Goal: Transaction & Acquisition: Purchase product/service

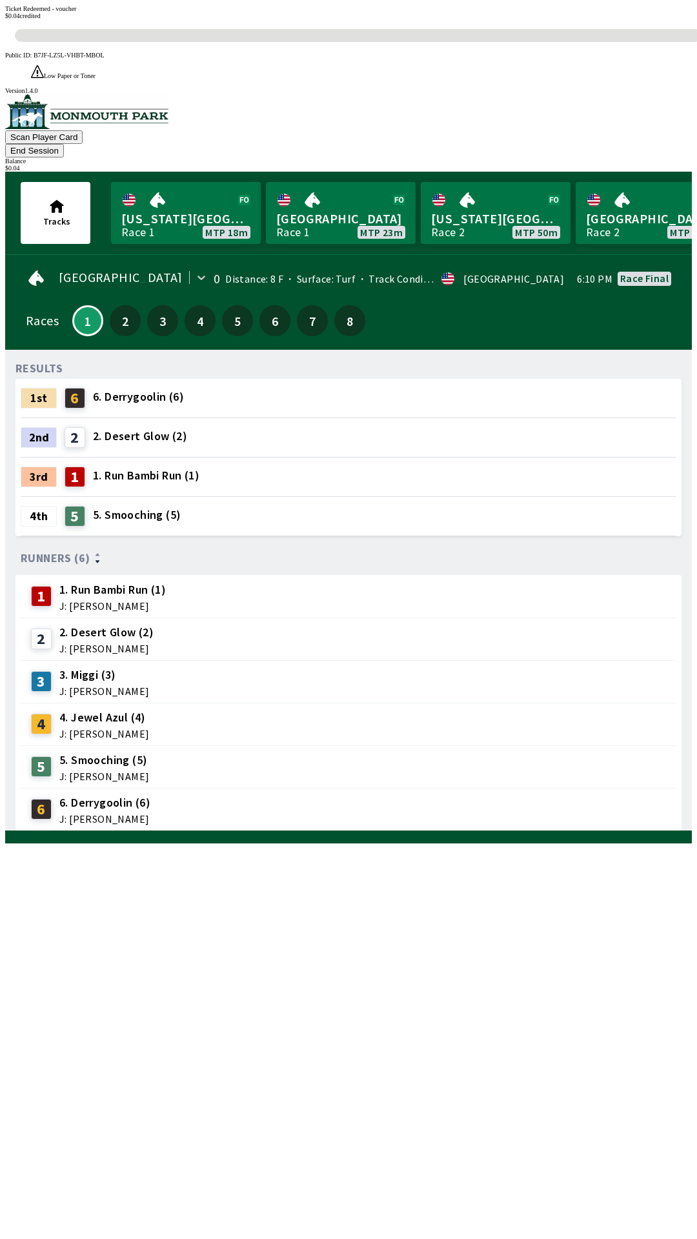
click at [72, 305] on button "1" at bounding box center [87, 320] width 31 height 31
click at [64, 144] on button "End Session" at bounding box center [34, 151] width 59 height 14
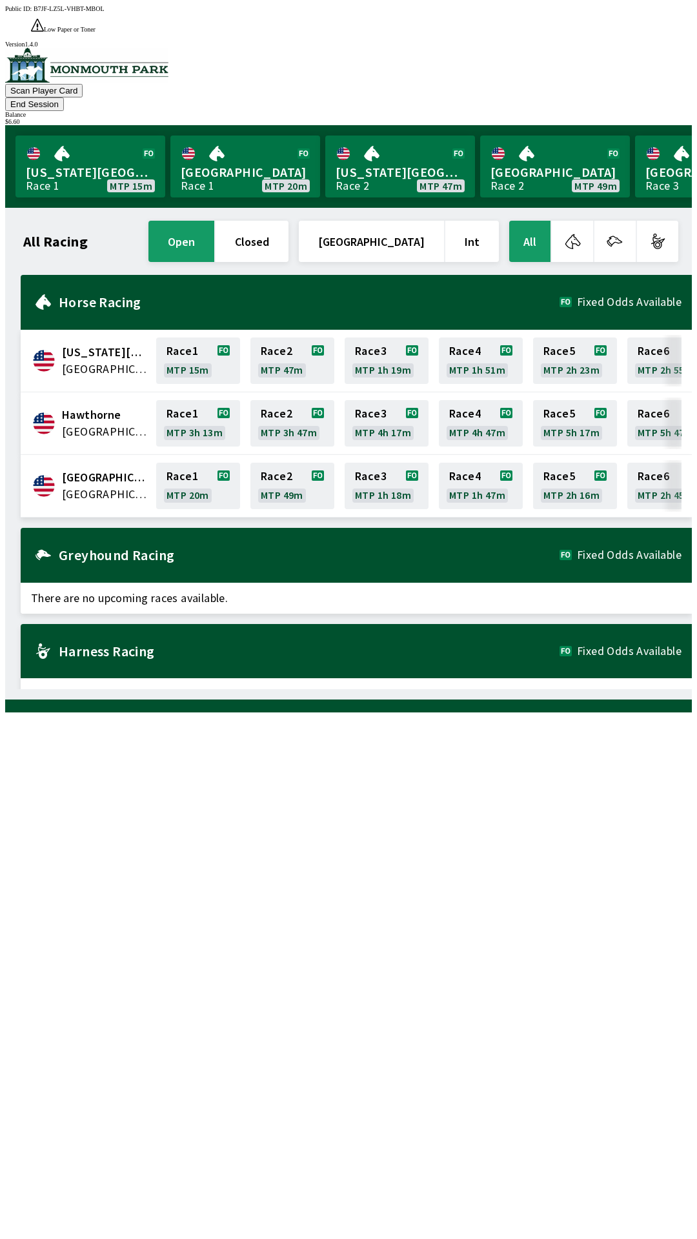
click at [467, 689] on div "All Racing open closed [GEOGRAPHIC_DATA] Int All [US_STATE][GEOGRAPHIC_DATA] [G…" at bounding box center [353, 453] width 676 height 471
click at [180, 463] on link "Race 1 MTP 20m" at bounding box center [198, 486] width 84 height 46
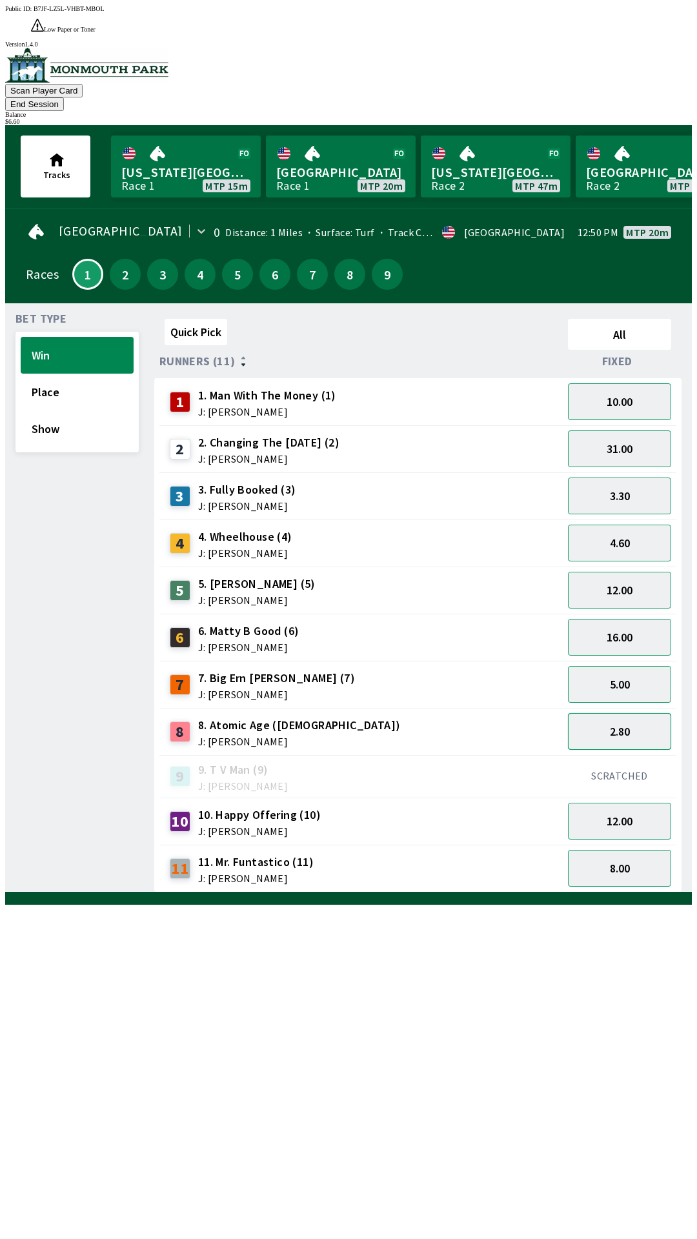
click at [642, 713] on button "2.80" at bounding box center [619, 731] width 103 height 37
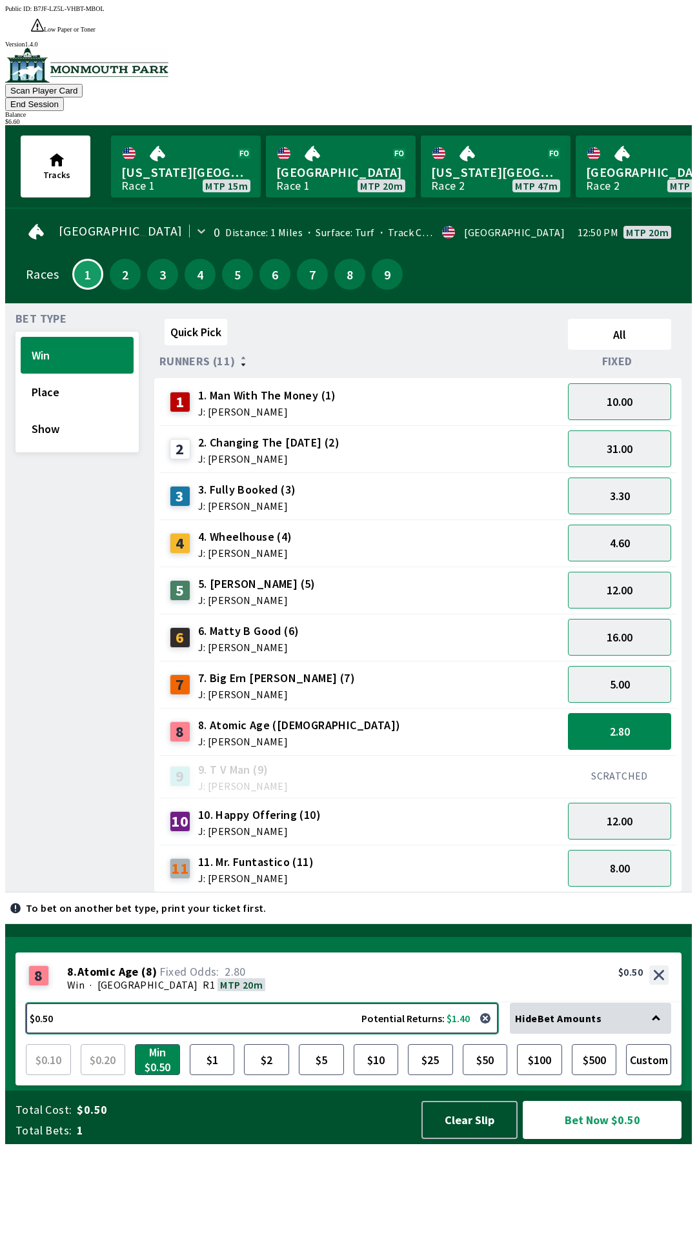
click at [266, 1034] on button "$0.50 Potential Returns: $1.40" at bounding box center [262, 1018] width 472 height 31
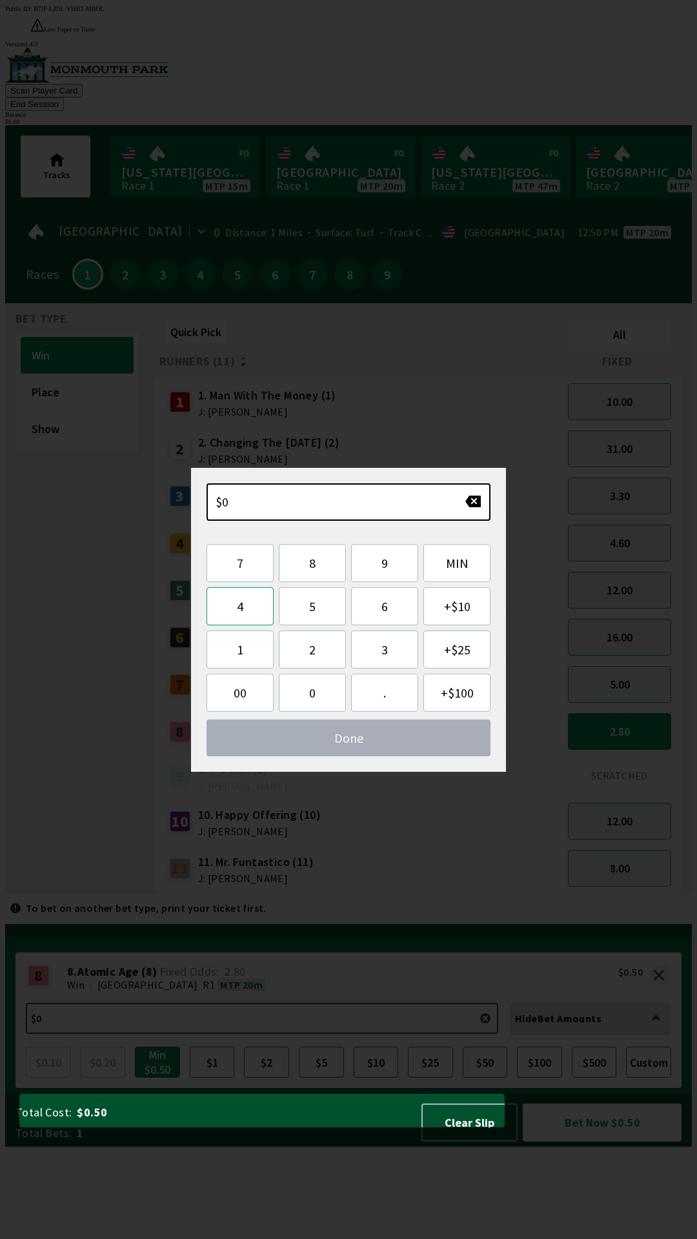
click at [241, 614] on button "4" at bounding box center [240, 606] width 67 height 38
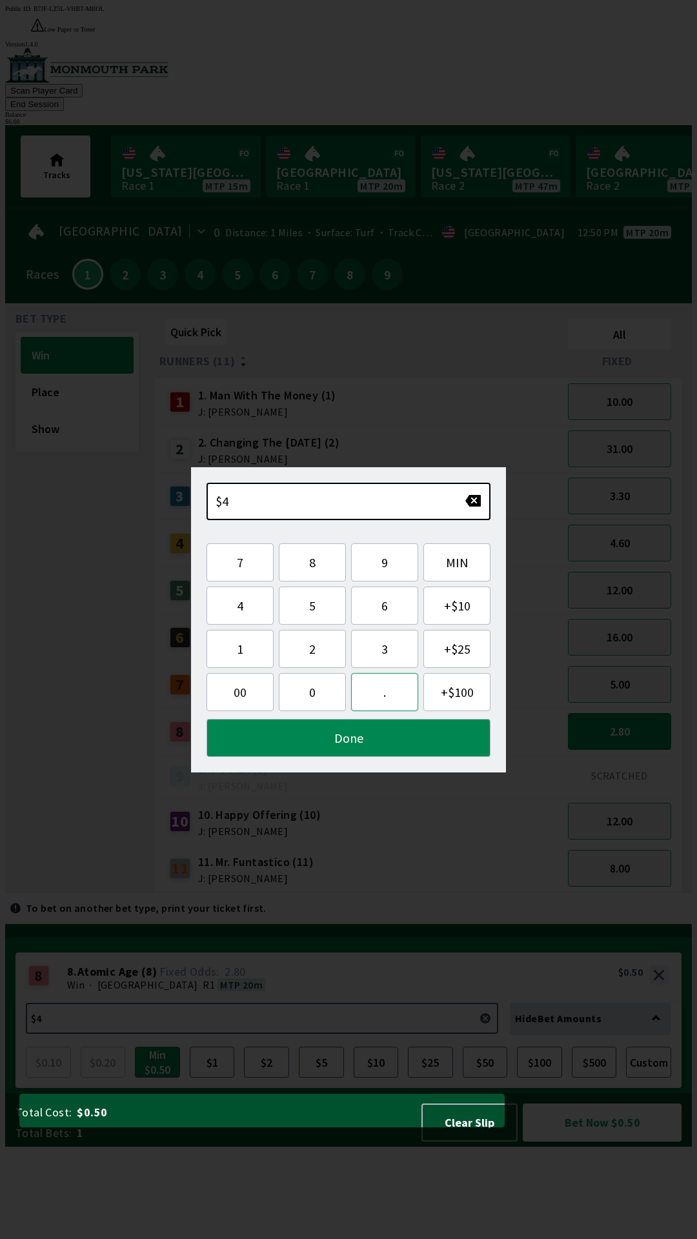
click at [389, 696] on button "." at bounding box center [384, 692] width 67 height 38
click at [312, 698] on button "0" at bounding box center [312, 692] width 67 height 38
click at [326, 700] on button "0" at bounding box center [312, 692] width 67 height 38
click at [416, 740] on button "Done" at bounding box center [349, 738] width 284 height 38
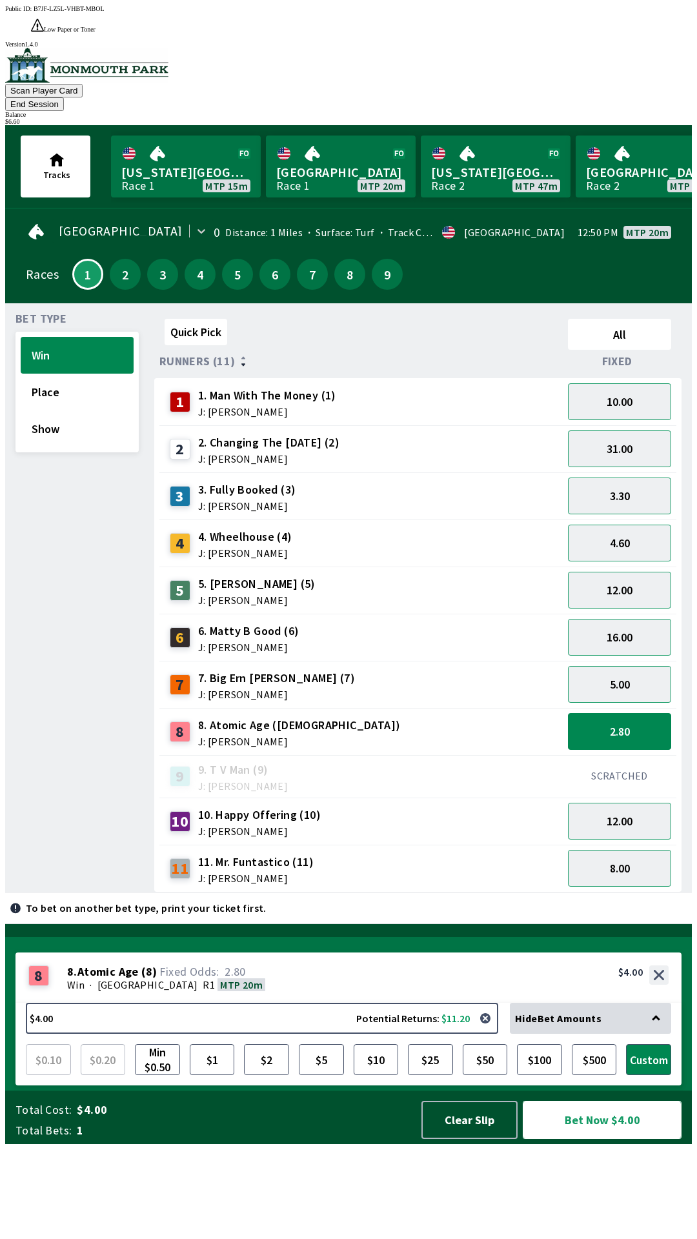
click at [579, 1139] on button "Bet Now $4.00" at bounding box center [602, 1120] width 159 height 38
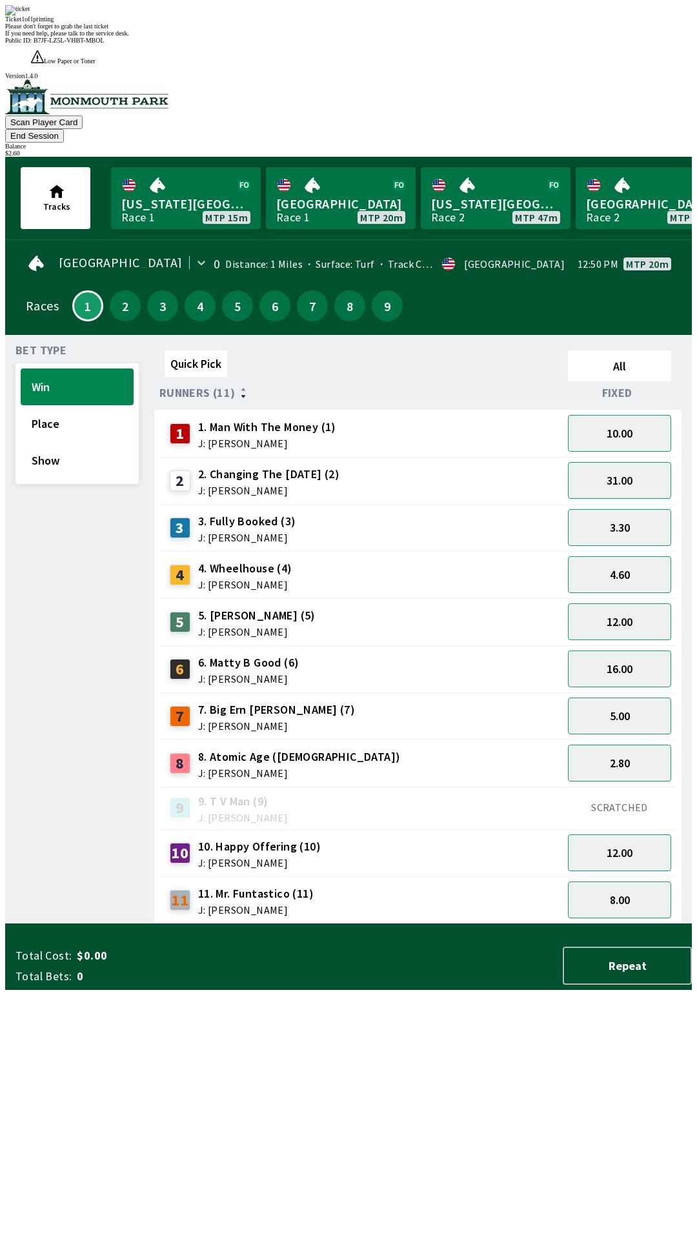
click at [332, 924] on div "Quick Pick All Runners (11) Fixed 1 1. Man With The Money (1) J: [PERSON_NAME] …" at bounding box center [423, 634] width 538 height 579
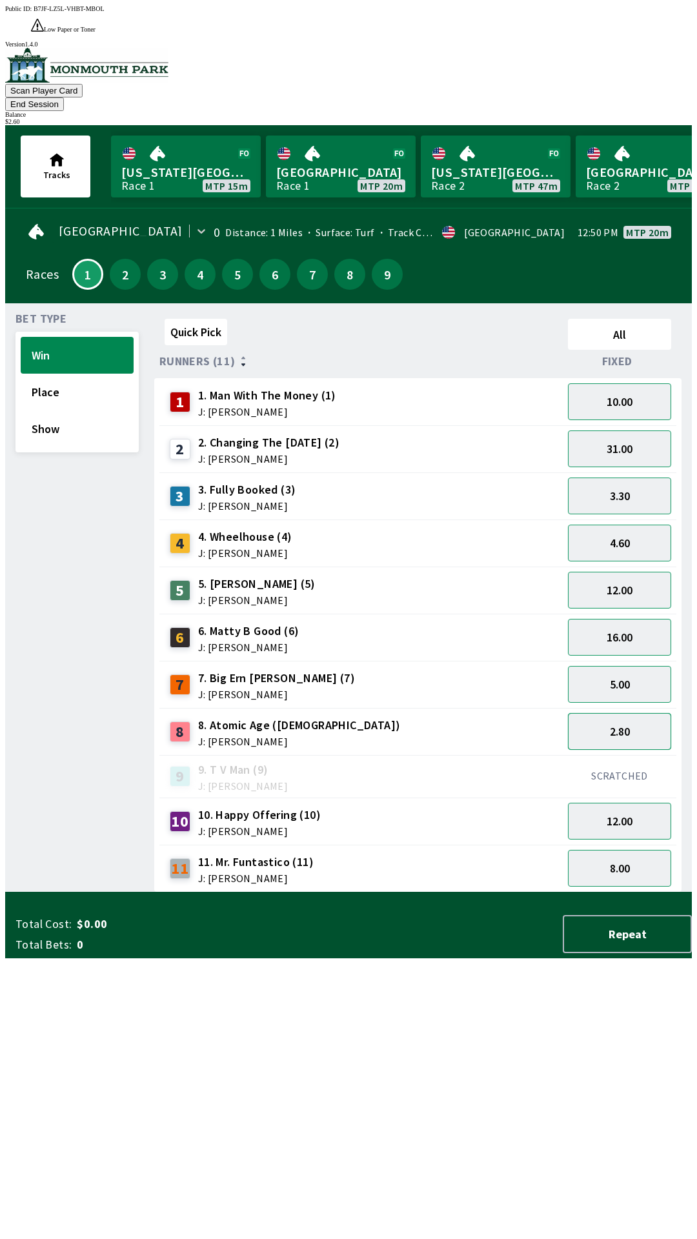
click at [614, 713] on button "2.80" at bounding box center [619, 731] width 103 height 37
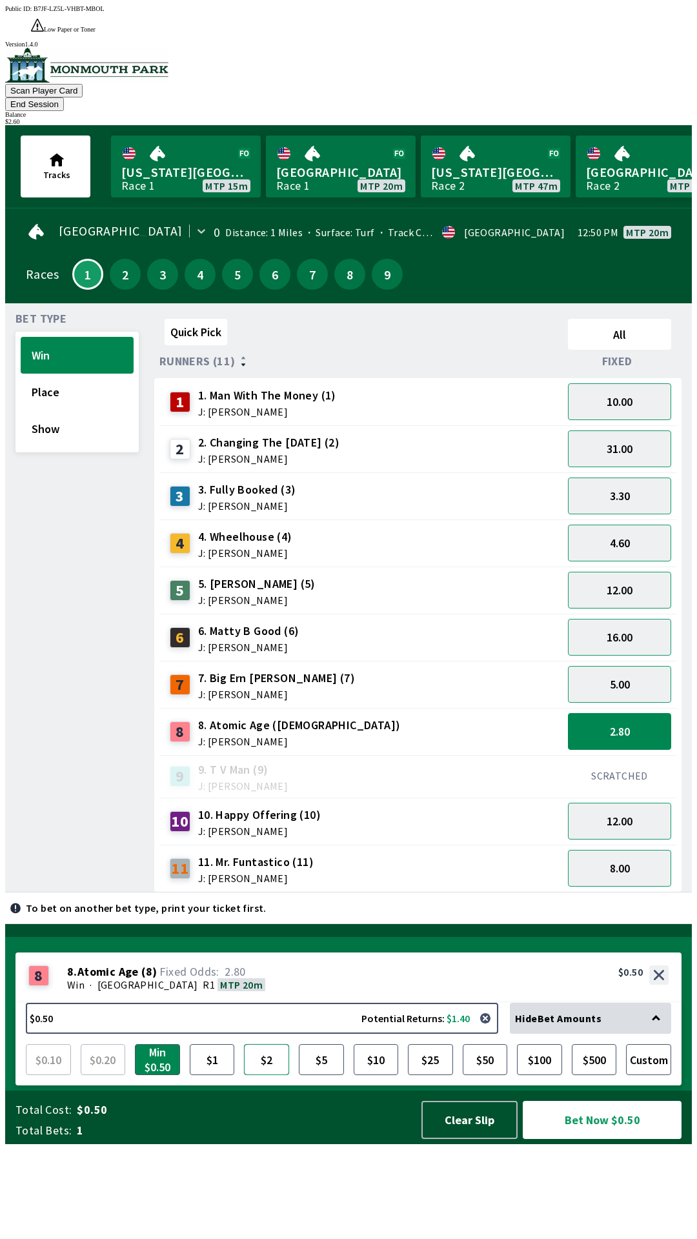
click at [265, 1075] on button "$2" at bounding box center [266, 1059] width 45 height 31
click at [585, 1139] on button "Bet Now $2.00" at bounding box center [602, 1120] width 159 height 38
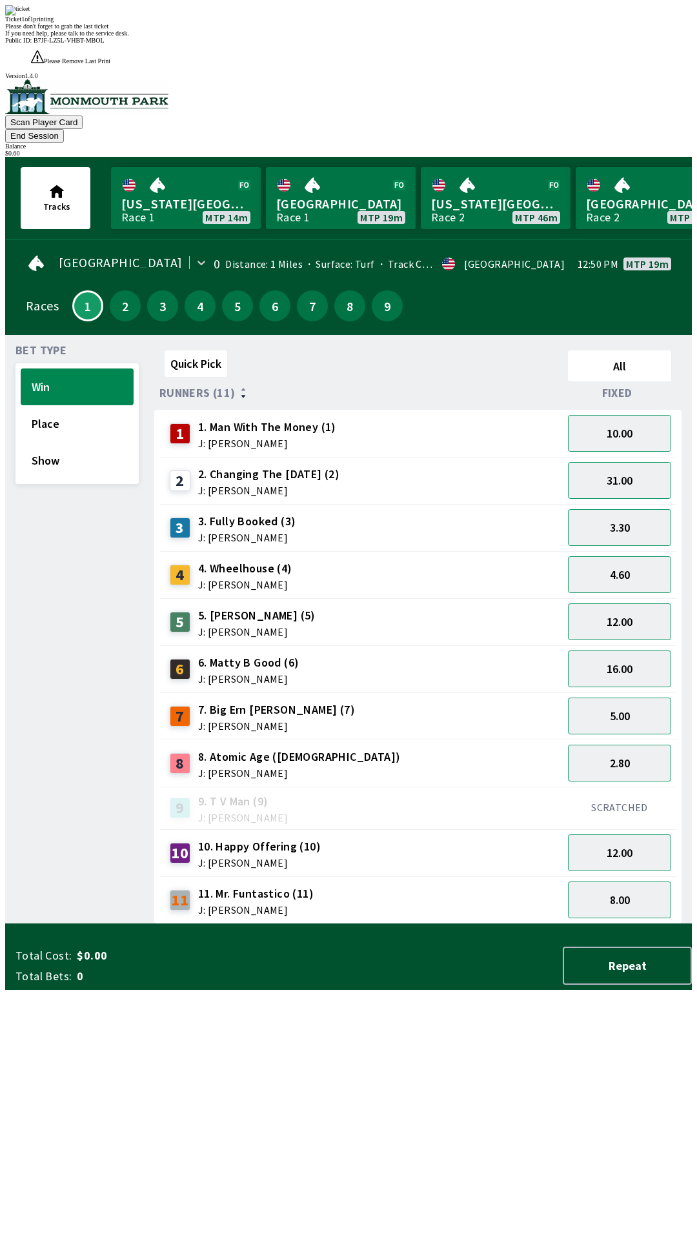
click at [280, 924] on div "Quick Pick All Runners (11) Fixed 1 1. Man With The Money (1) J: [PERSON_NAME] …" at bounding box center [423, 634] width 538 height 579
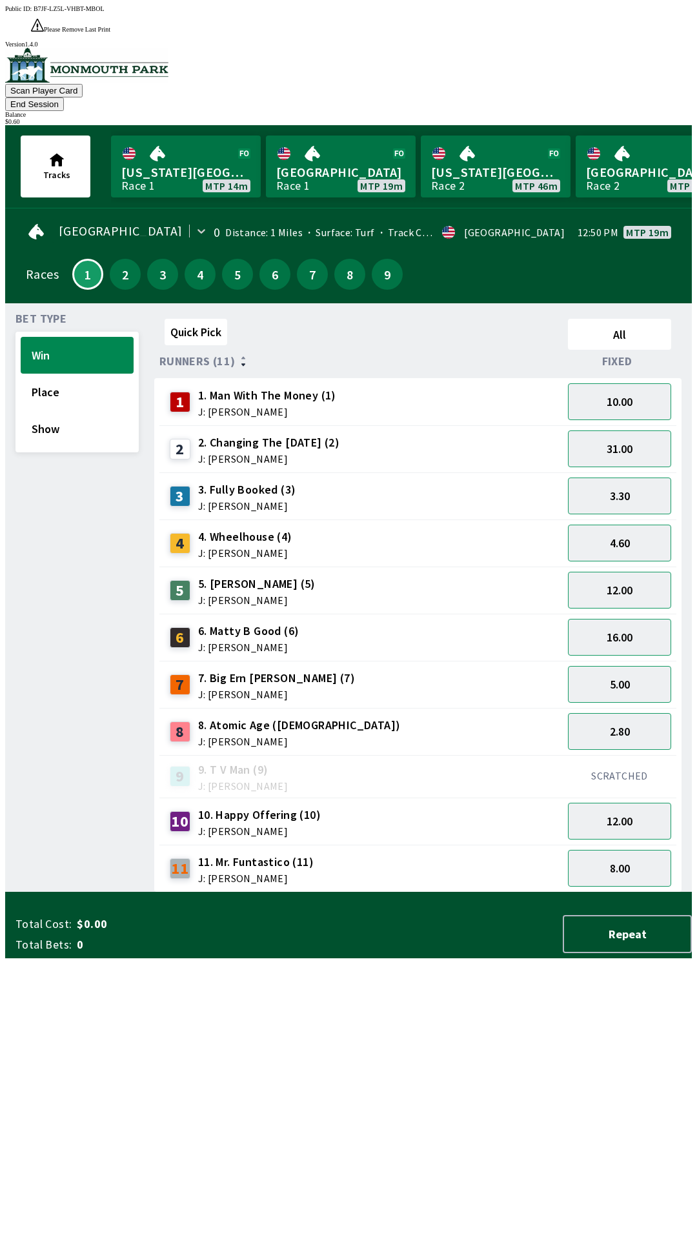
click at [64, 97] on button "End Session" at bounding box center [34, 104] width 59 height 14
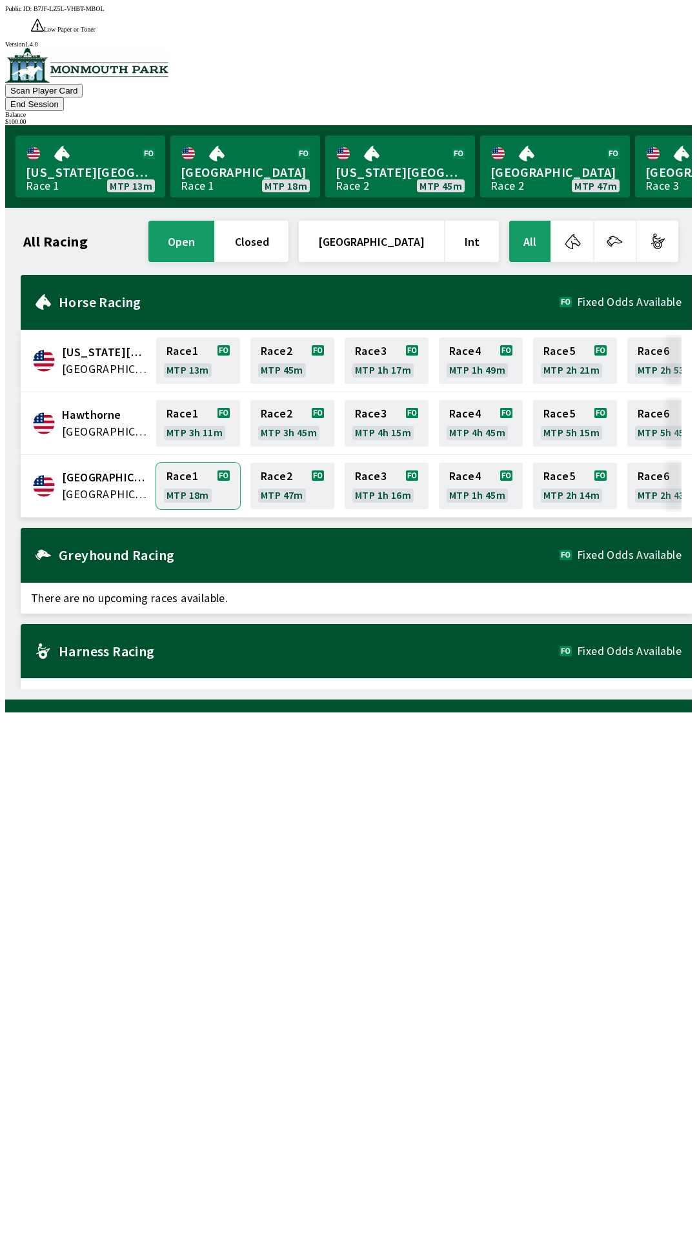
click at [156, 463] on link "Race 1 MTP 18m" at bounding box center [198, 486] width 84 height 46
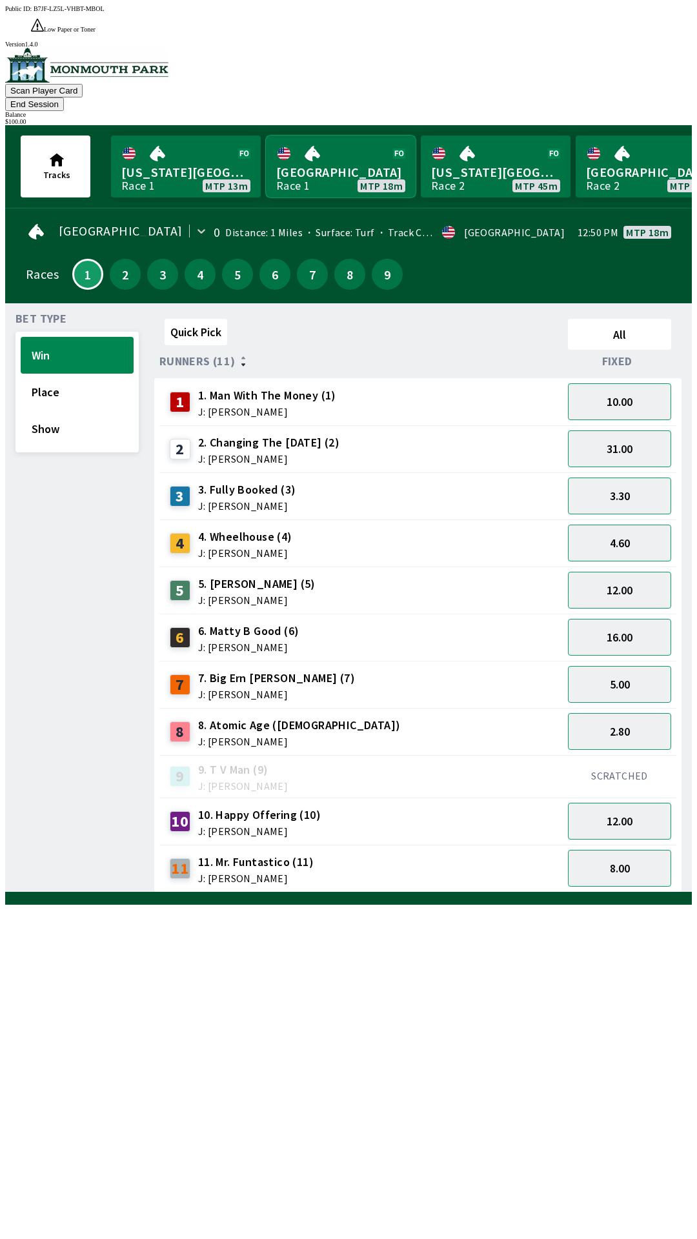
click at [359, 146] on link "Monmouth Park Race 1 MTP 18m" at bounding box center [341, 167] width 150 height 62
click at [64, 97] on button "End Session" at bounding box center [34, 104] width 59 height 14
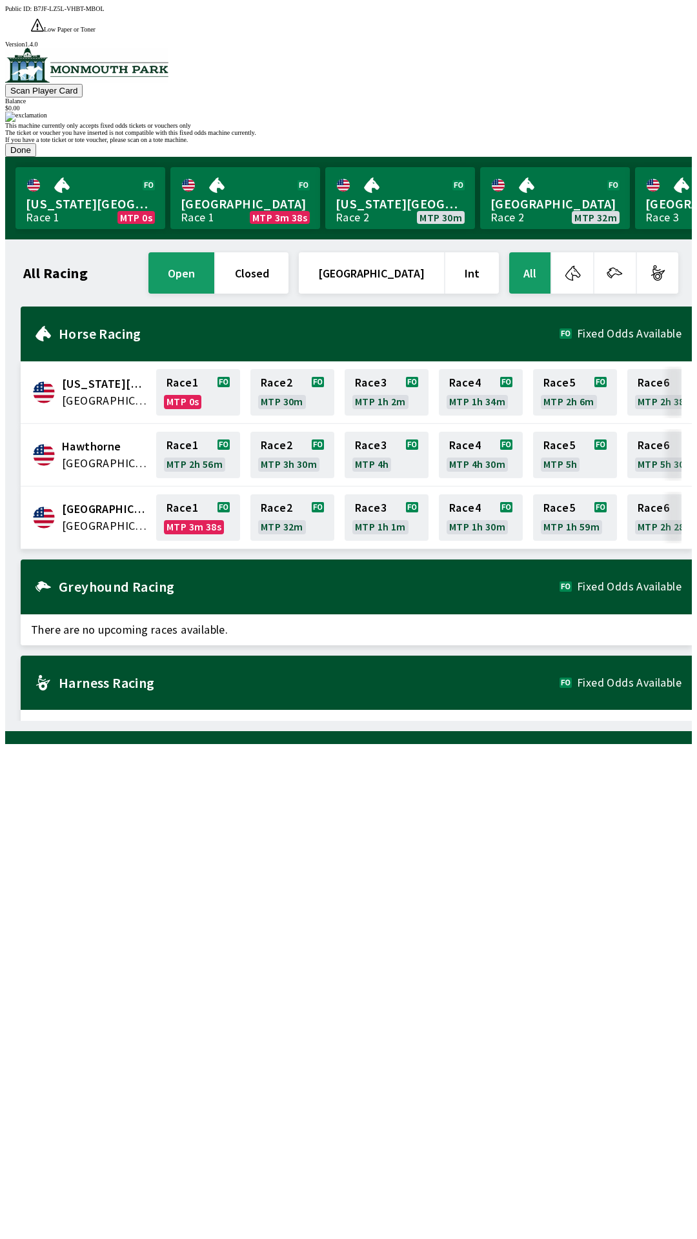
click at [36, 157] on button "Done" at bounding box center [20, 150] width 31 height 14
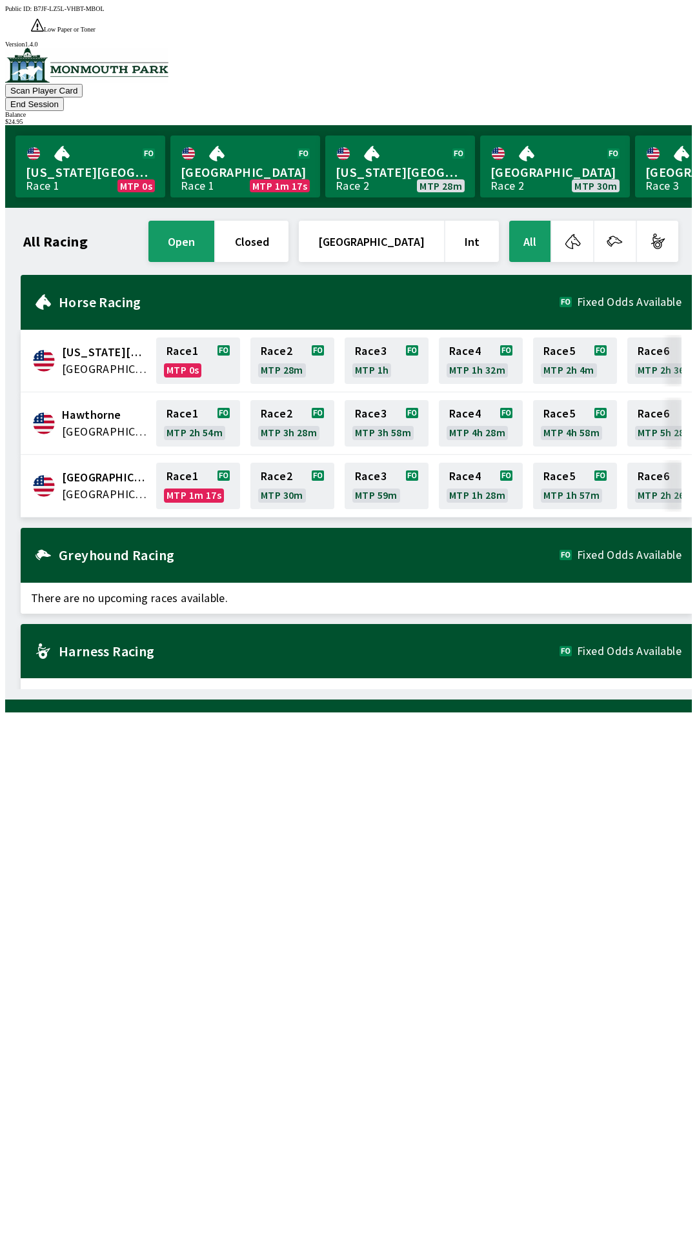
click at [64, 97] on button "End Session" at bounding box center [34, 104] width 59 height 14
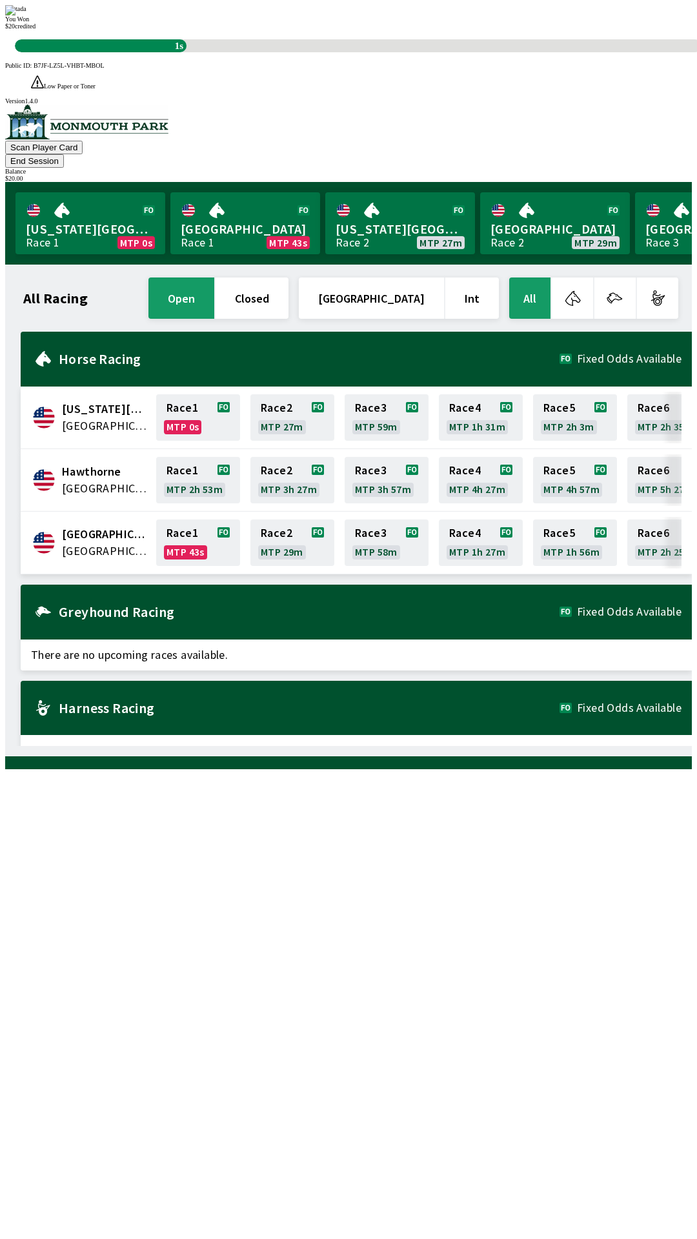
click at [64, 154] on button "End Session" at bounding box center [34, 161] width 59 height 14
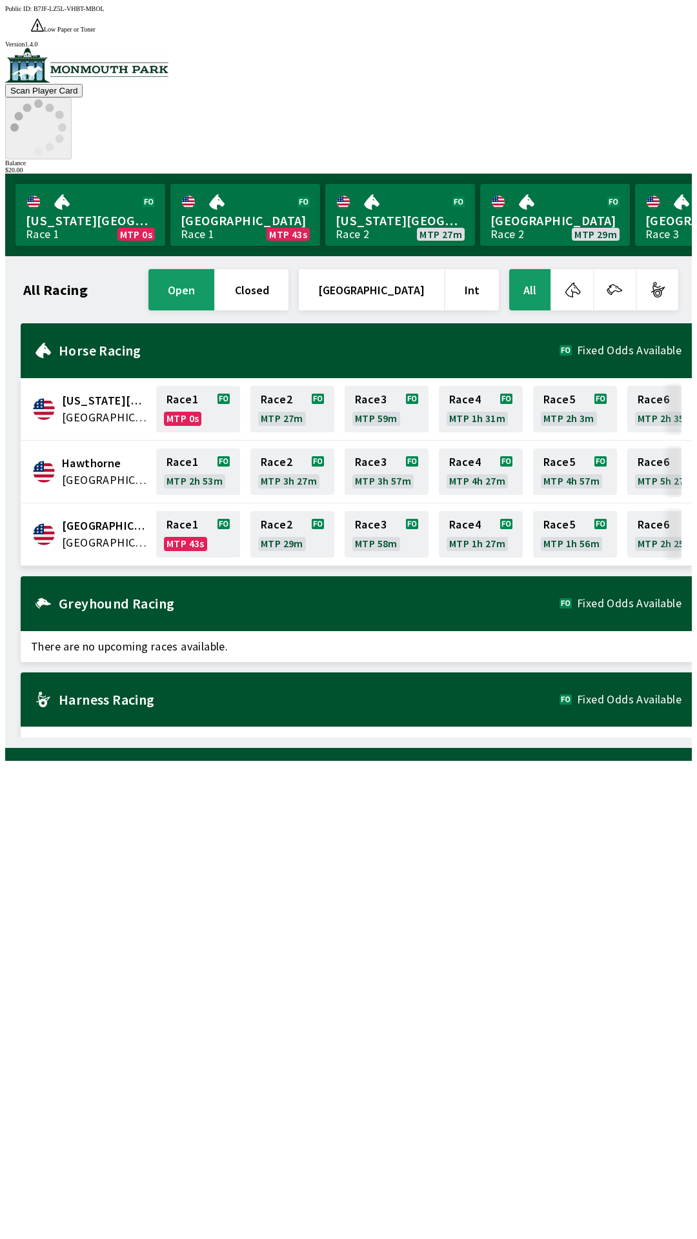
click at [66, 99] on icon at bounding box center [38, 127] width 56 height 56
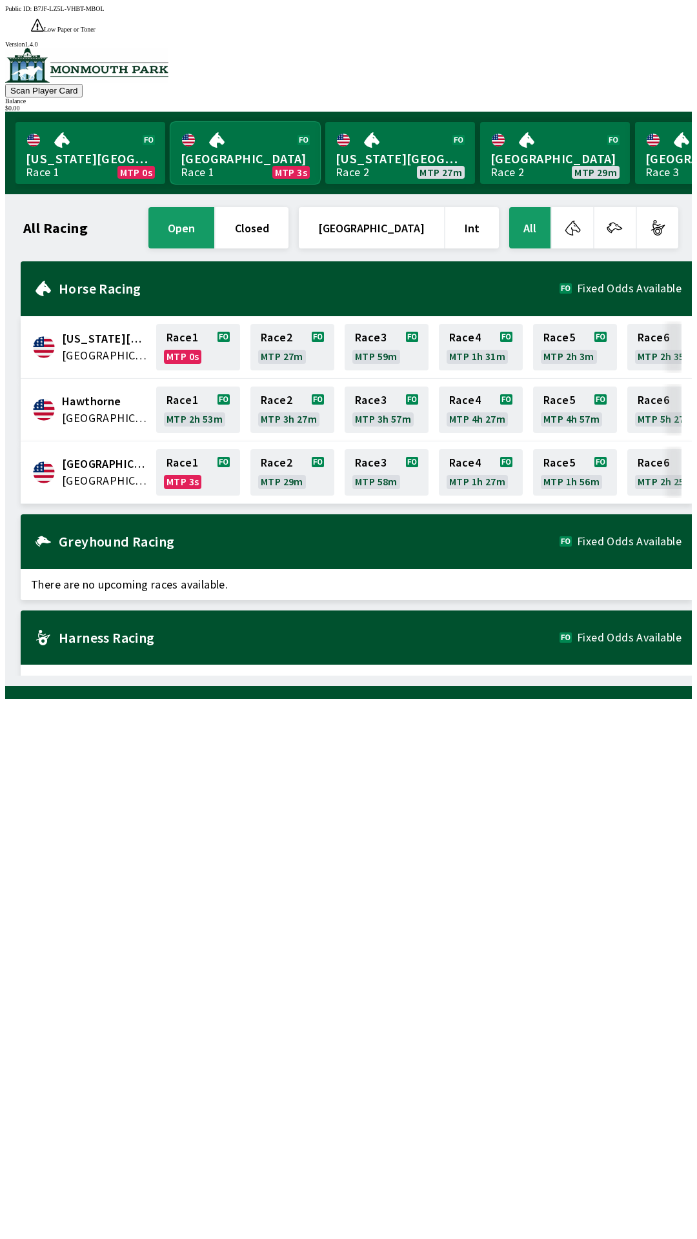
click at [247, 125] on link "Monmouth Park Race 1 MTP 3s" at bounding box center [245, 153] width 150 height 62
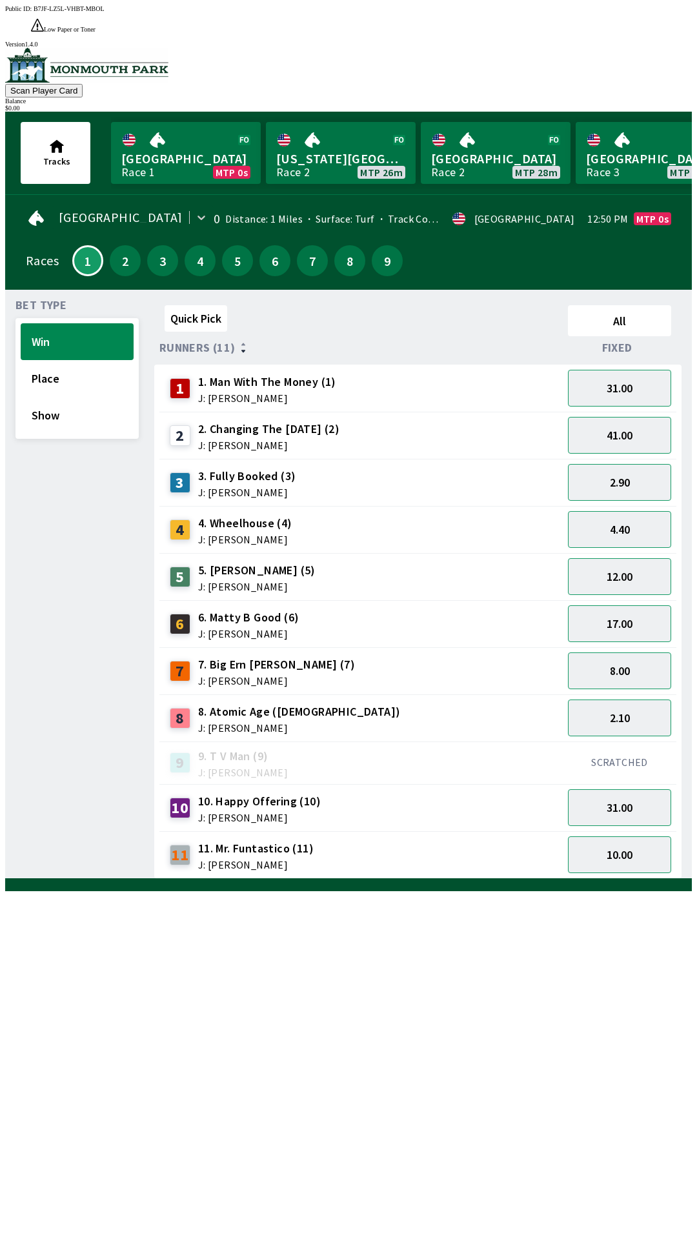
click at [254, 656] on span "7. Big Ern [PERSON_NAME] (7)" at bounding box center [276, 664] width 157 height 17
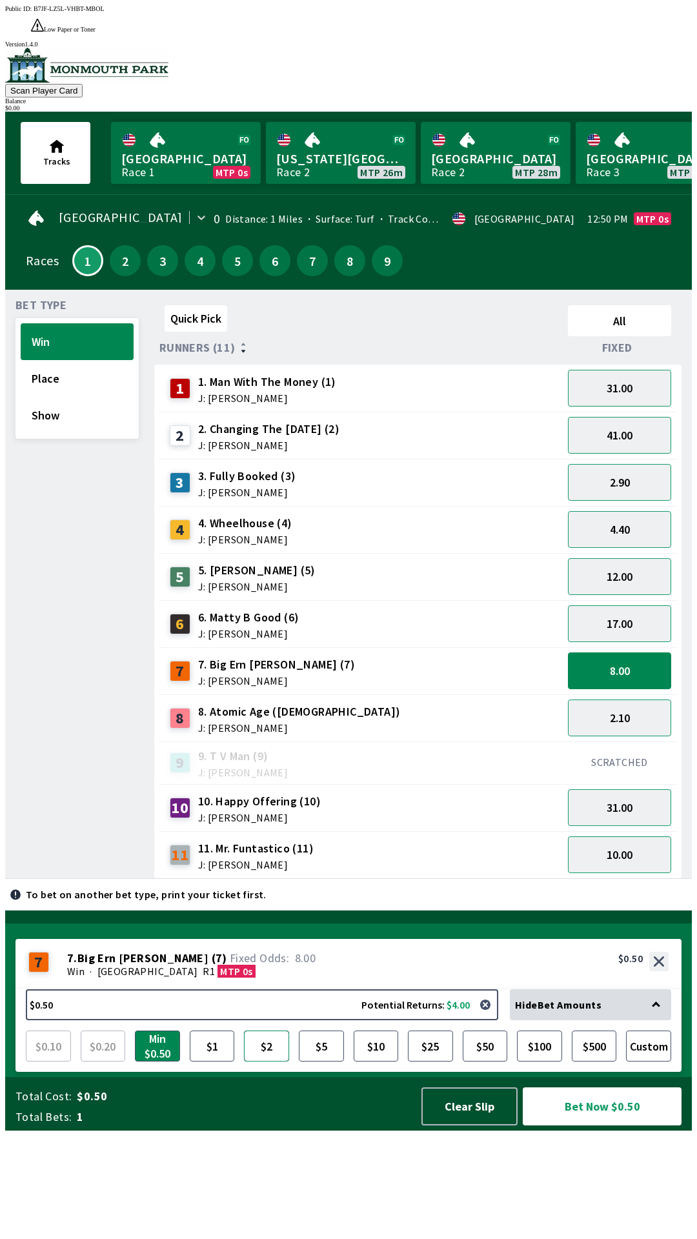
click at [267, 1062] on button "$2" at bounding box center [266, 1046] width 45 height 31
click at [602, 1126] on button "Bet Now $2.00" at bounding box center [602, 1107] width 159 height 38
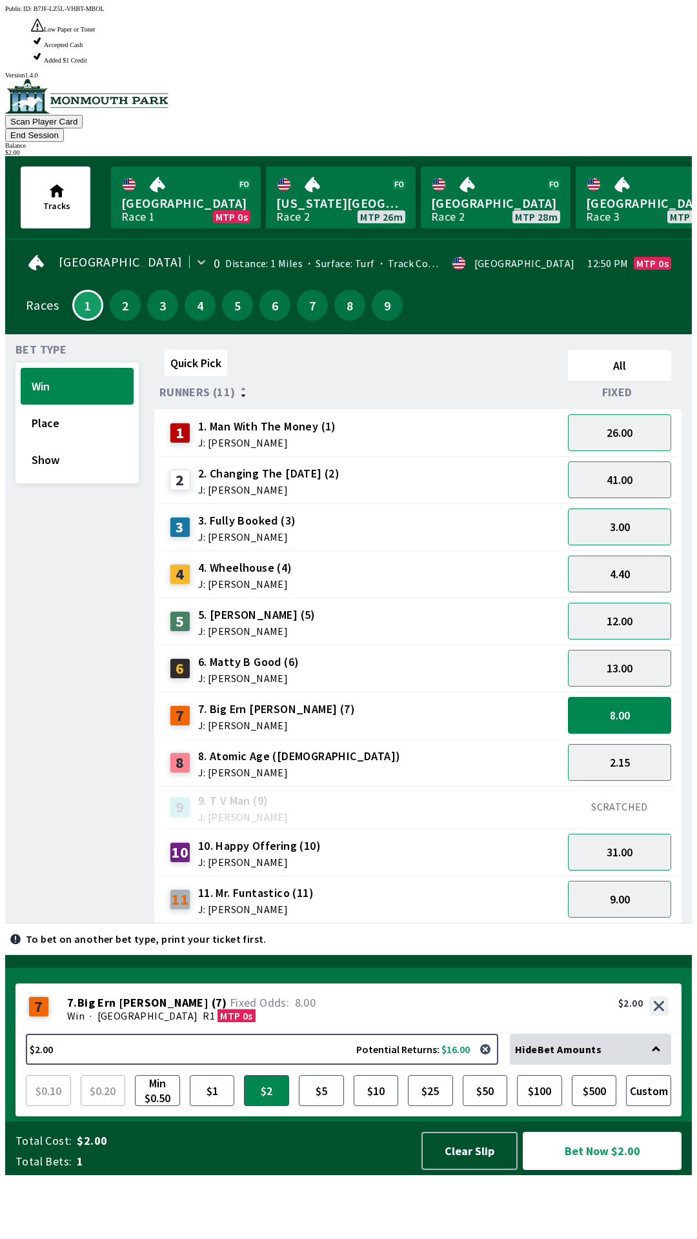
click at [611, 1170] on button "Bet Now $2.00" at bounding box center [602, 1151] width 159 height 38
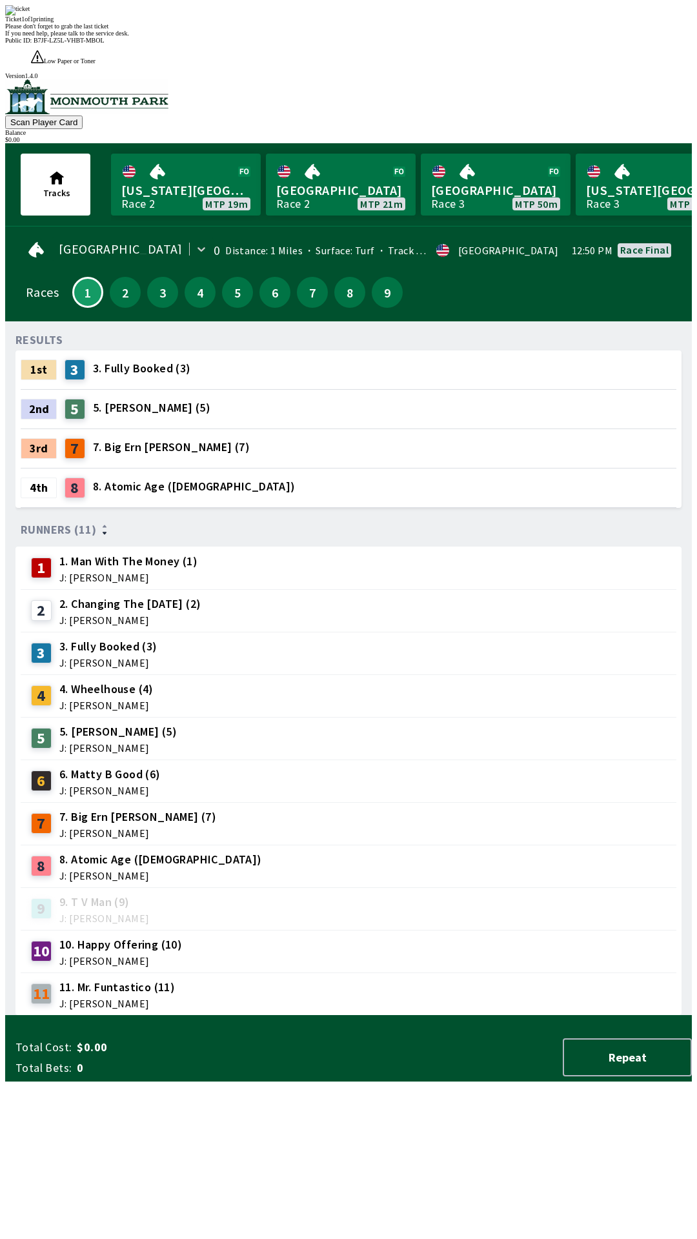
click at [523, 37] on div "Ticket 1 of 1 printing Please don't forget to grab the last ticket If you need …" at bounding box center [348, 21] width 687 height 32
click at [511, 37] on div "Ticket 1 of 1 printing Please don't forget to grab the last ticket If you need …" at bounding box center [348, 21] width 687 height 32
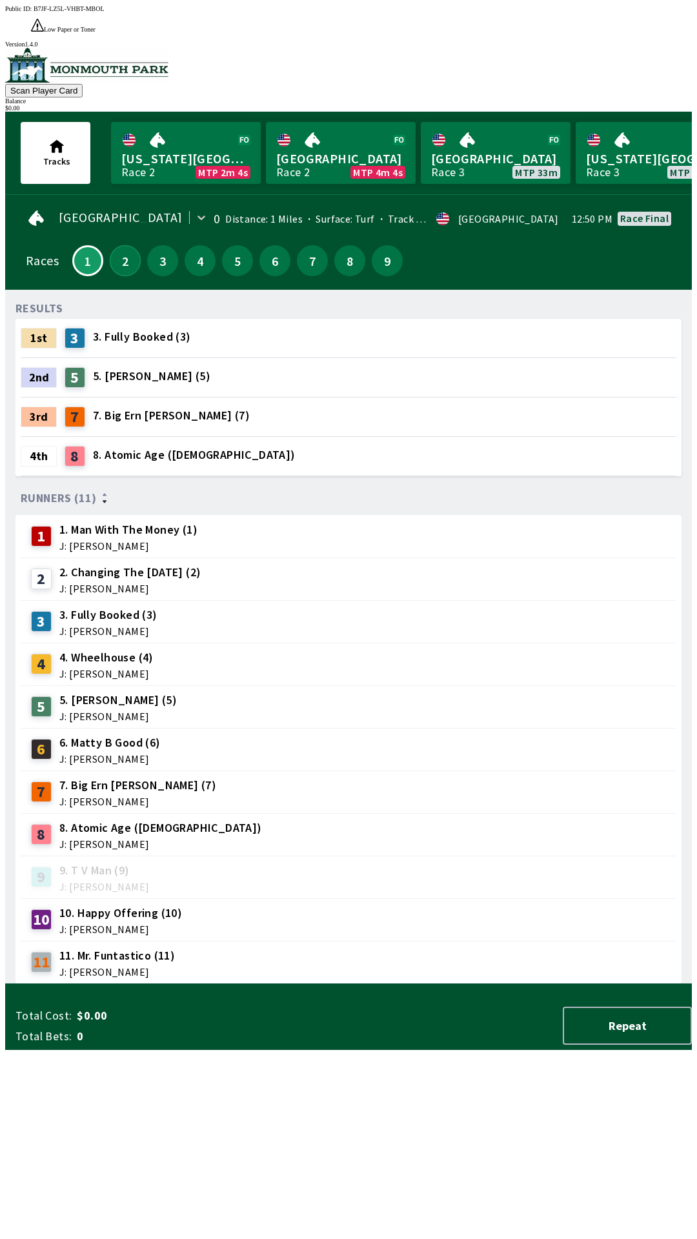
click at [114, 245] on button "2" at bounding box center [125, 260] width 31 height 31
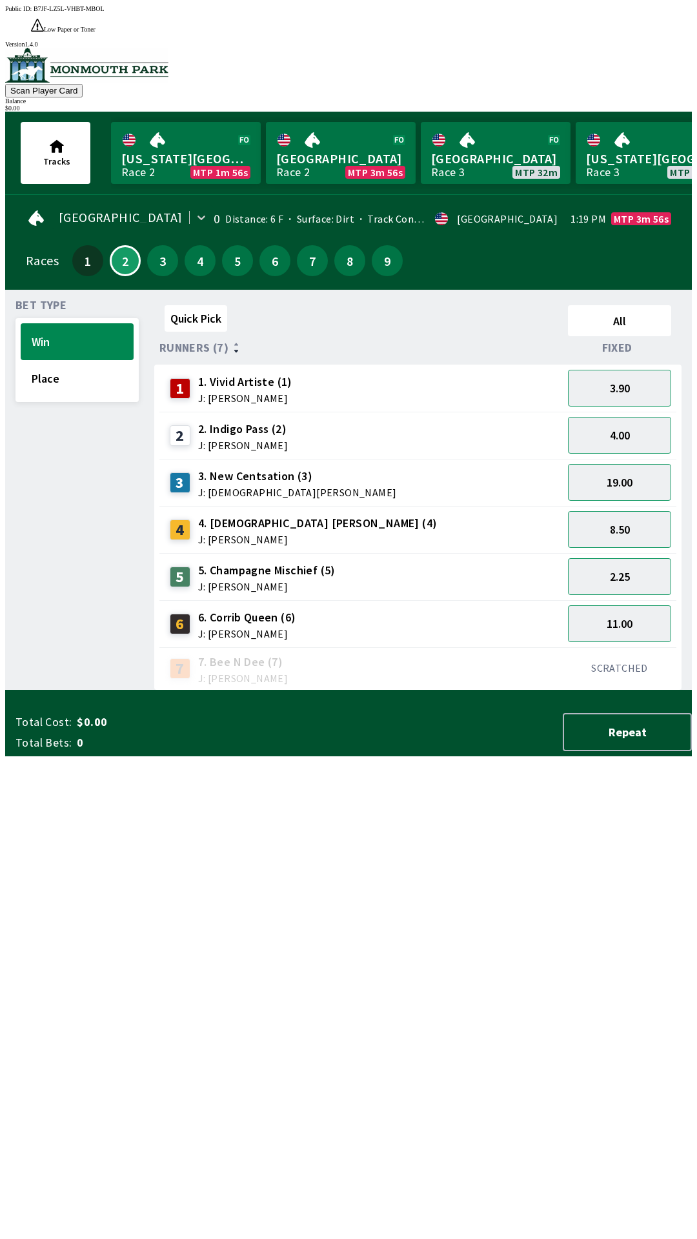
click at [258, 562] on span "5. Champagne Mischief (5)" at bounding box center [266, 570] width 137 height 17
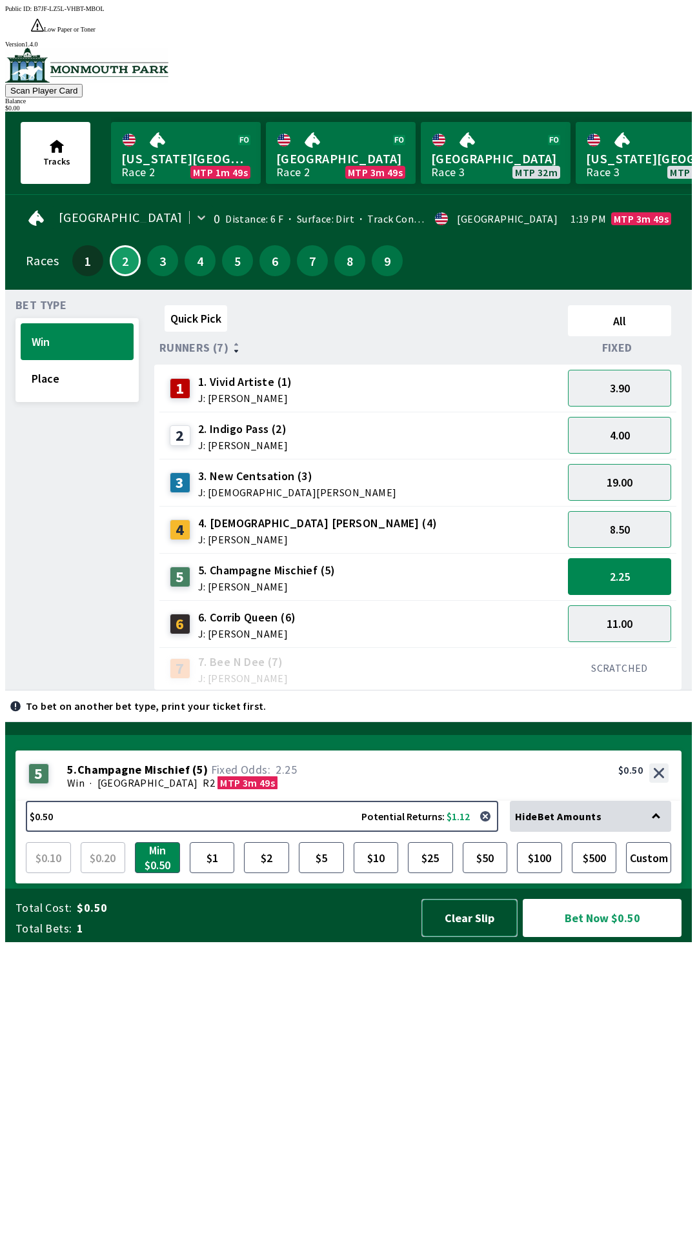
click at [481, 937] on button "Clear Slip" at bounding box center [469, 918] width 96 height 38
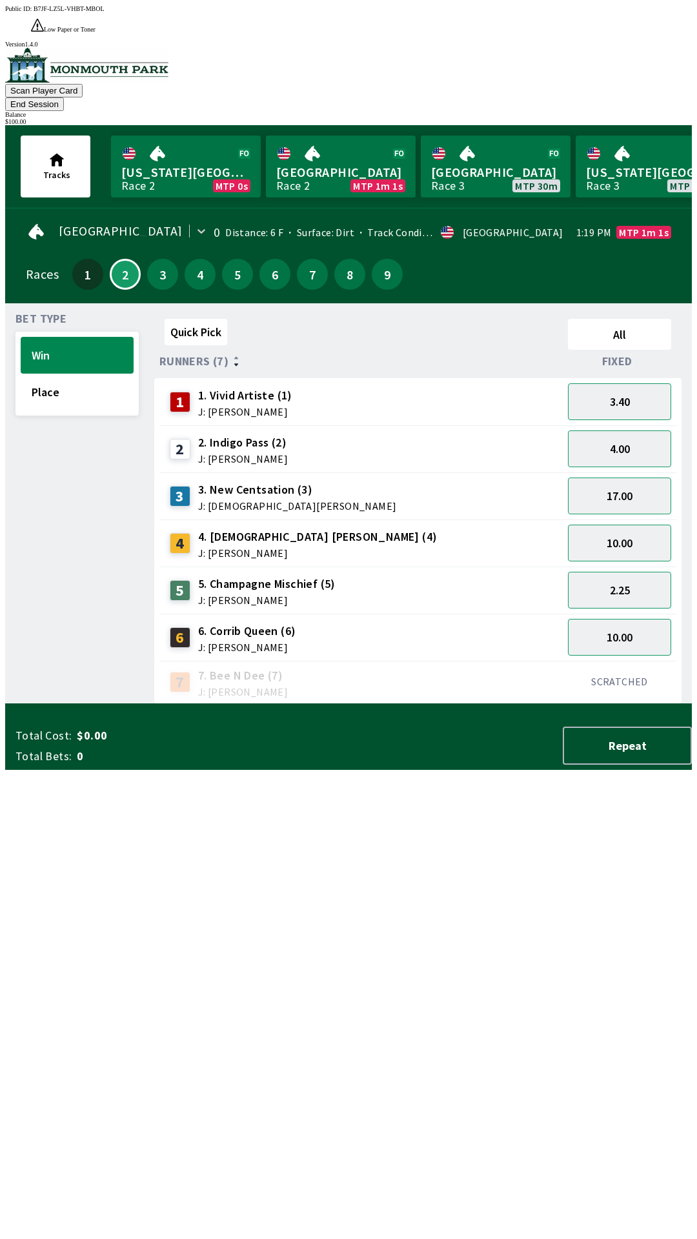
click at [64, 97] on button "End Session" at bounding box center [34, 104] width 59 height 14
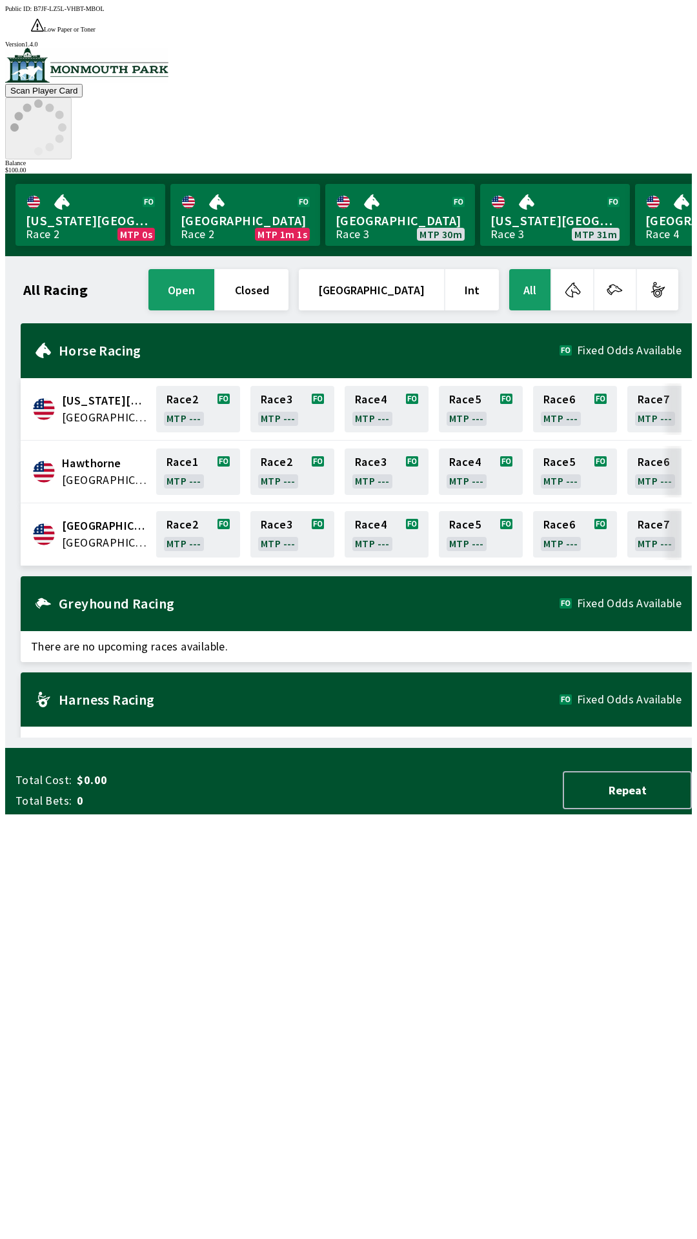
click at [66, 99] on icon at bounding box center [38, 127] width 56 height 56
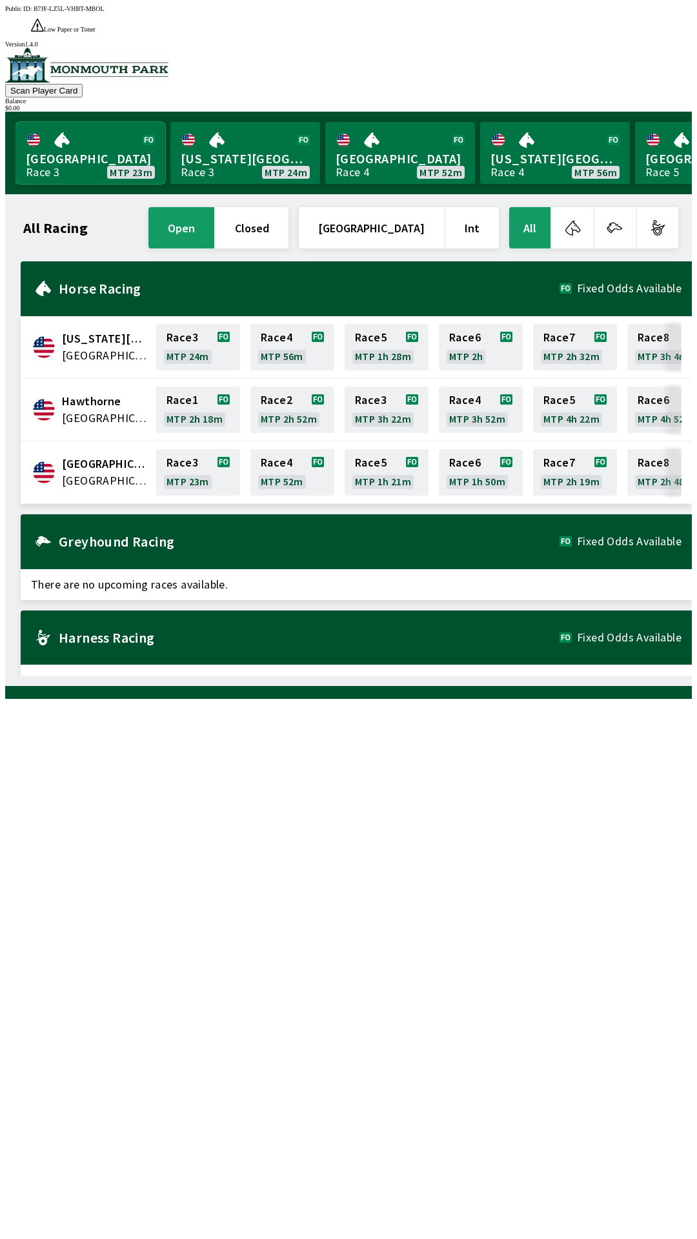
click at [107, 143] on link "[GEOGRAPHIC_DATA] Race 3 MTP 23m" at bounding box center [90, 153] width 150 height 62
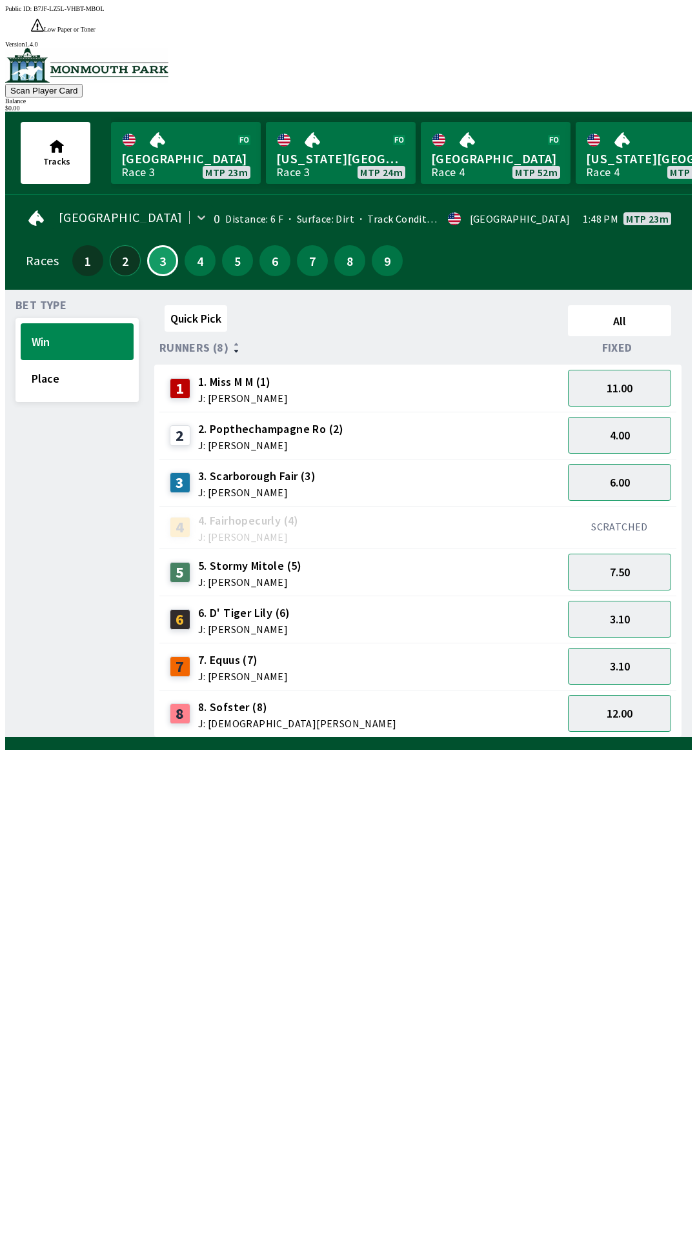
click at [119, 245] on button "2" at bounding box center [125, 260] width 31 height 31
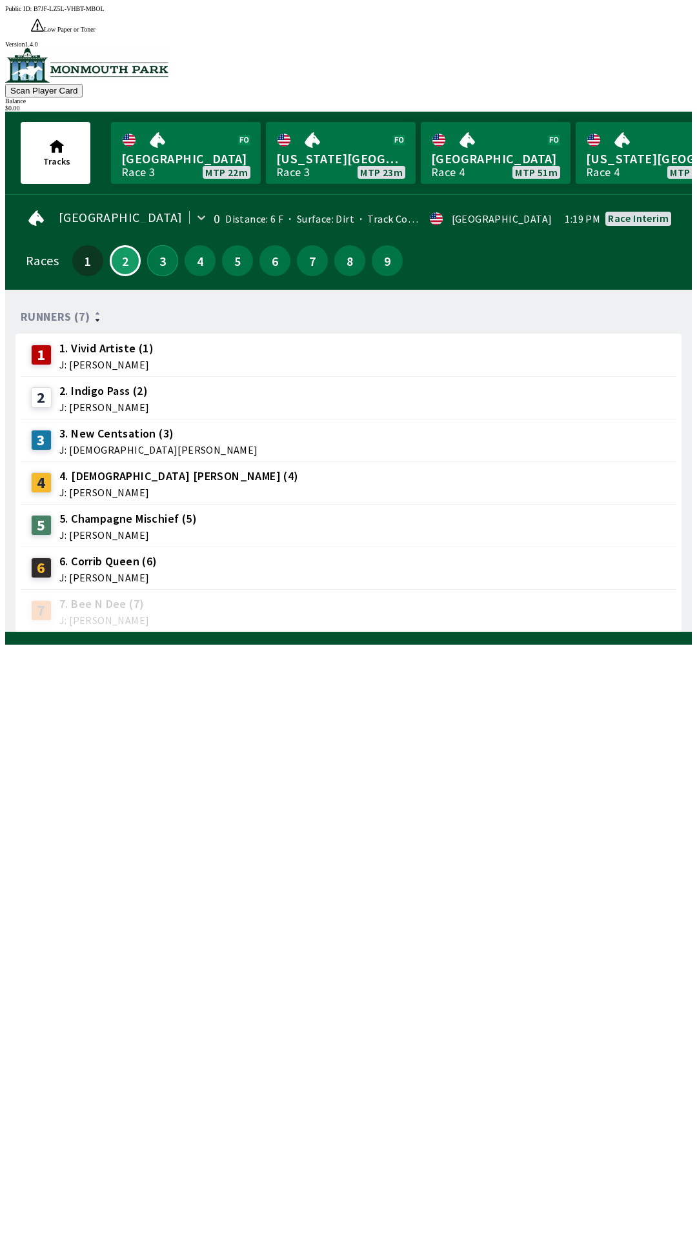
click at [155, 245] on button "3" at bounding box center [162, 260] width 31 height 31
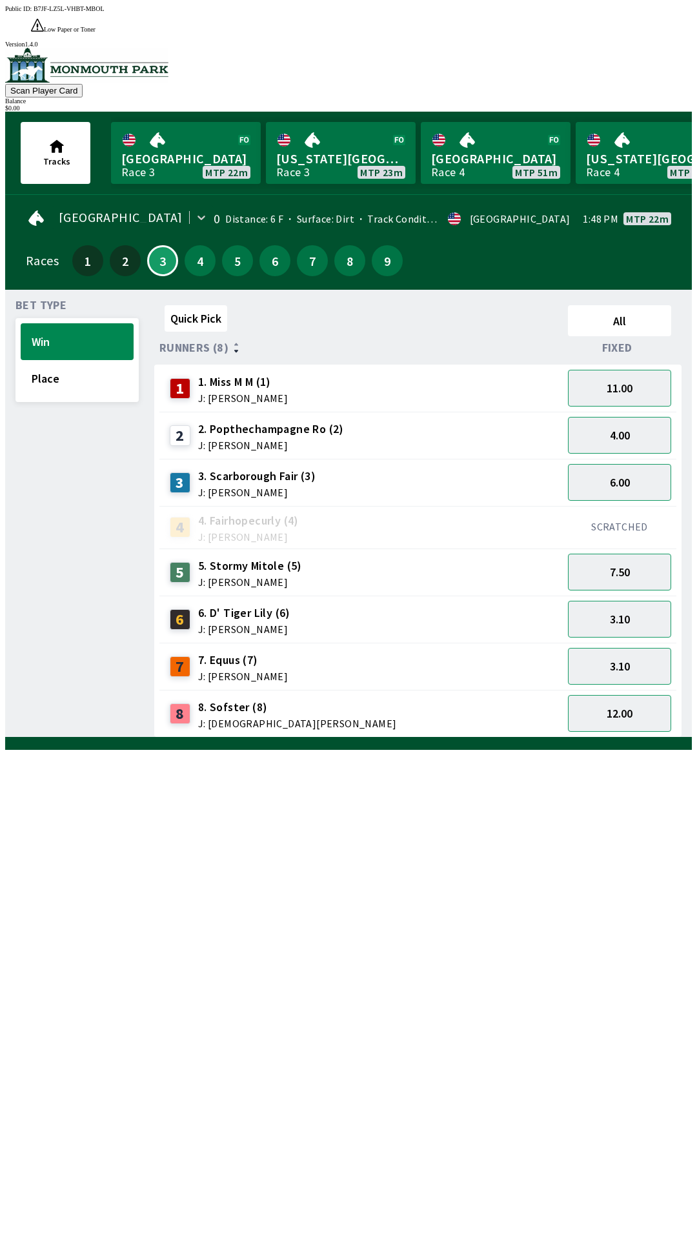
click at [483, 738] on div "Quick Pick All Runners (8) Fixed 1 1. Miss M M (1) J: [PERSON_NAME] 11.00 2 2. …" at bounding box center [423, 519] width 538 height 438
click at [495, 738] on div "Quick Pick All Runners (8) Fixed 1 1. Miss M M (1) J: [PERSON_NAME] 21.00 2 2. …" at bounding box center [423, 519] width 538 height 438
click at [496, 738] on div "Quick Pick All Runners (8) Fixed 1 1. Miss M M (1) J: [PERSON_NAME] 21.00 2 2. …" at bounding box center [423, 519] width 538 height 438
click at [203, 122] on link "Monmouth Park Race 3 MTP 1m 23s" at bounding box center [186, 153] width 150 height 62
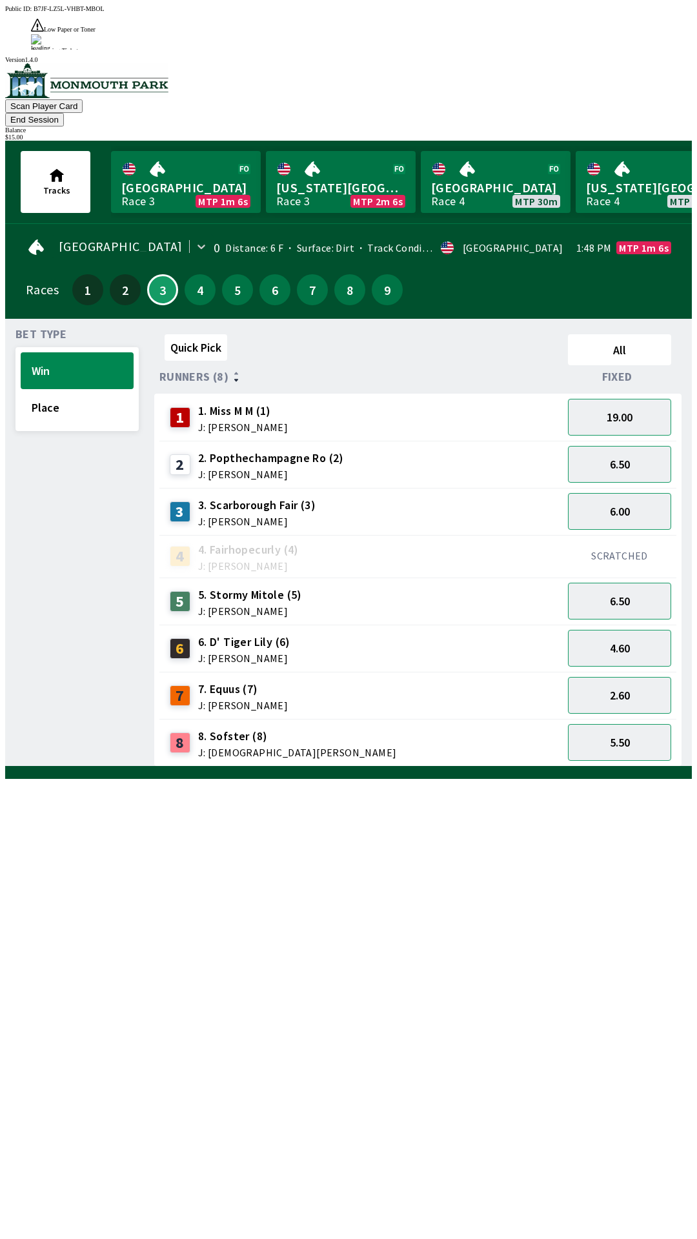
click at [564, 767] on div "Quick Pick All Runners (8) Fixed 1 1. Miss M M (1) J: [PERSON_NAME] 19.00 2 2. …" at bounding box center [423, 548] width 538 height 438
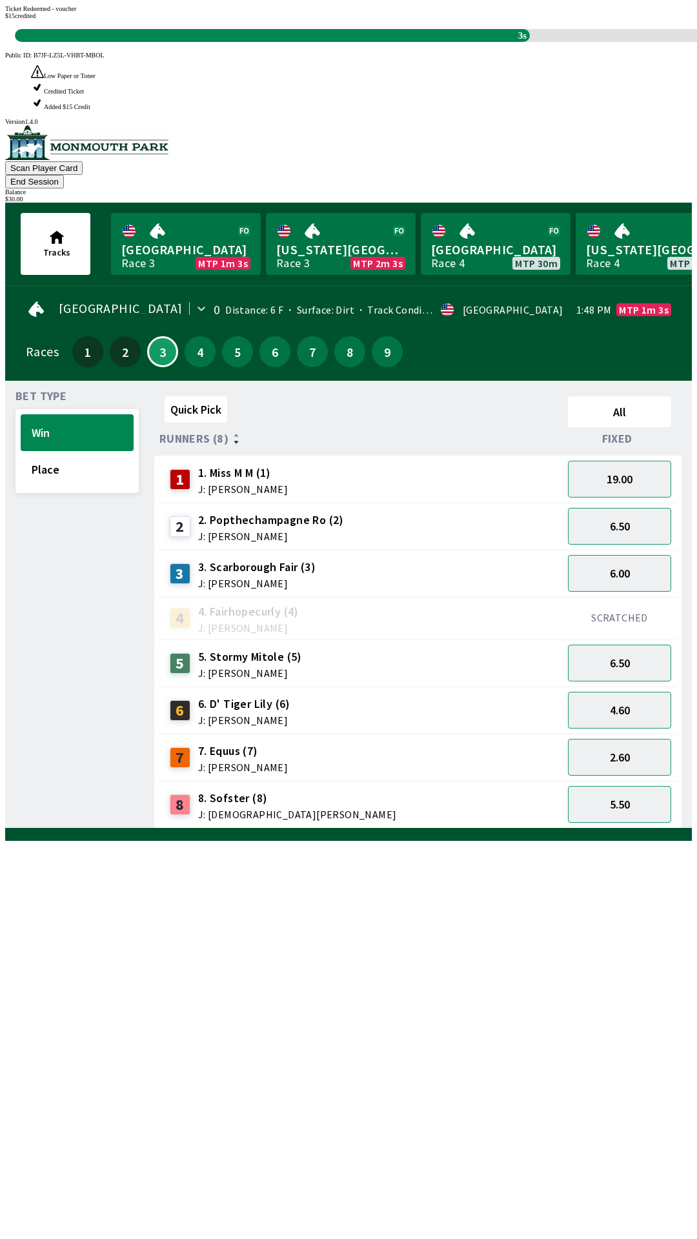
click at [560, 829] on div "Quick Pick All Runners (8) Fixed 1 1. Miss M M (1) J: [PERSON_NAME] 19.00 2 2. …" at bounding box center [423, 610] width 538 height 438
click at [529, 829] on div "Quick Pick All Runners (8) Fixed 1 1. Miss M M (1) J: [PERSON_NAME] 19.00 2 2. …" at bounding box center [423, 610] width 538 height 438
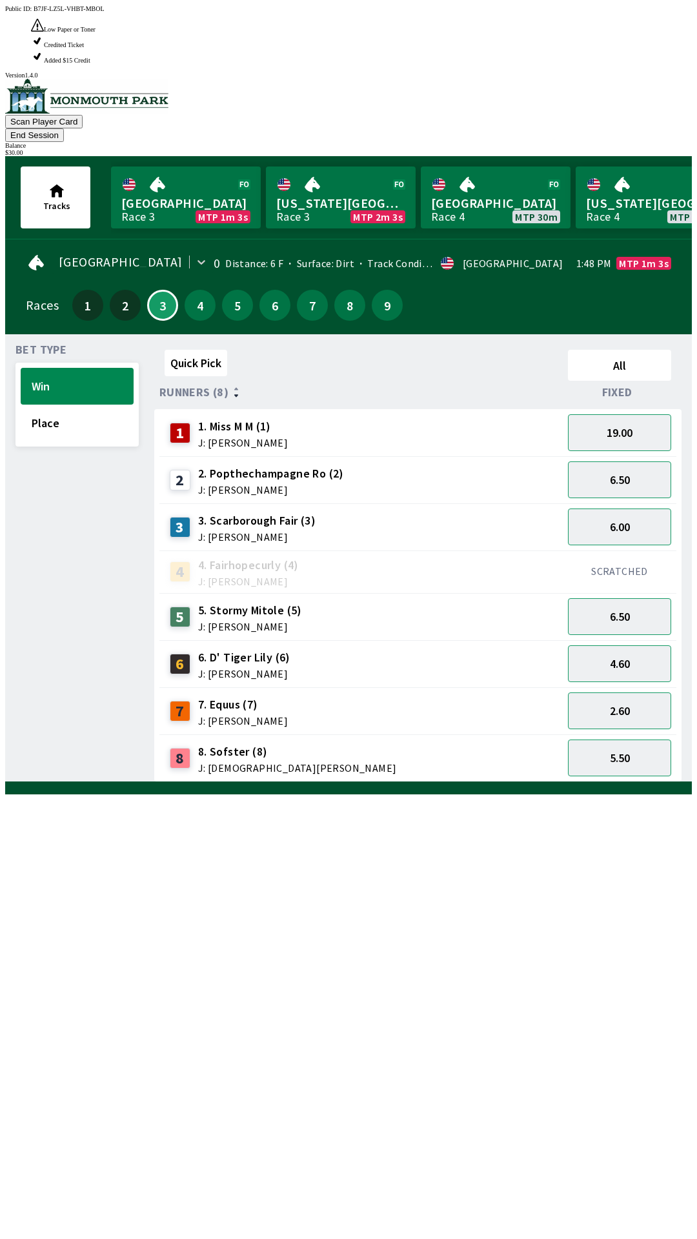
click at [542, 782] on div "Quick Pick All Runners (8) Fixed 1 1. Miss M M (1) J: [PERSON_NAME] 19.00 2 2. …" at bounding box center [423, 564] width 538 height 438
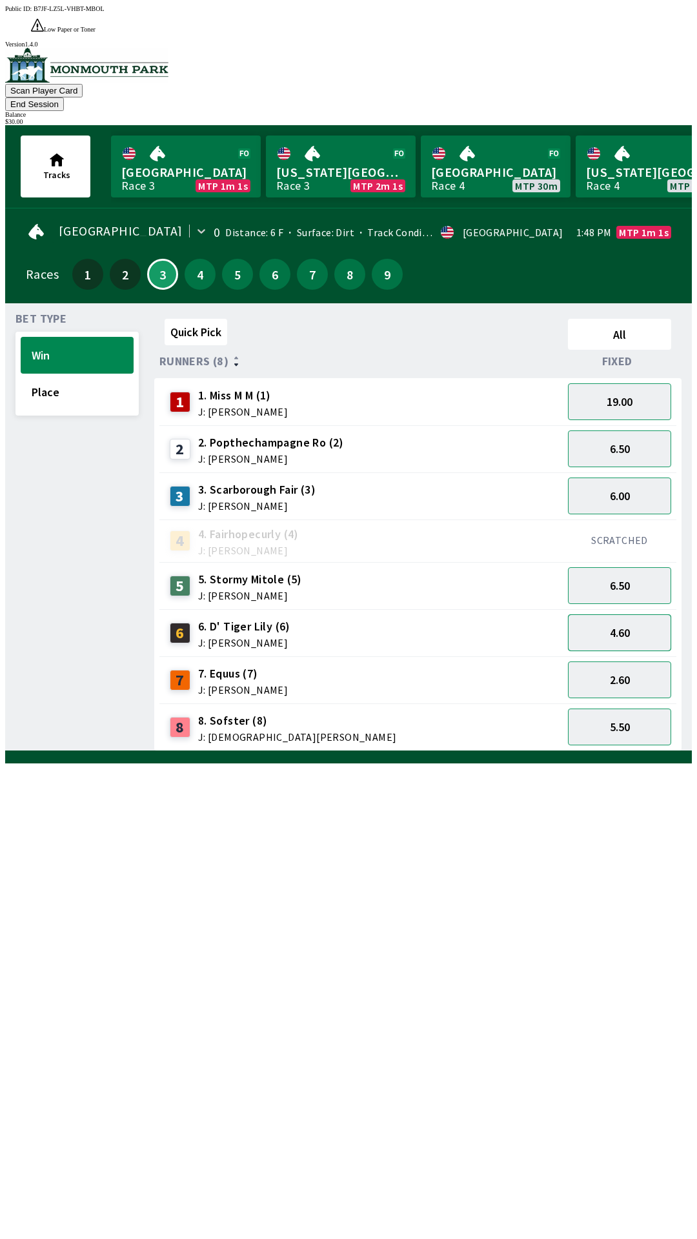
click at [671, 614] on button "4.60" at bounding box center [619, 632] width 103 height 37
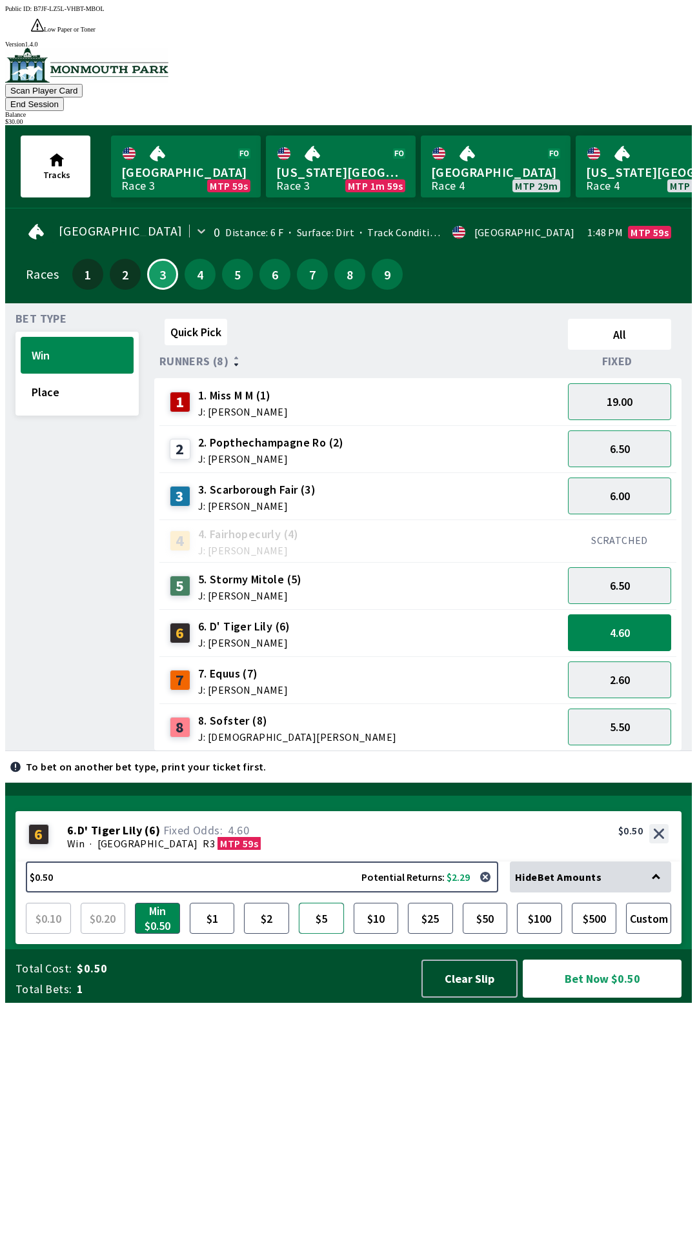
click at [332, 934] on button "$5" at bounding box center [321, 918] width 45 height 31
click at [593, 998] on button "Bet Now $5.00" at bounding box center [602, 979] width 159 height 38
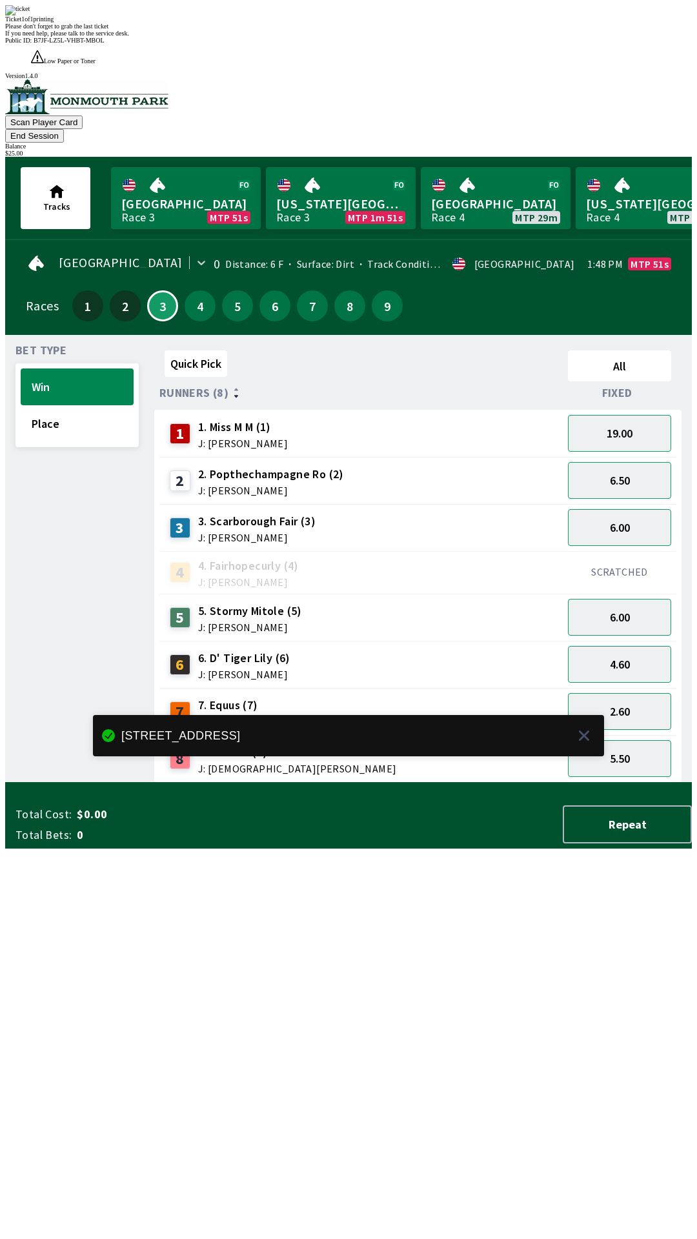
click at [496, 783] on div "Quick Pick All Runners (8) Fixed 1 1. Miss M M (1) J: [PERSON_NAME] 19.00 2 2. …" at bounding box center [423, 564] width 538 height 438
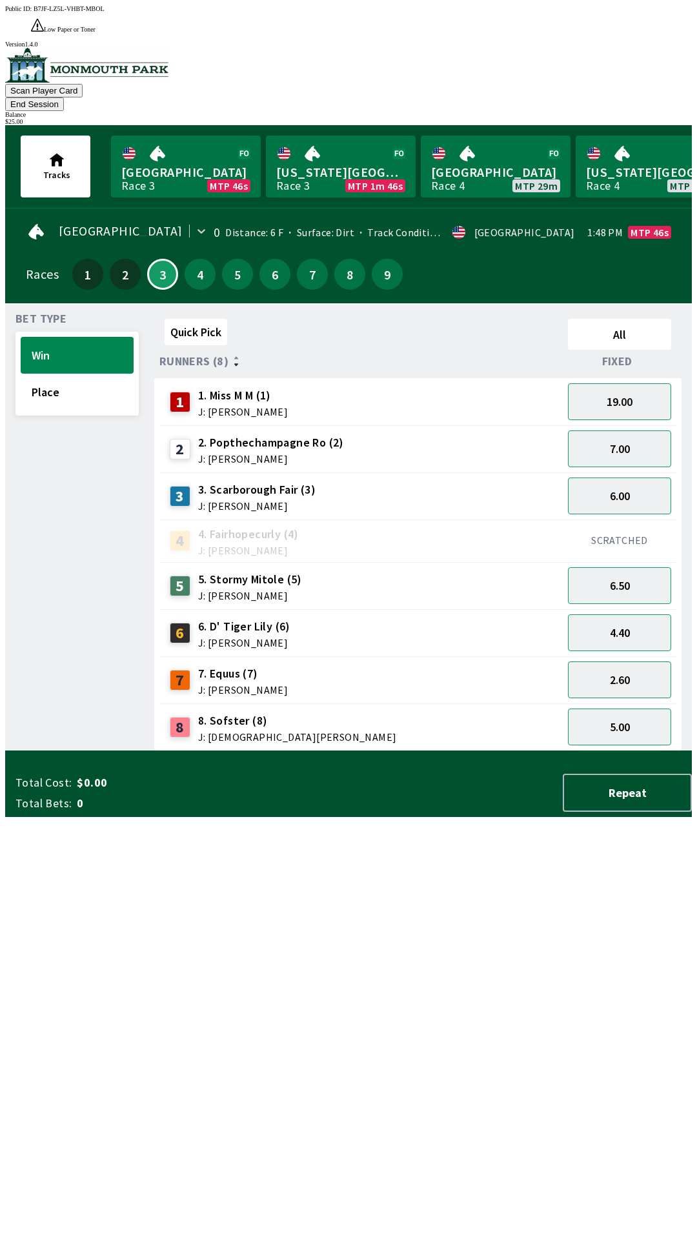
click at [64, 97] on button "End Session" at bounding box center [34, 104] width 59 height 14
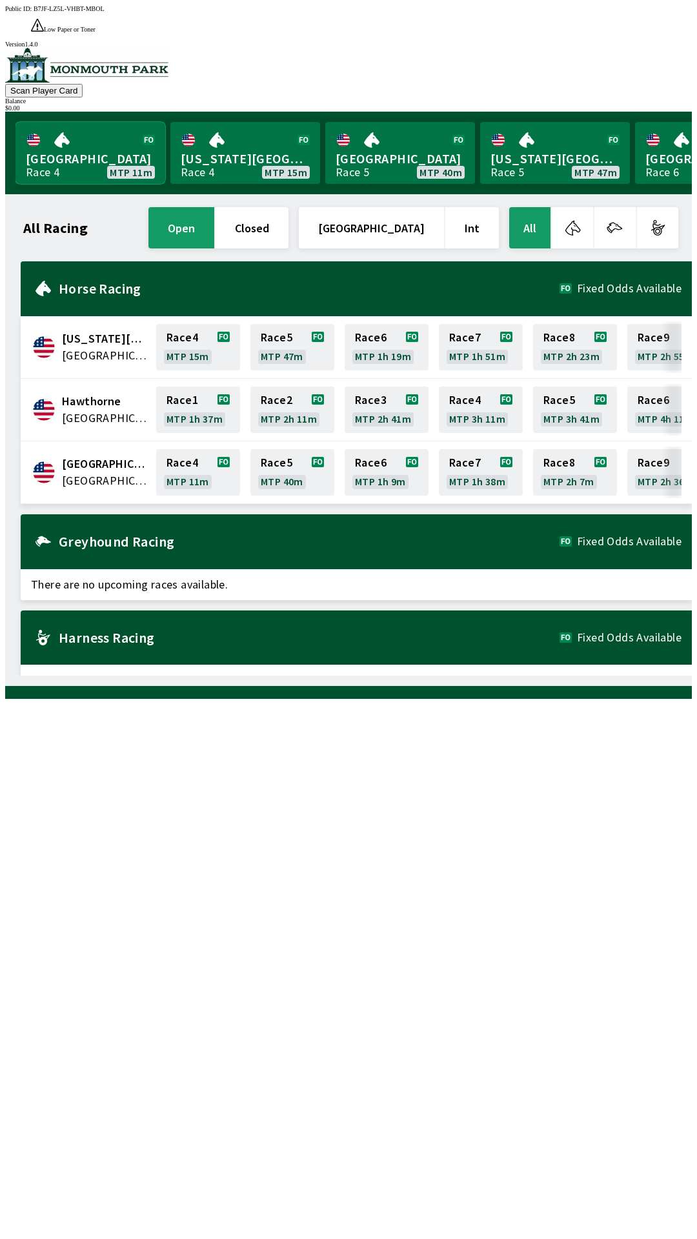
click at [63, 125] on link "[GEOGRAPHIC_DATA] Race 4 MTP 11m" at bounding box center [90, 153] width 150 height 62
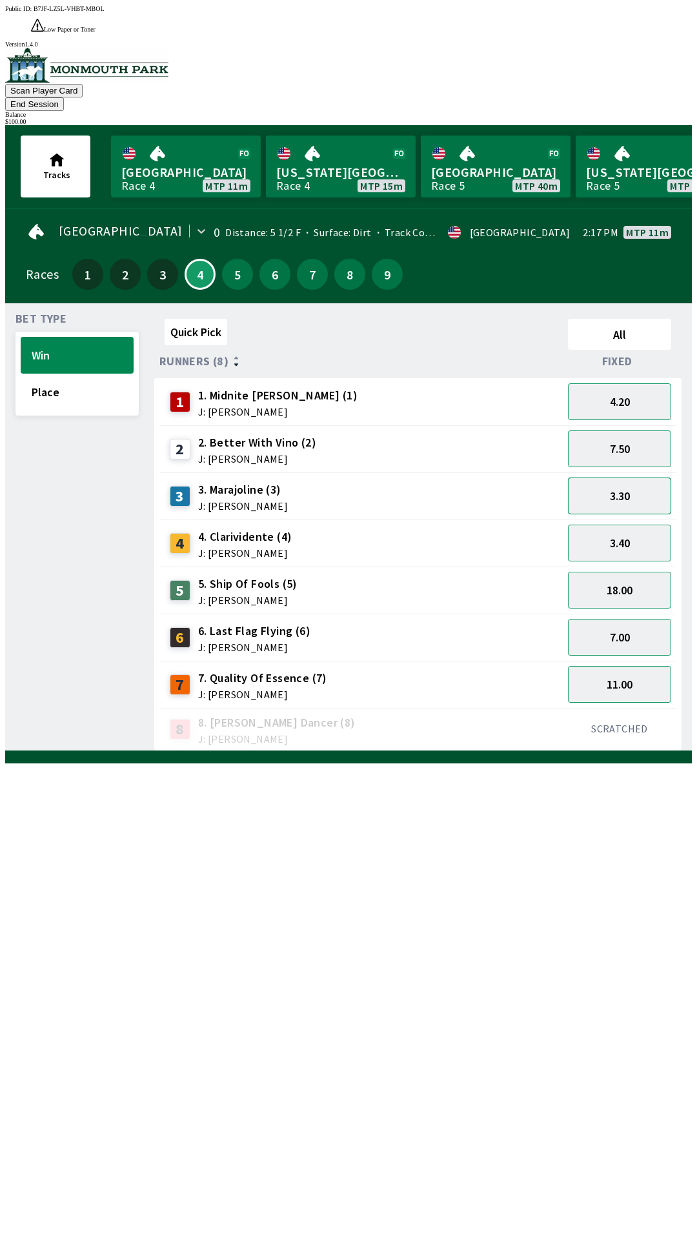
click at [613, 478] on button "3.30" at bounding box center [619, 496] width 103 height 37
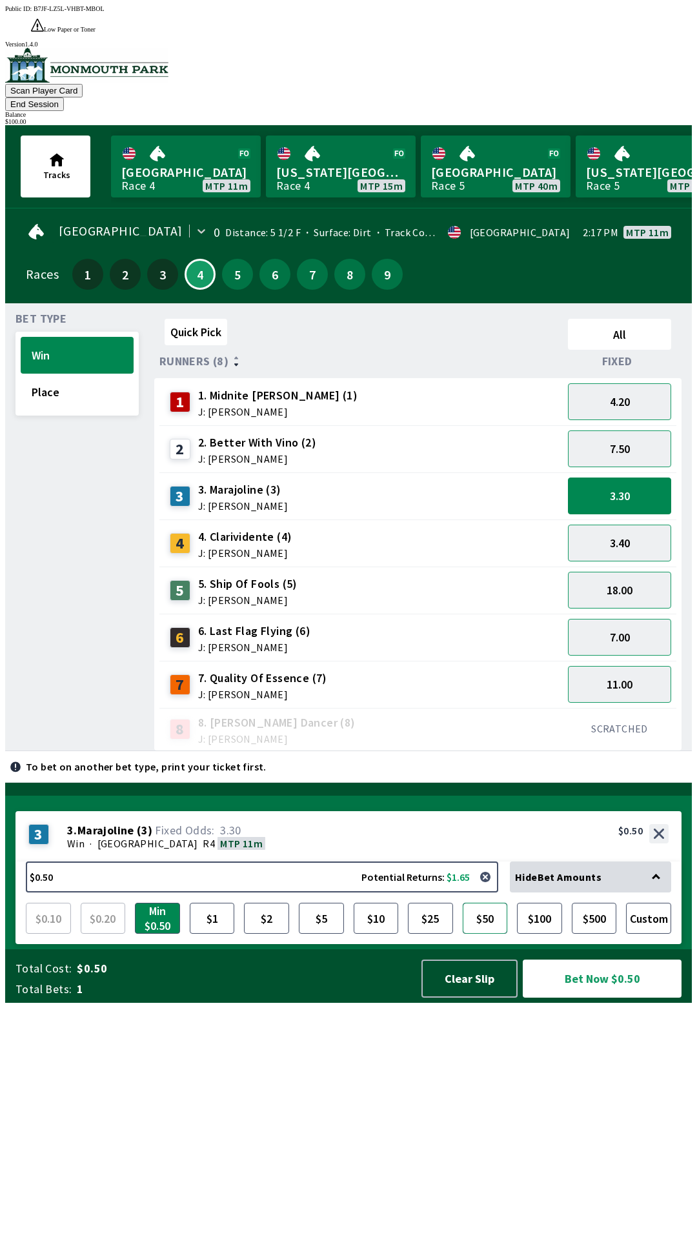
click at [480, 934] on button "$50" at bounding box center [485, 918] width 45 height 31
click at [587, 998] on button "Bet Now $50.00" at bounding box center [602, 979] width 159 height 38
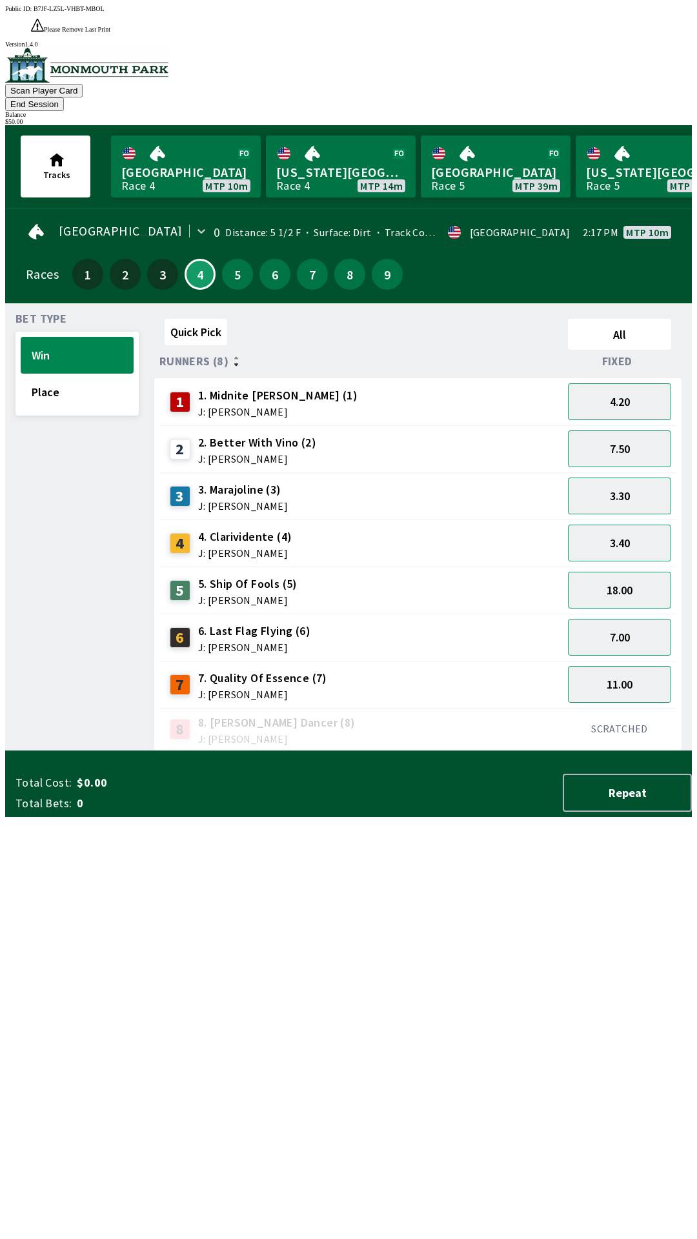
click at [335, 751] on div "Quick Pick All Runners (8) Fixed 1 1. [PERSON_NAME] (1) J: [PERSON_NAME] 4.20 2…" at bounding box center [423, 533] width 538 height 438
click at [620, 525] on button "3.40" at bounding box center [619, 543] width 103 height 37
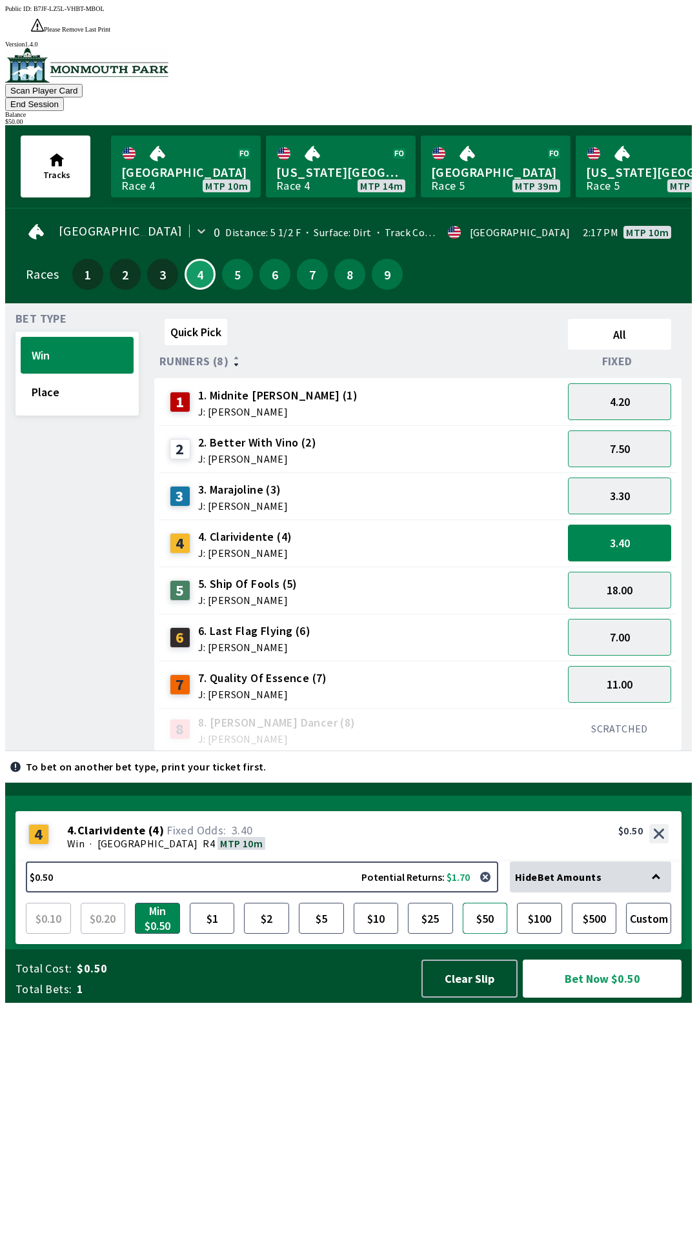
click at [497, 934] on button "$50" at bounding box center [485, 918] width 45 height 31
click at [594, 998] on button "Bet Now $50.00" at bounding box center [602, 979] width 159 height 38
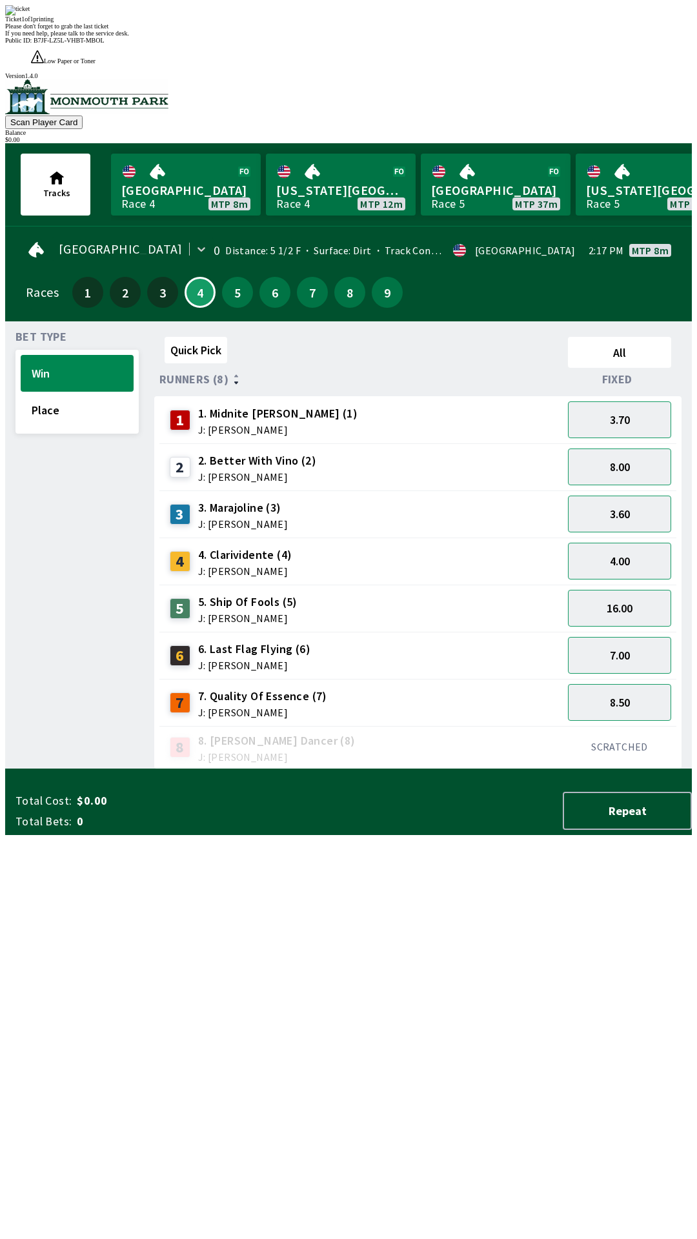
click at [324, 30] on div "Please don't forget to grab the last ticket" at bounding box center [348, 26] width 687 height 7
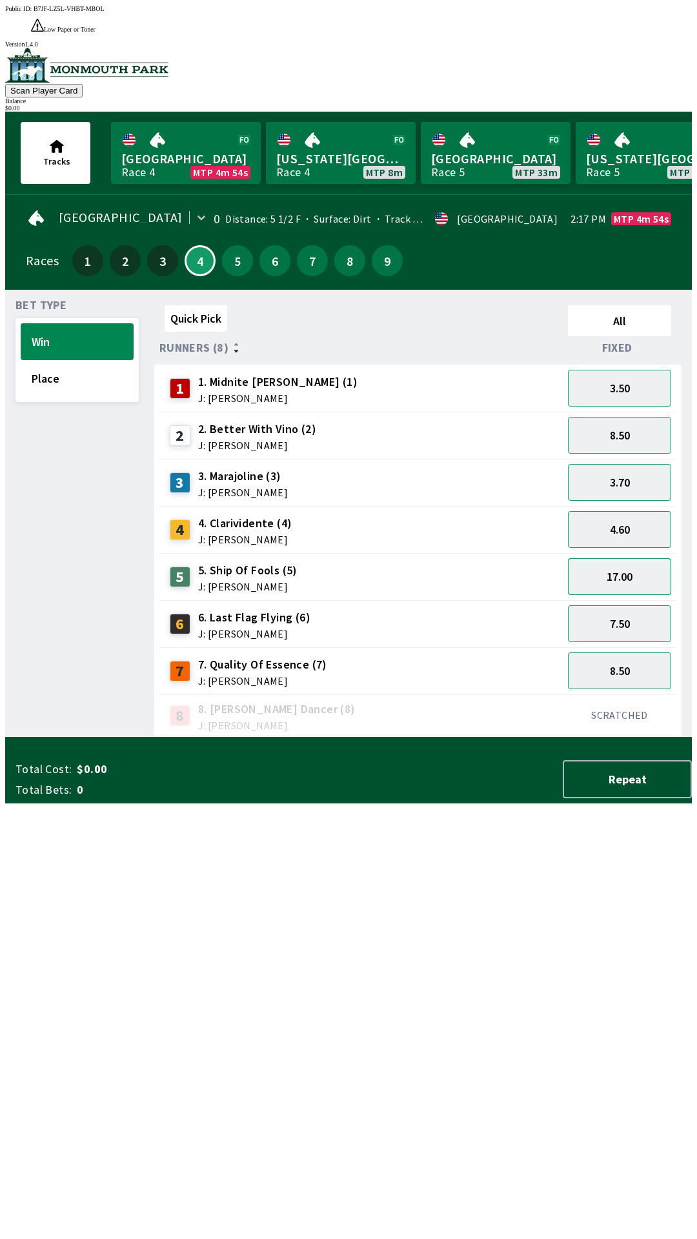
click at [634, 558] on button "17.00" at bounding box center [619, 576] width 103 height 37
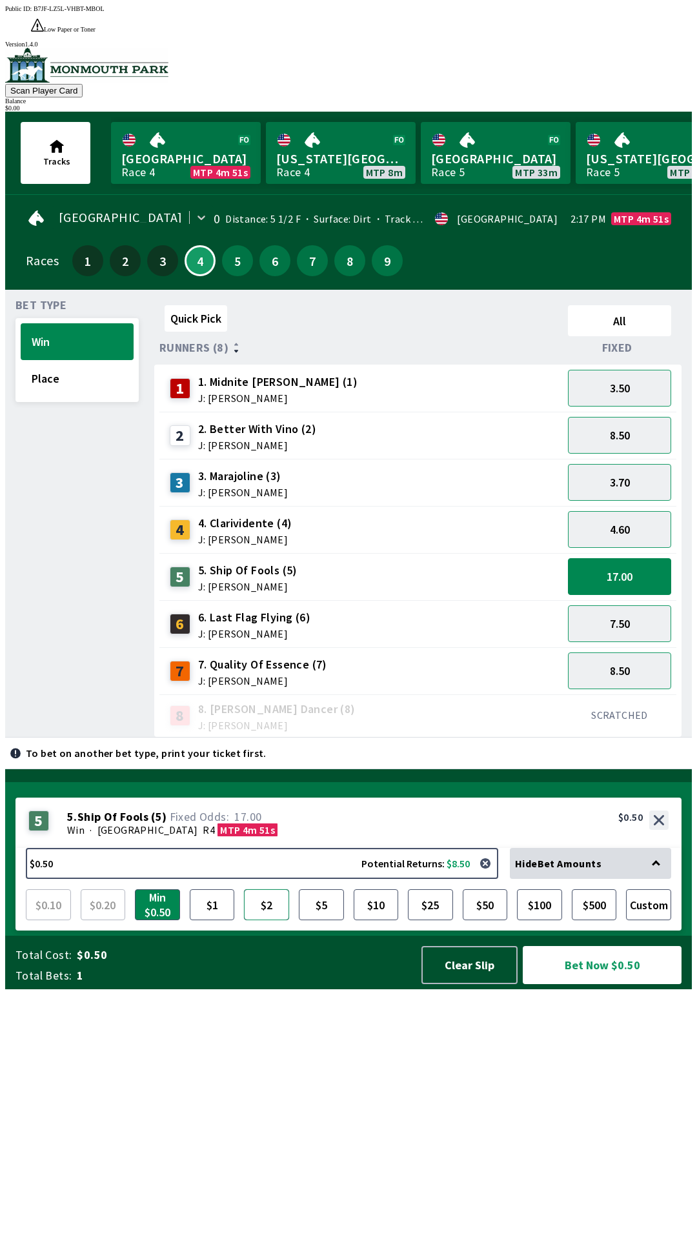
click at [265, 920] on button "$2" at bounding box center [266, 904] width 45 height 31
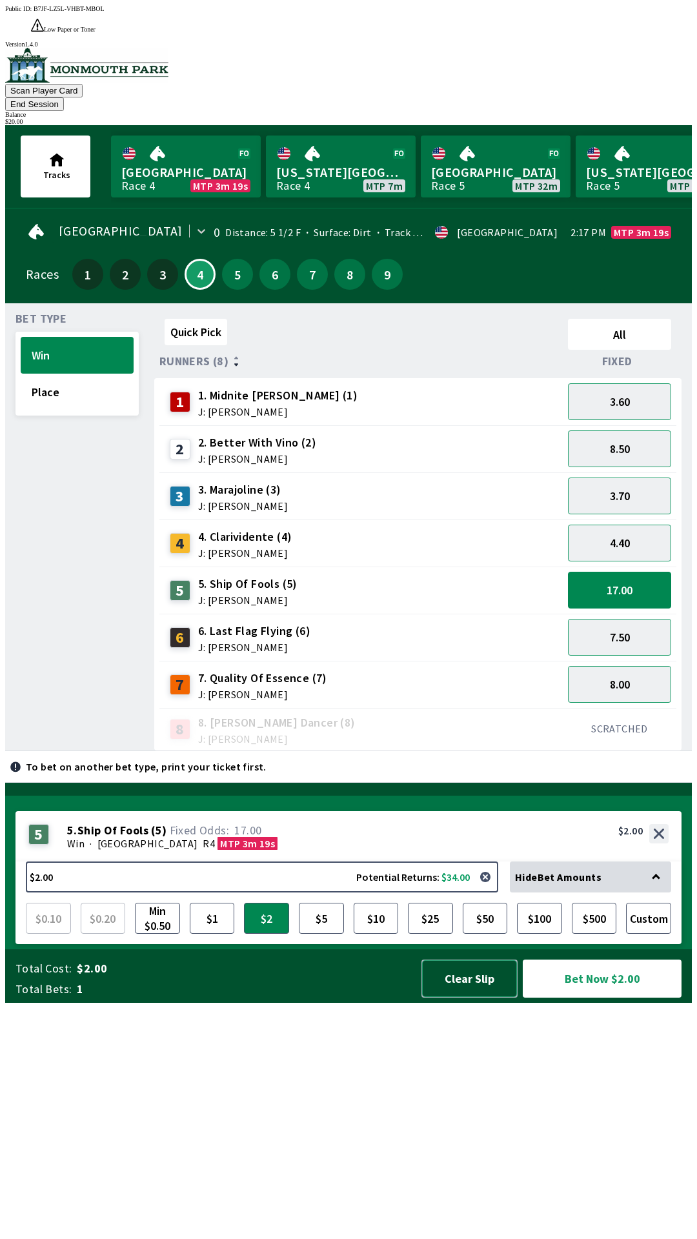
click at [463, 998] on button "Clear Slip" at bounding box center [469, 979] width 96 height 38
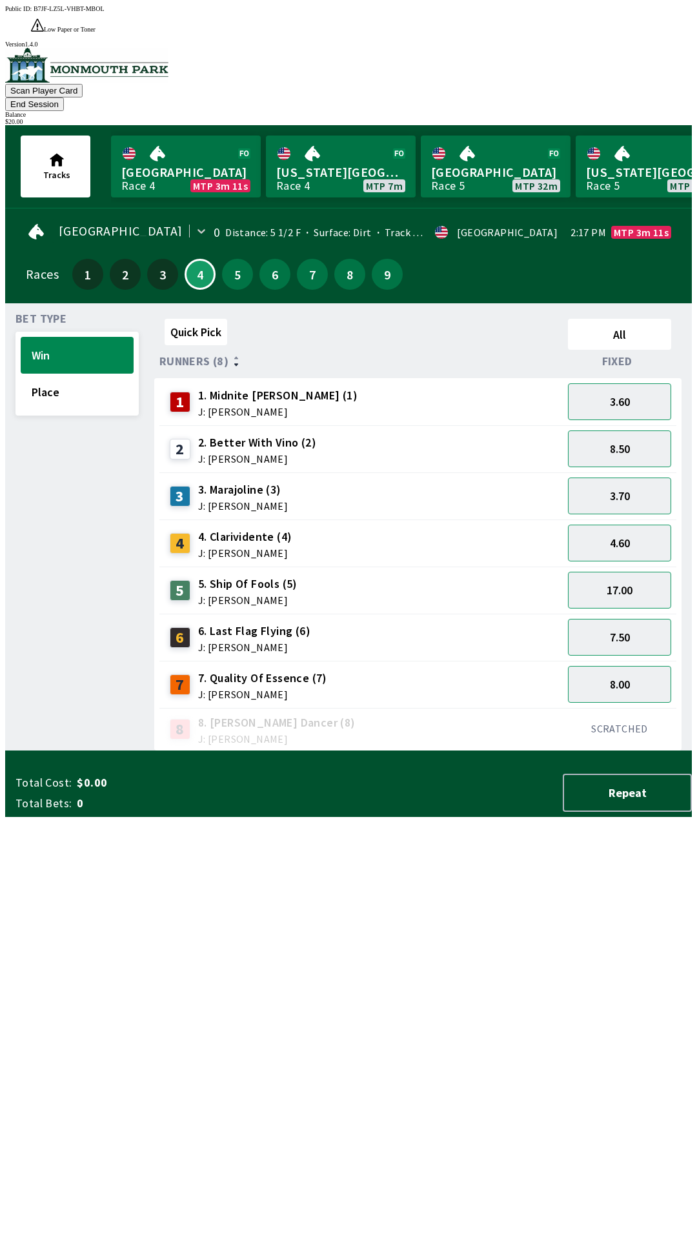
click at [294, 751] on div "Quick Pick All Runners (8) Fixed 1 1. [PERSON_NAME] (1) J: [PERSON_NAME] 3.60 2…" at bounding box center [423, 533] width 538 height 438
click at [645, 118] on div "$ 20.00" at bounding box center [348, 121] width 687 height 7
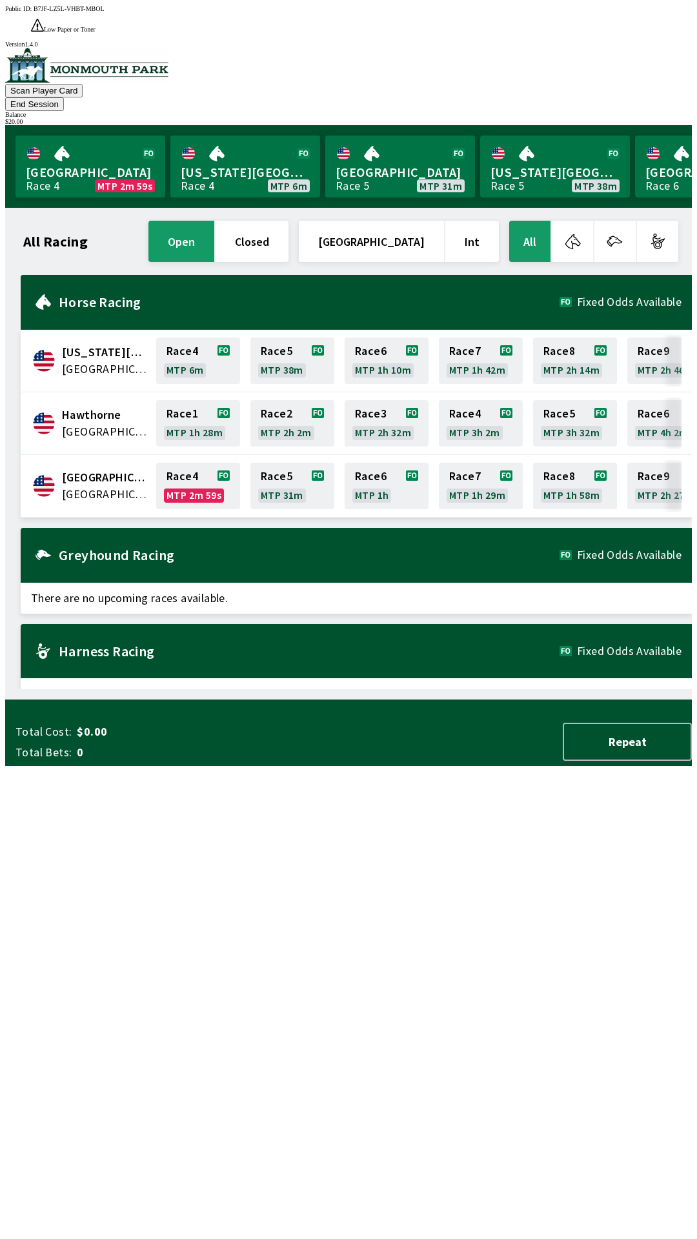
click at [345, 766] on div "Total Cost: $0.00 Total Bets: 0 Repeat" at bounding box center [353, 740] width 676 height 54
click at [492, 689] on div "All Racing open closed [GEOGRAPHIC_DATA] Int All [US_STATE][GEOGRAPHIC_DATA] [G…" at bounding box center [353, 453] width 676 height 471
click at [487, 689] on div "All Racing open closed [GEOGRAPHIC_DATA] Int All [US_STATE][GEOGRAPHIC_DATA] [G…" at bounding box center [353, 453] width 676 height 471
click at [514, 689] on div "All Racing open closed [GEOGRAPHIC_DATA] Int All [US_STATE][GEOGRAPHIC_DATA] [G…" at bounding box center [353, 453] width 676 height 471
click at [64, 97] on button "End Session" at bounding box center [34, 104] width 59 height 14
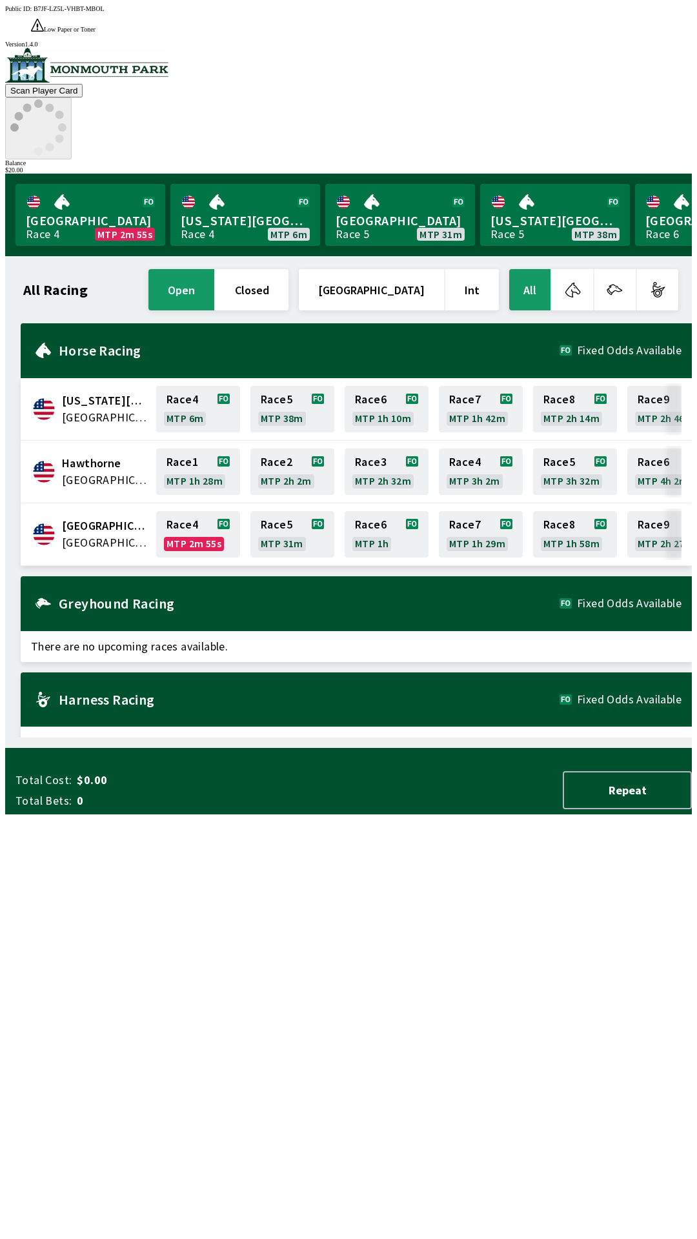
click at [66, 99] on icon at bounding box center [38, 127] width 56 height 56
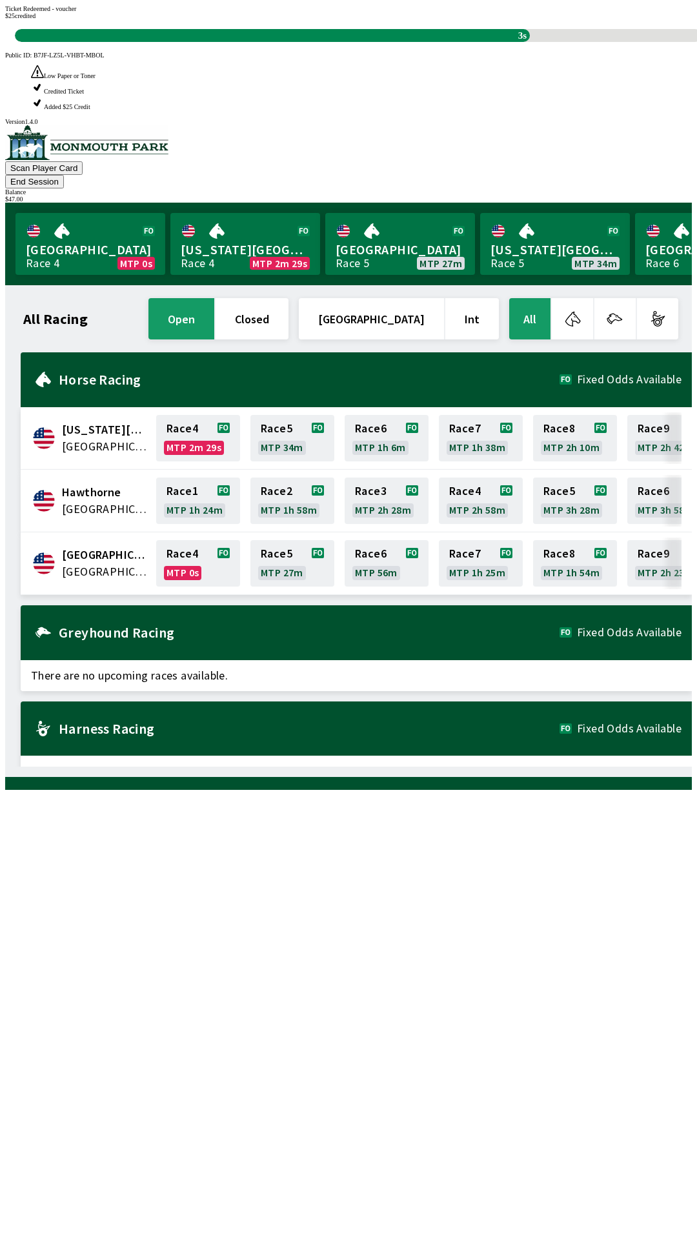
click at [498, 767] on div "All Racing open closed United States Int All [US_STATE][GEOGRAPHIC_DATA] [GEOGR…" at bounding box center [353, 531] width 676 height 471
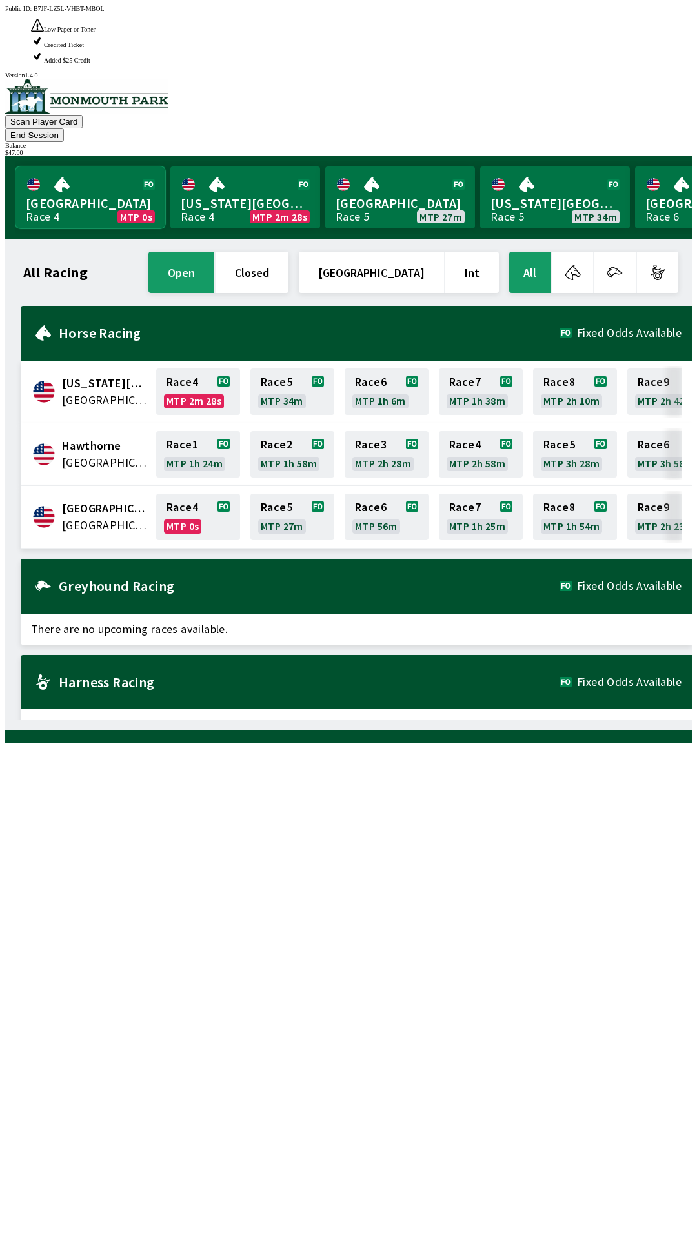
click at [96, 167] on link "Monmouth Park Race 4 MTP 0s" at bounding box center [90, 198] width 150 height 62
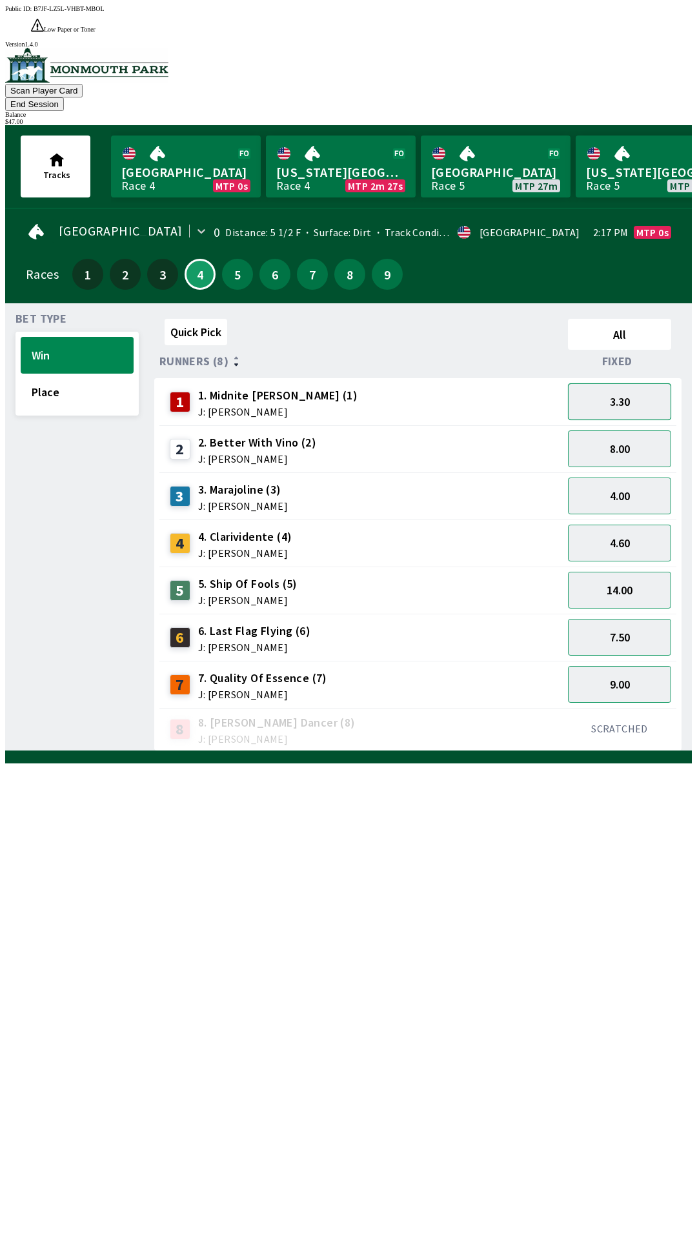
click at [627, 383] on button "3.30" at bounding box center [619, 401] width 103 height 37
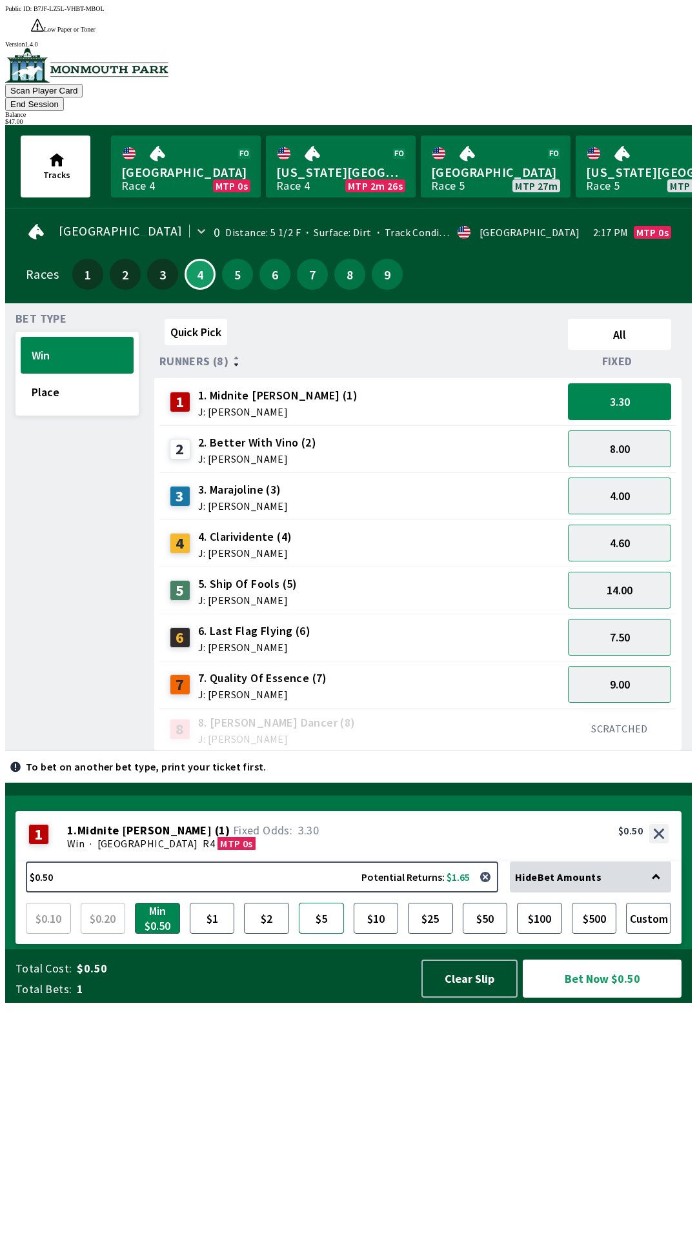
click at [323, 934] on button "$5" at bounding box center [321, 918] width 45 height 31
click at [587, 998] on button "Bet Now $5.00" at bounding box center [602, 979] width 159 height 38
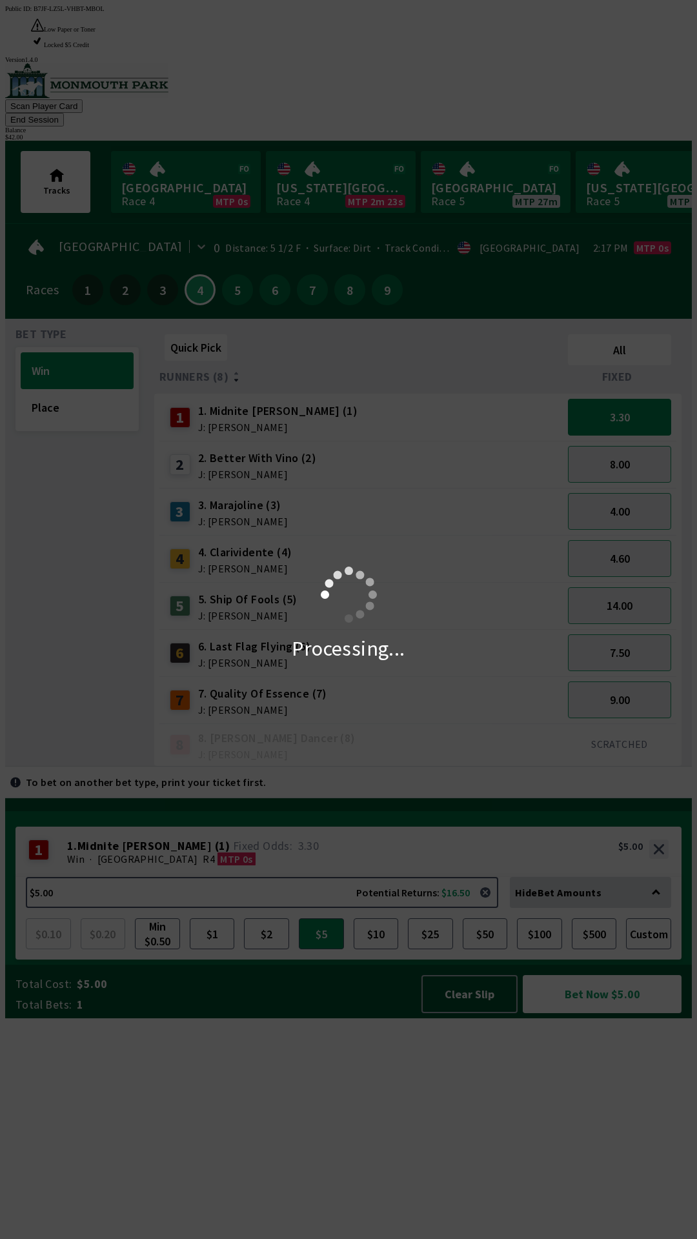
click at [535, 60] on div "Processing..." at bounding box center [348, 619] width 697 height 1239
click at [543, 71] on div "Processing..." at bounding box center [348, 619] width 697 height 1239
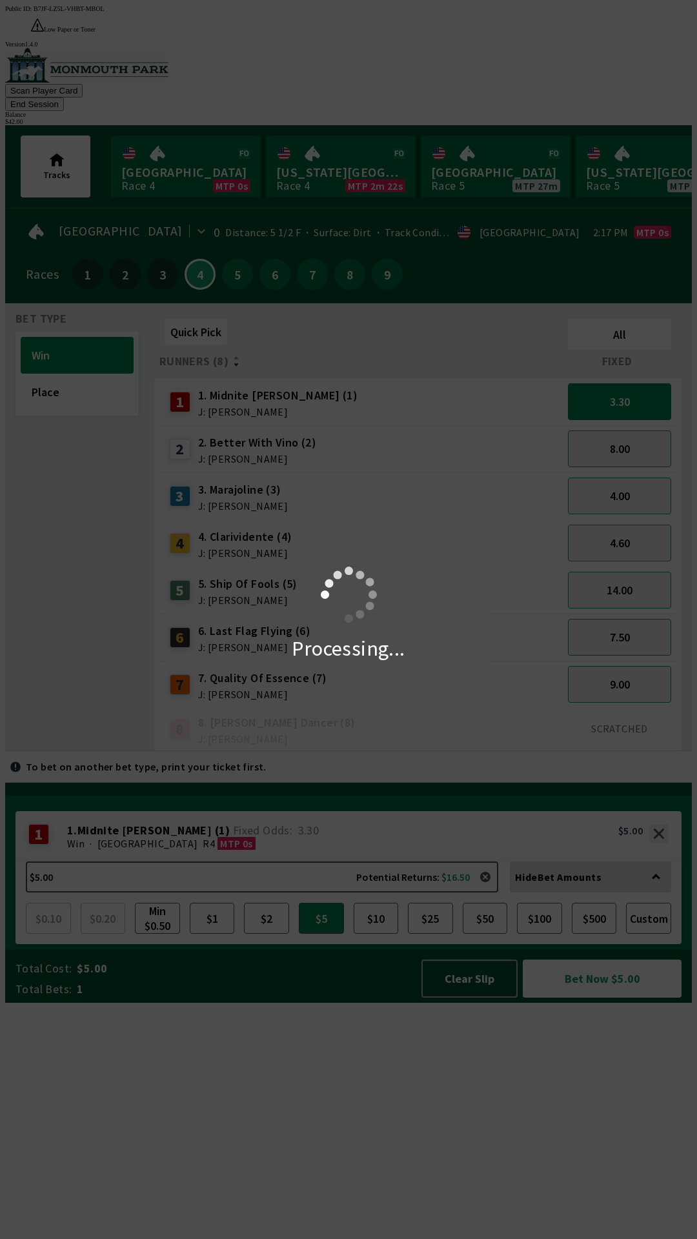
click at [538, 61] on div "Processing..." at bounding box center [348, 619] width 697 height 1239
click at [541, 57] on div "Processing..." at bounding box center [348, 619] width 697 height 1239
click at [537, 61] on div "Processing..." at bounding box center [348, 619] width 697 height 1239
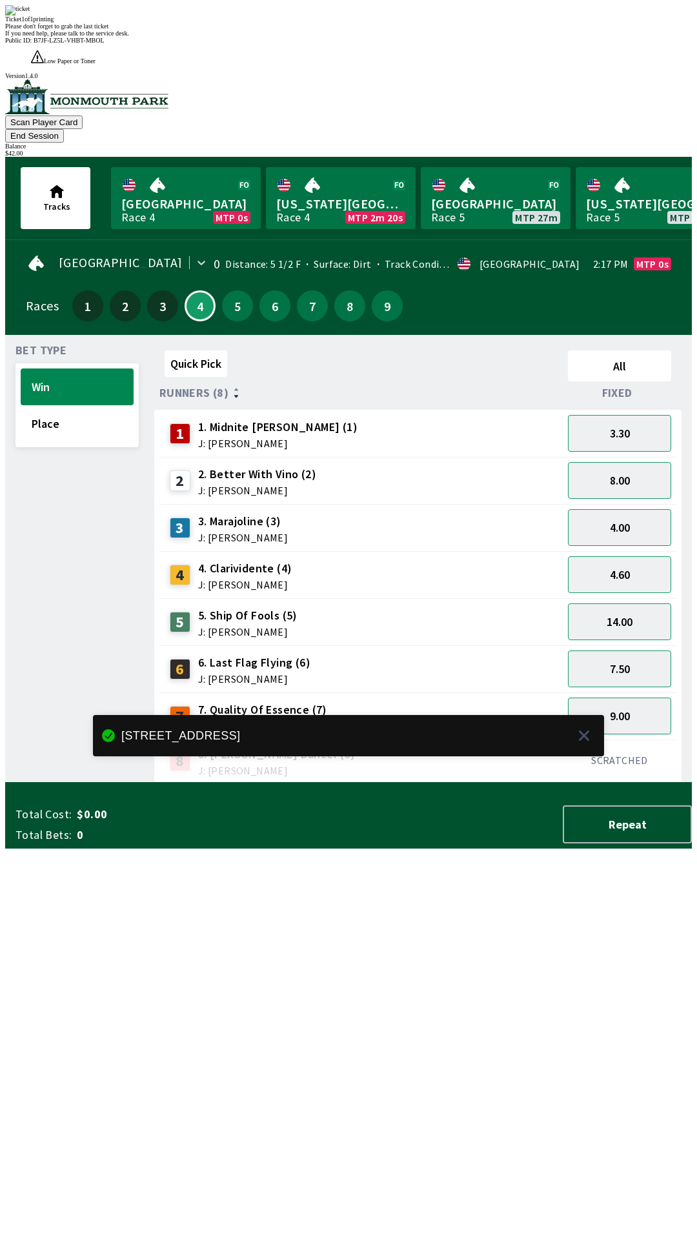
click at [64, 129] on button "End Session" at bounding box center [34, 136] width 59 height 14
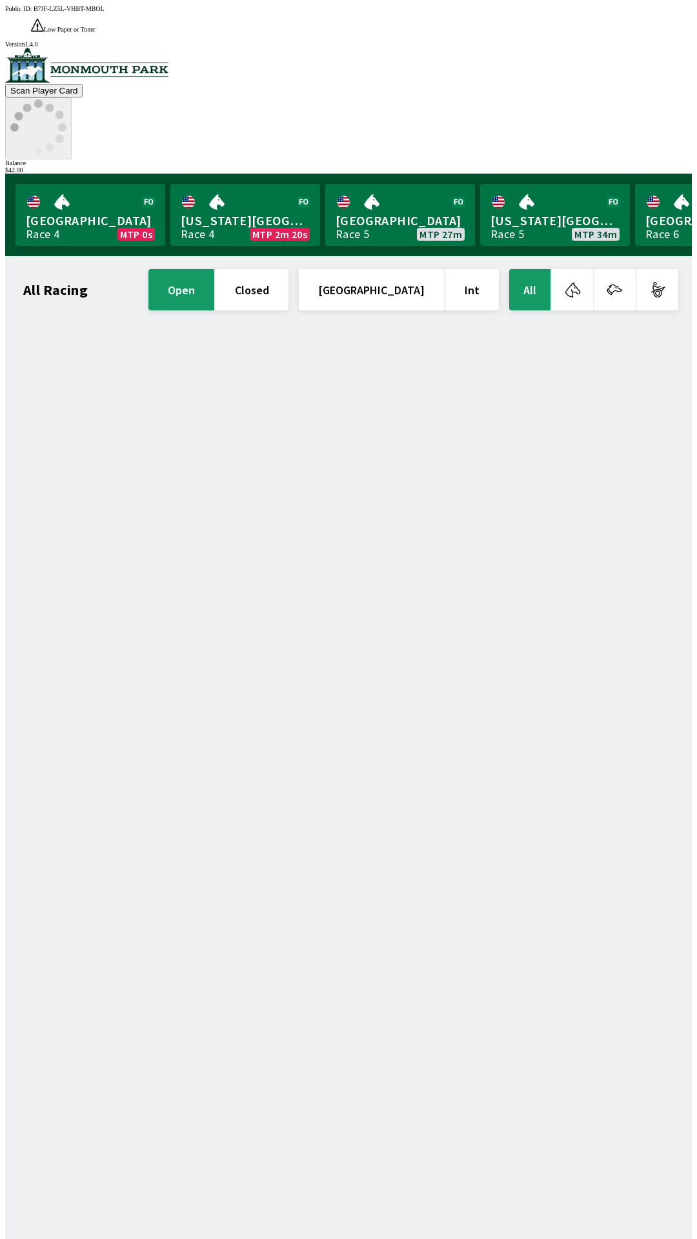
click at [66, 99] on icon at bounding box center [38, 127] width 56 height 56
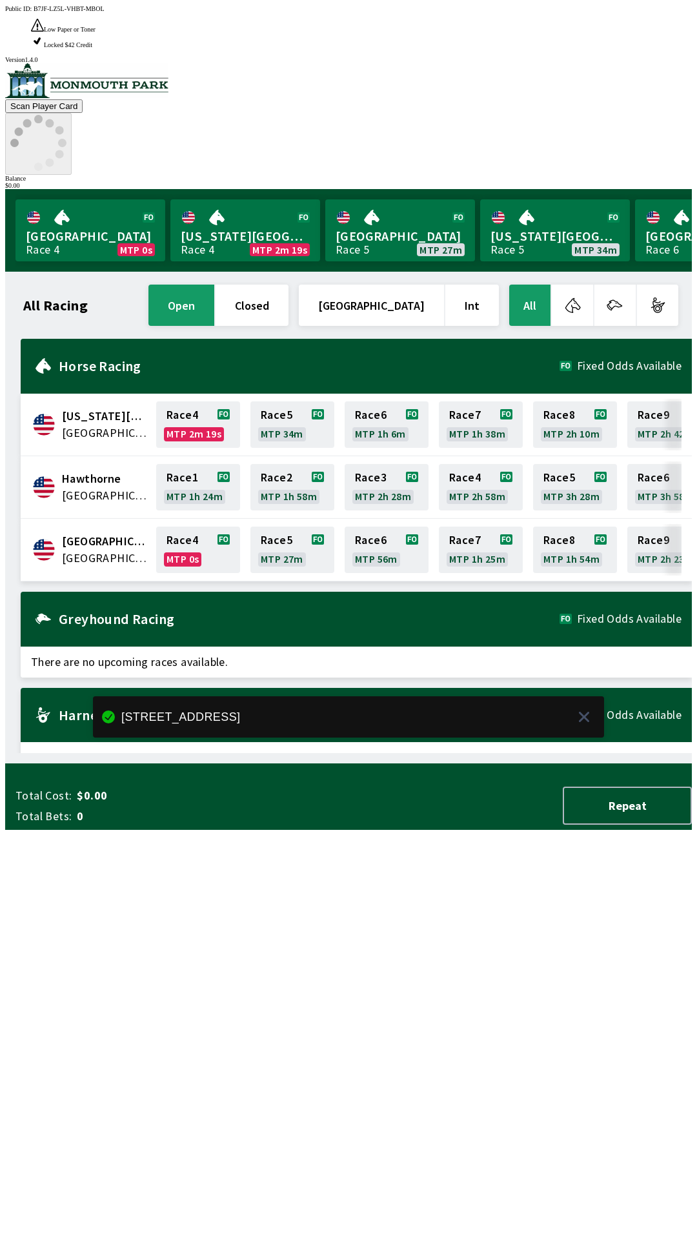
click at [66, 115] on icon at bounding box center [38, 143] width 56 height 56
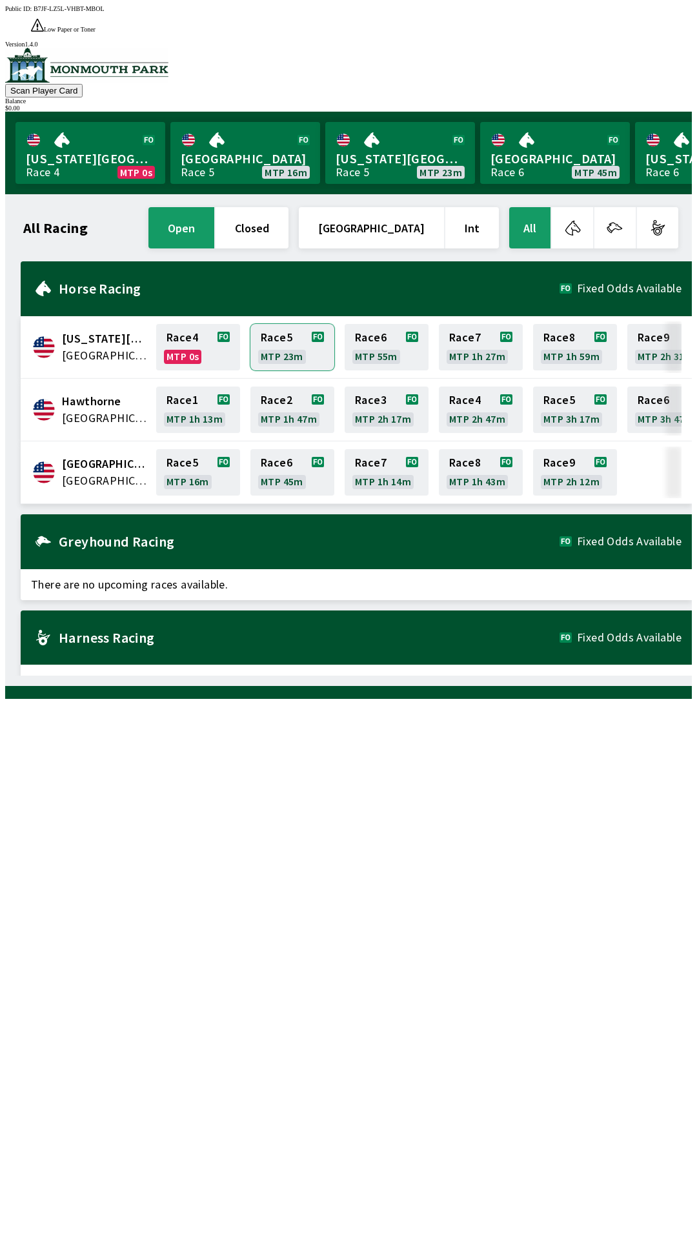
click at [283, 329] on link "Race 5 MTP 23m" at bounding box center [292, 347] width 84 height 46
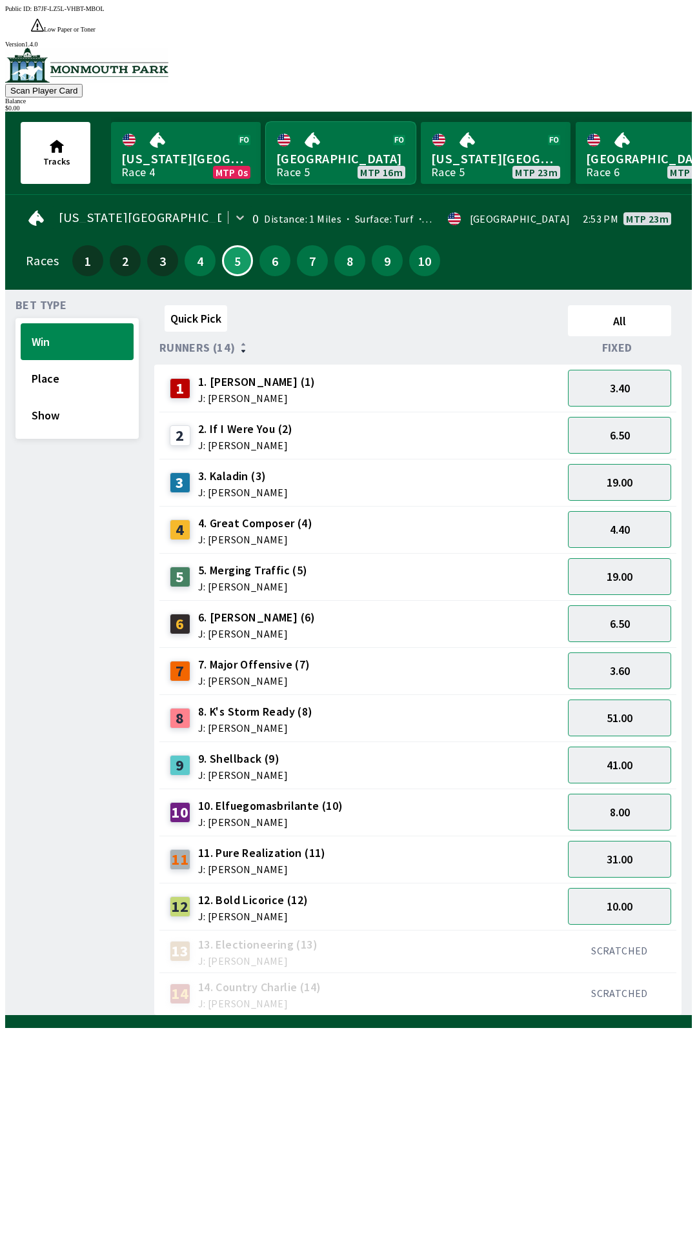
click at [318, 136] on link "[GEOGRAPHIC_DATA] Race 5 MTP 16m" at bounding box center [341, 153] width 150 height 62
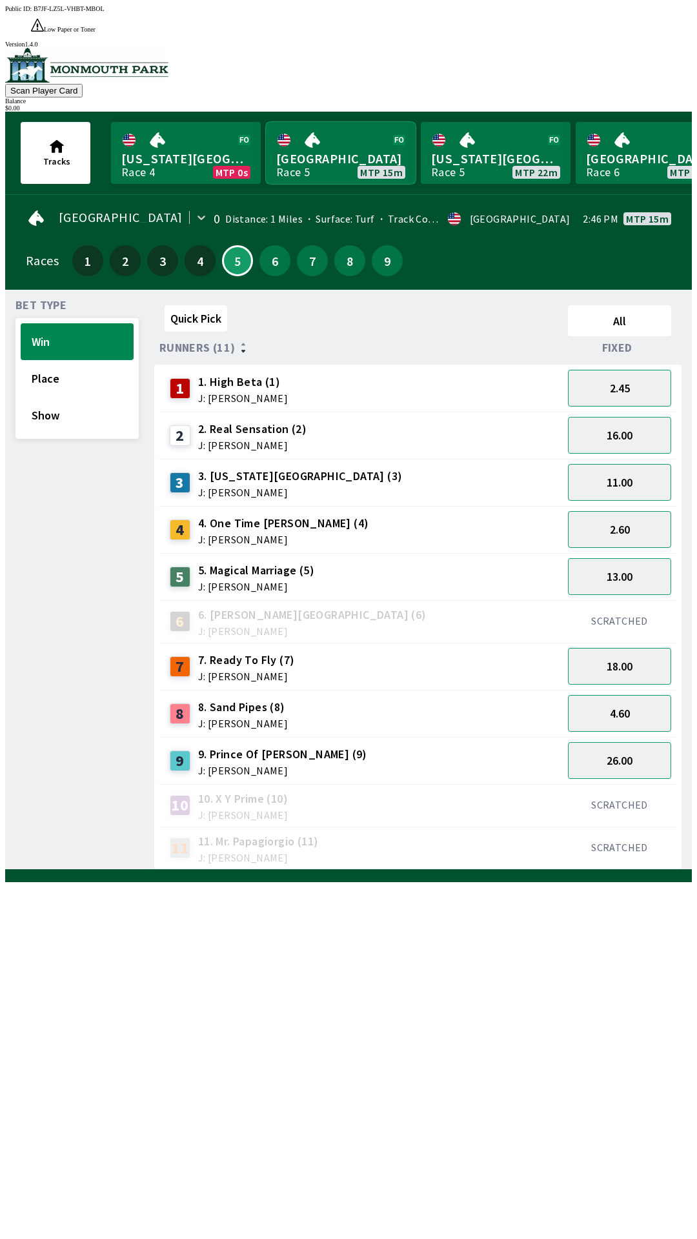
click at [322, 122] on link "[GEOGRAPHIC_DATA] Race 5 MTP 15m" at bounding box center [341, 153] width 150 height 62
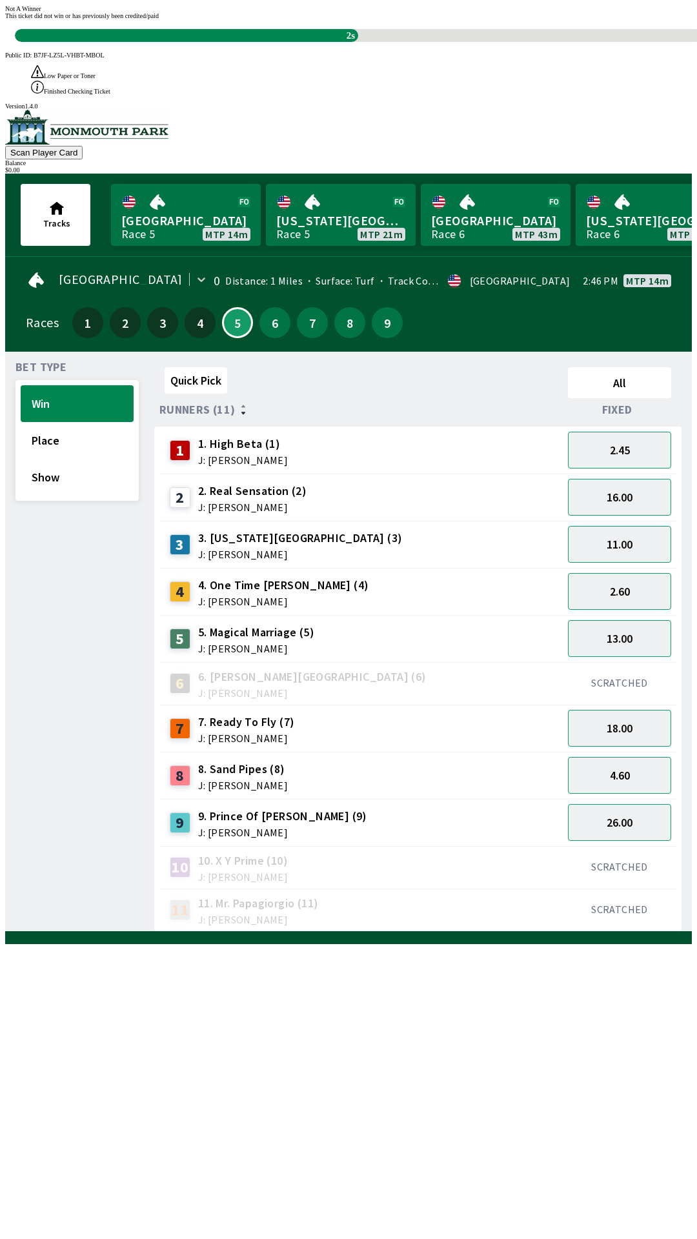
click at [421, 932] on div "Quick Pick All Runners (11) Fixed 1 1. High Beta (1) J: [PERSON_NAME] 2.45 2 2.…" at bounding box center [423, 647] width 538 height 570
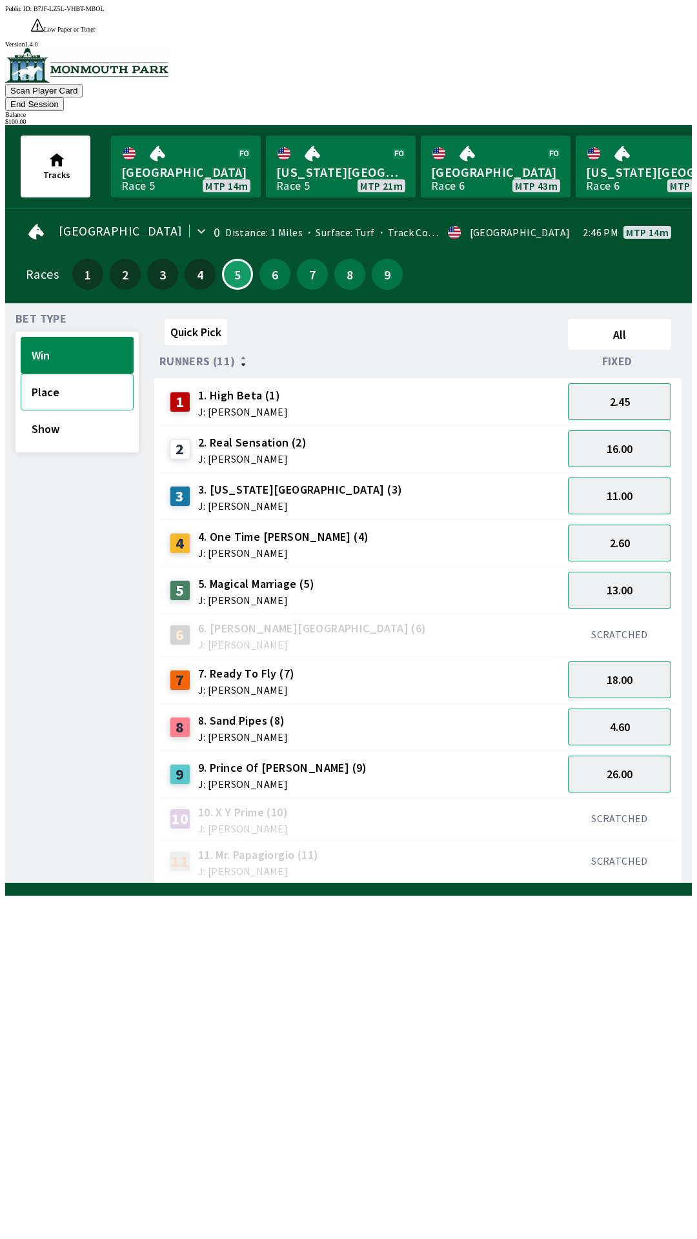
click at [52, 374] on button "Place" at bounding box center [77, 392] width 113 height 37
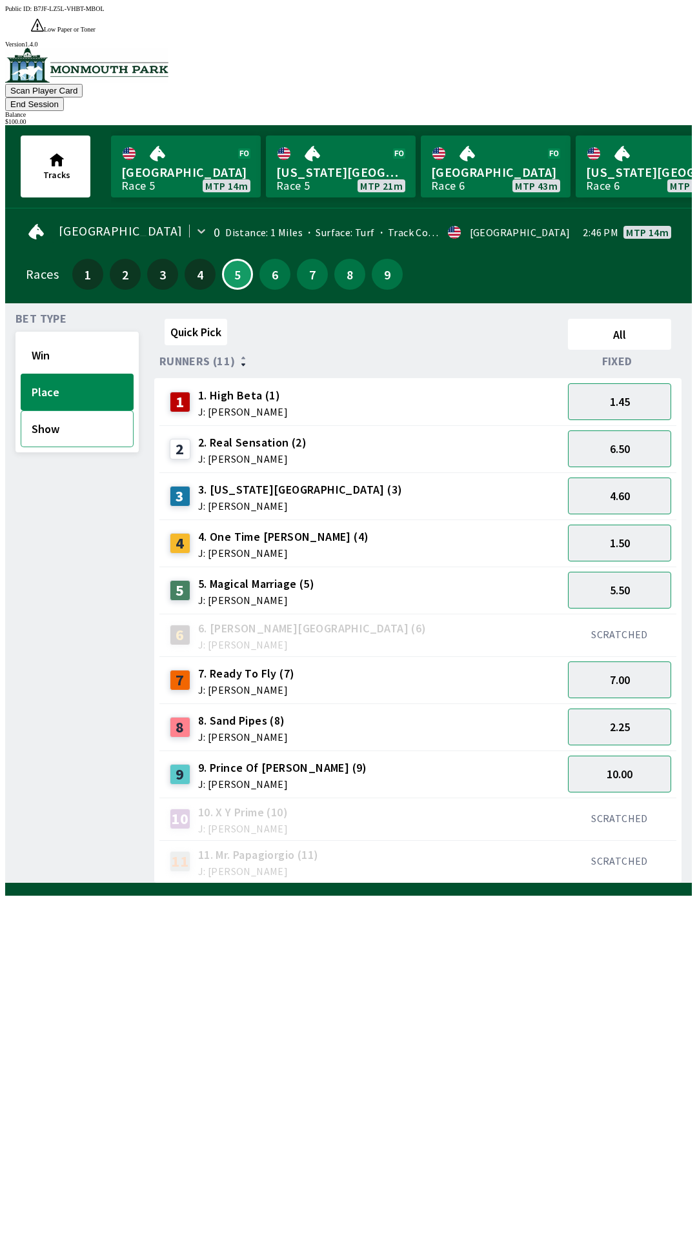
click at [75, 411] on button "Show" at bounding box center [77, 429] width 113 height 37
click at [86, 374] on button "Place" at bounding box center [77, 392] width 113 height 37
click at [73, 337] on button "Win" at bounding box center [77, 355] width 113 height 37
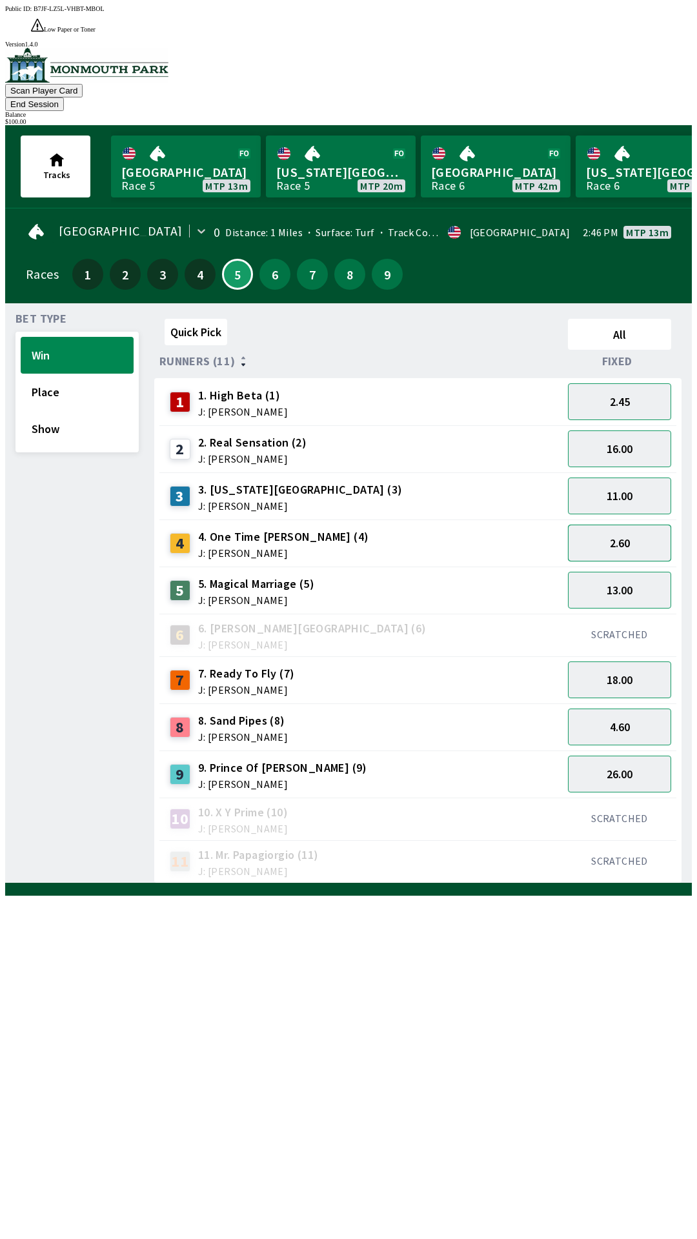
click at [618, 525] on button "2.60" at bounding box center [619, 543] width 103 height 37
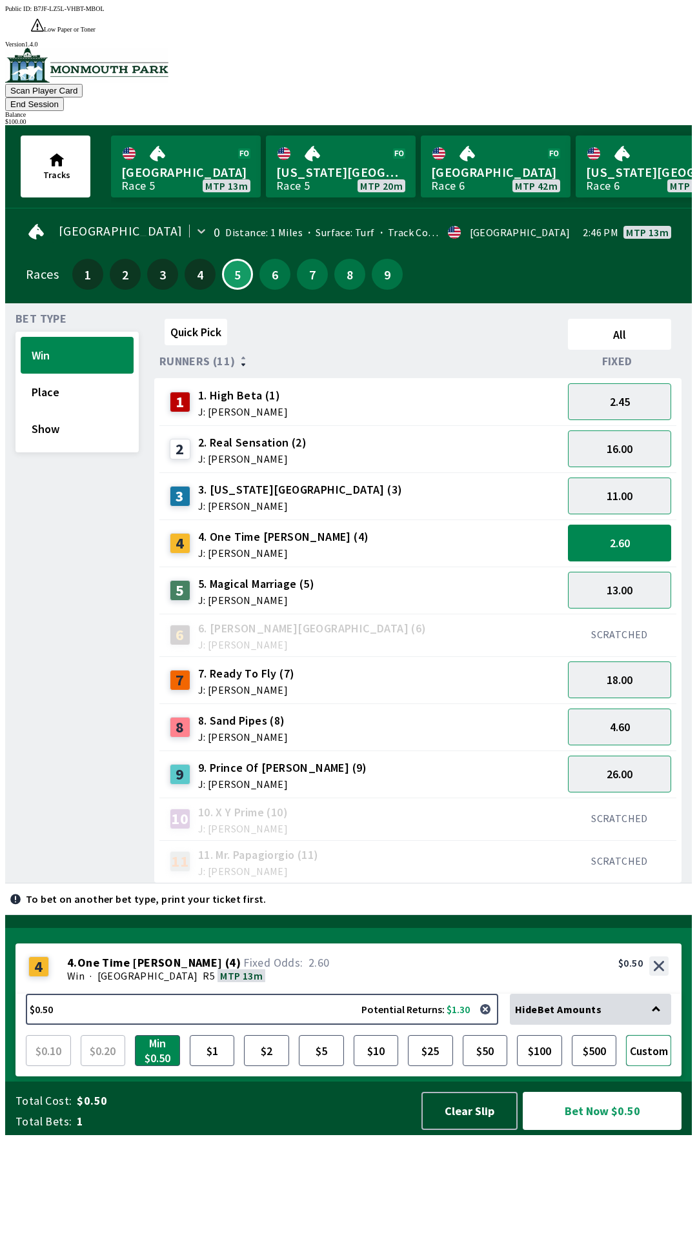
click at [653, 1066] on button "Custom" at bounding box center [648, 1050] width 45 height 31
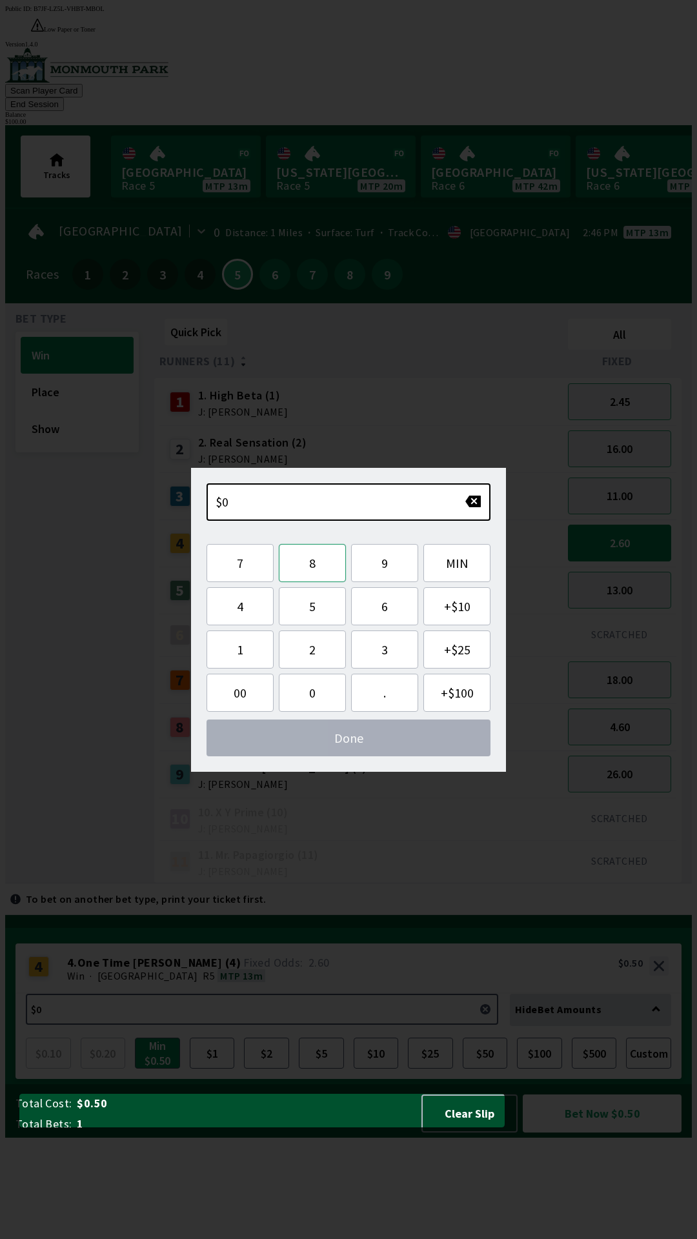
click at [313, 562] on button "8" at bounding box center [312, 563] width 67 height 38
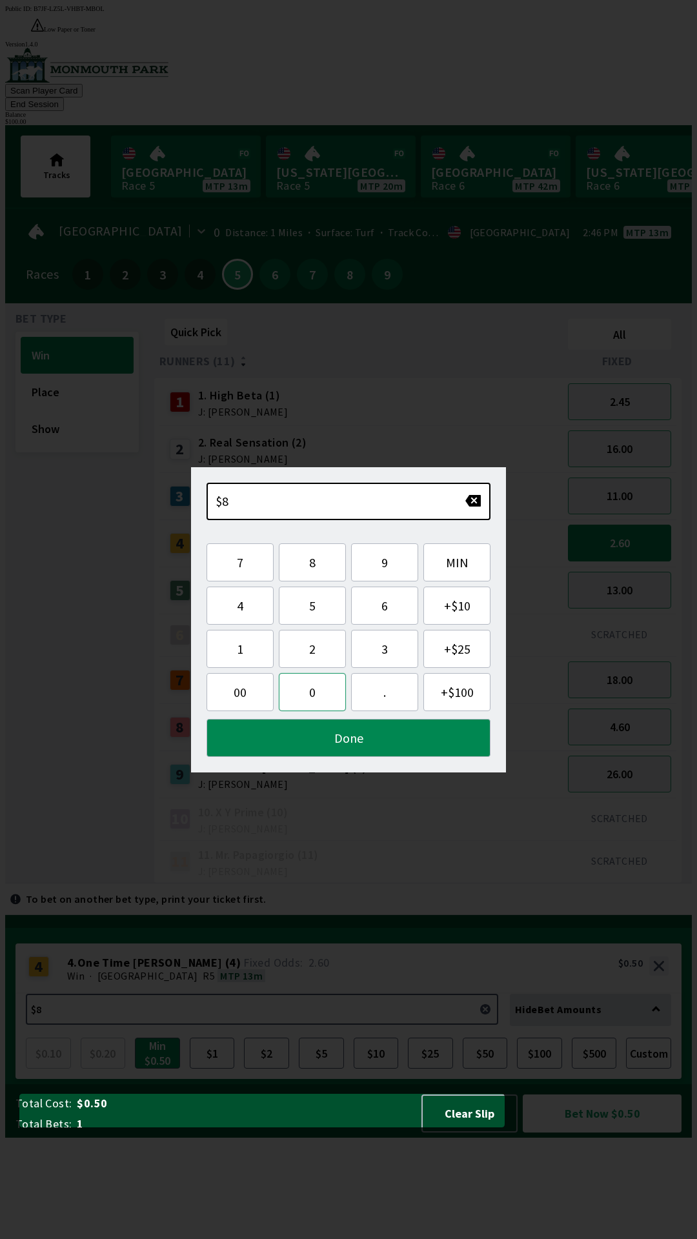
click at [312, 694] on button "0" at bounding box center [312, 692] width 67 height 38
click at [373, 742] on button "Done" at bounding box center [349, 738] width 284 height 38
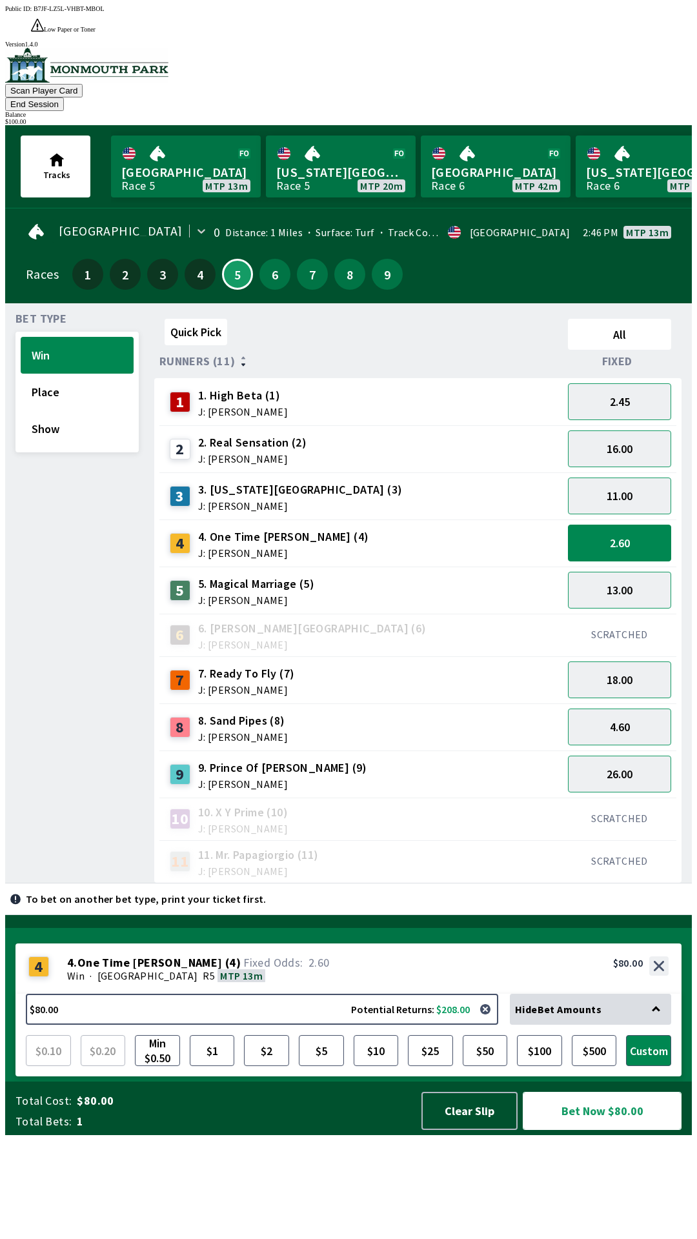
click at [599, 1130] on button "Bet Now $80.00" at bounding box center [602, 1111] width 159 height 38
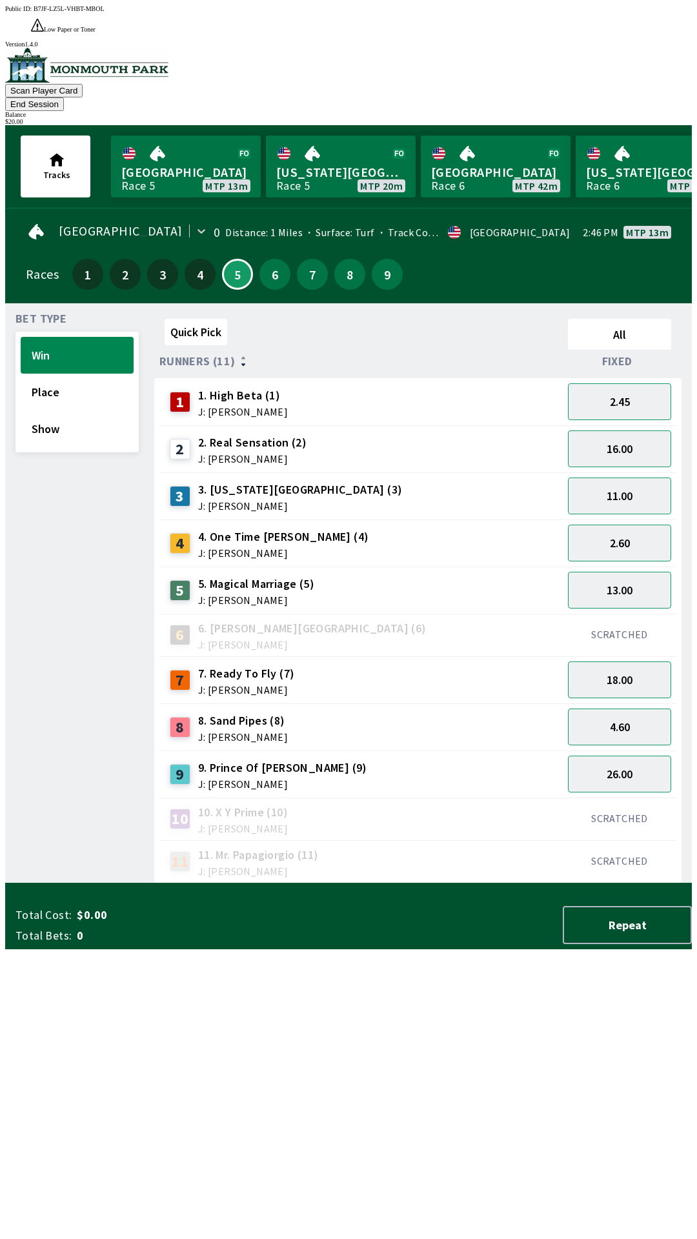
click at [52, 508] on div "Bet Type Win Place Show" at bounding box center [76, 599] width 123 height 570
click at [69, 374] on button "Place" at bounding box center [77, 392] width 113 height 37
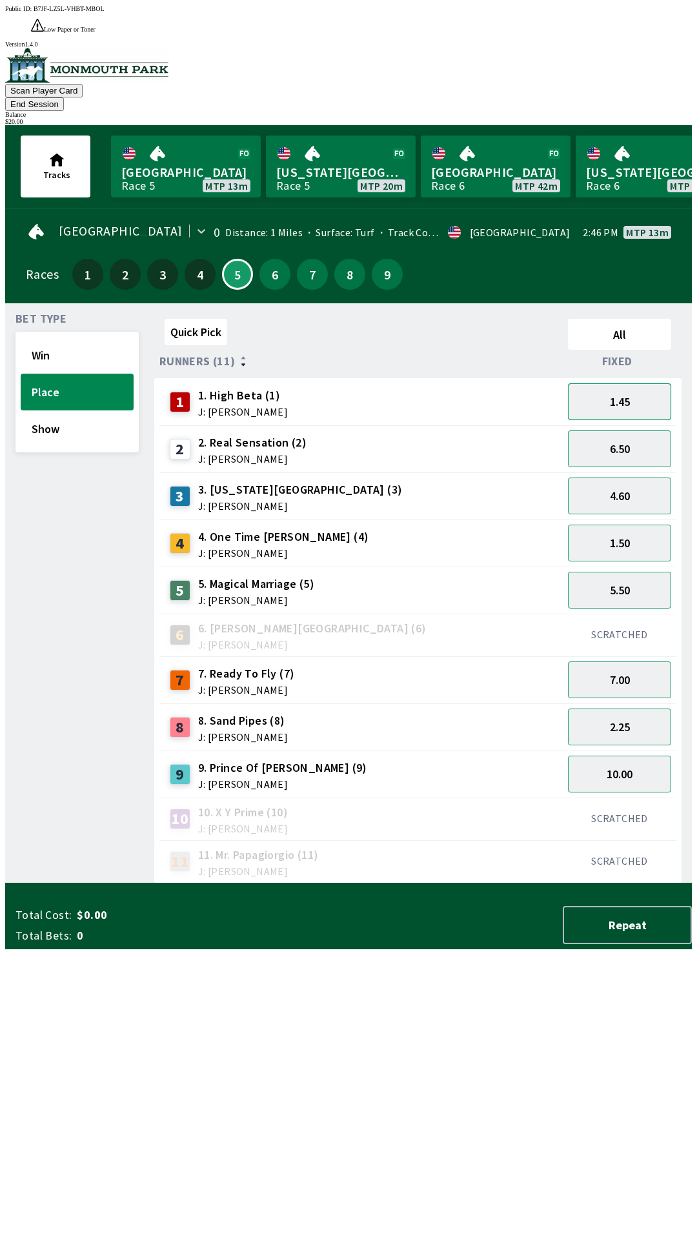
click at [644, 383] on button "1.45" at bounding box center [619, 401] width 103 height 37
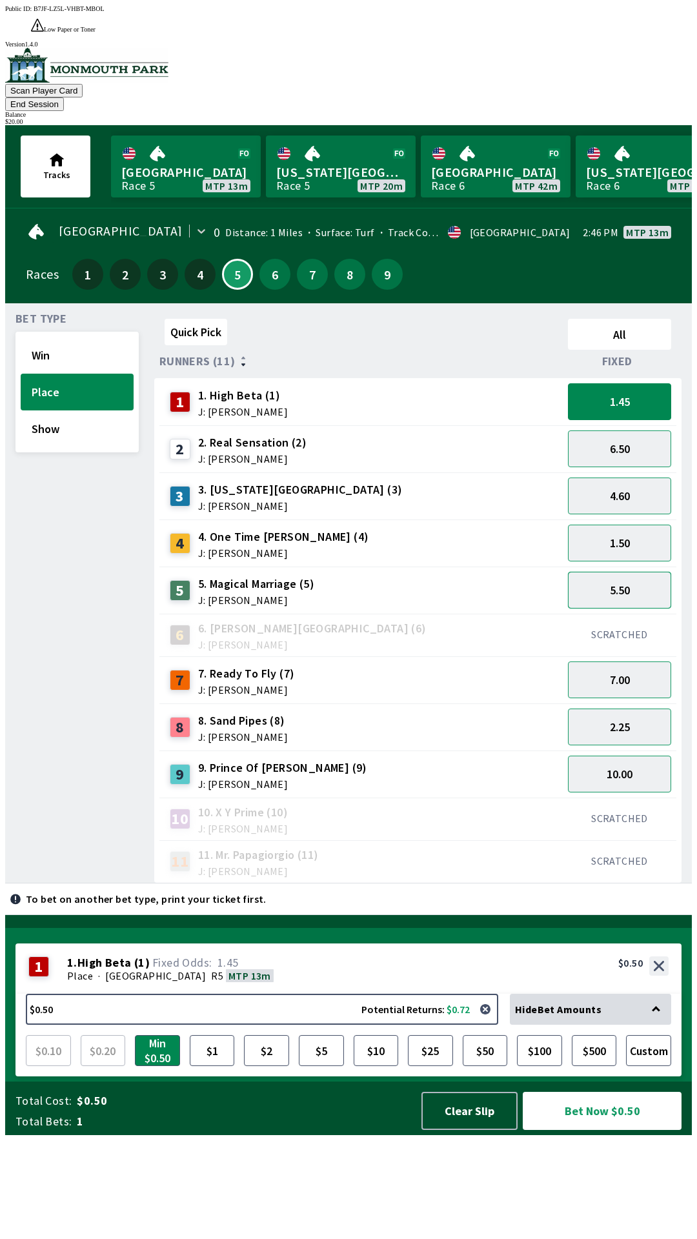
click at [647, 572] on button "5.50" at bounding box center [619, 590] width 103 height 37
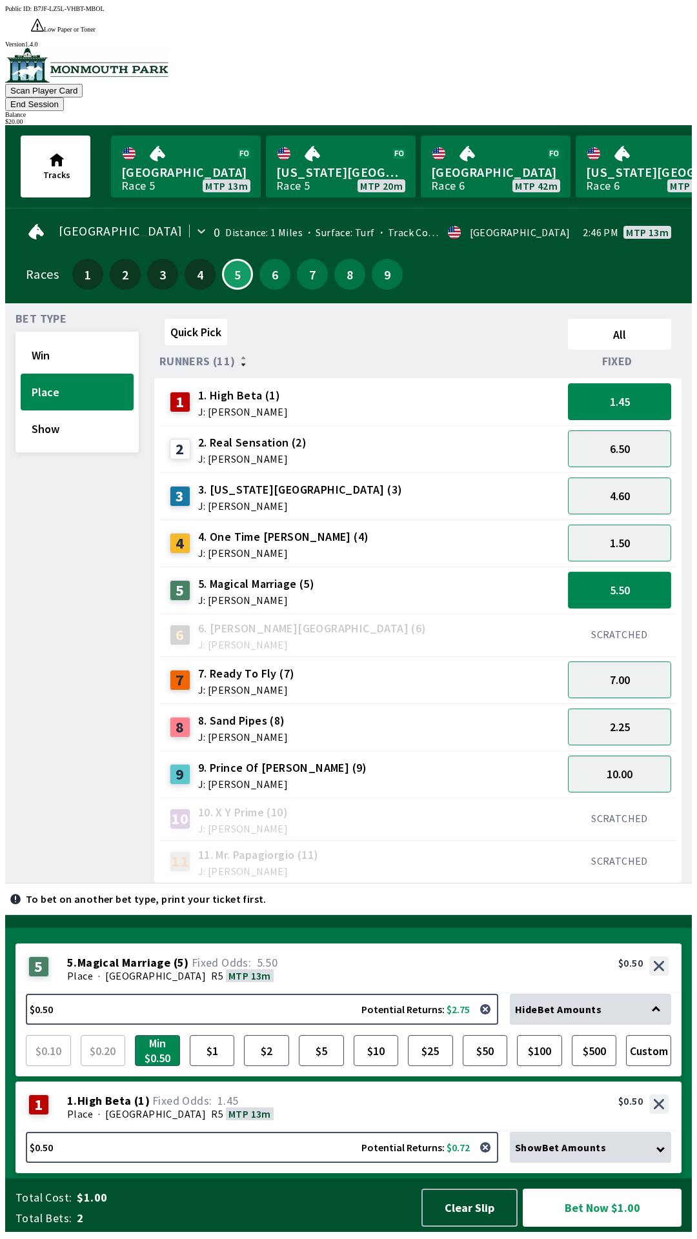
click at [633, 572] on button "5.50" at bounding box center [619, 590] width 103 height 37
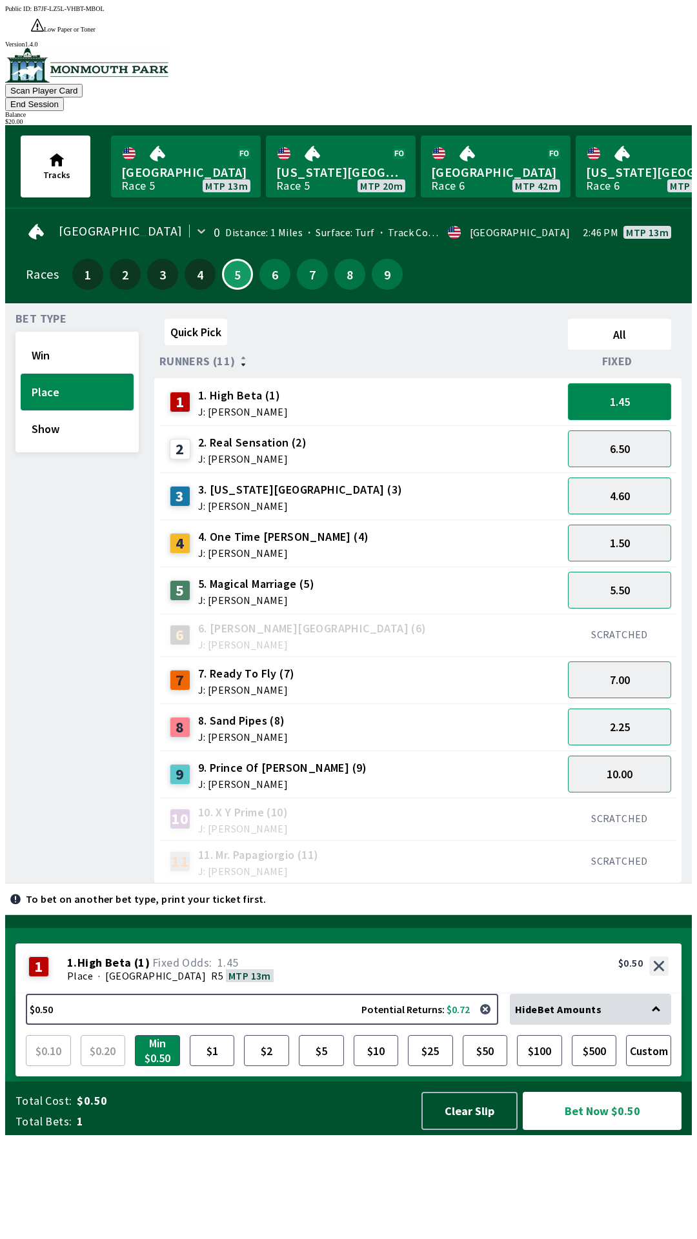
click at [613, 383] on button "1.45" at bounding box center [619, 401] width 103 height 37
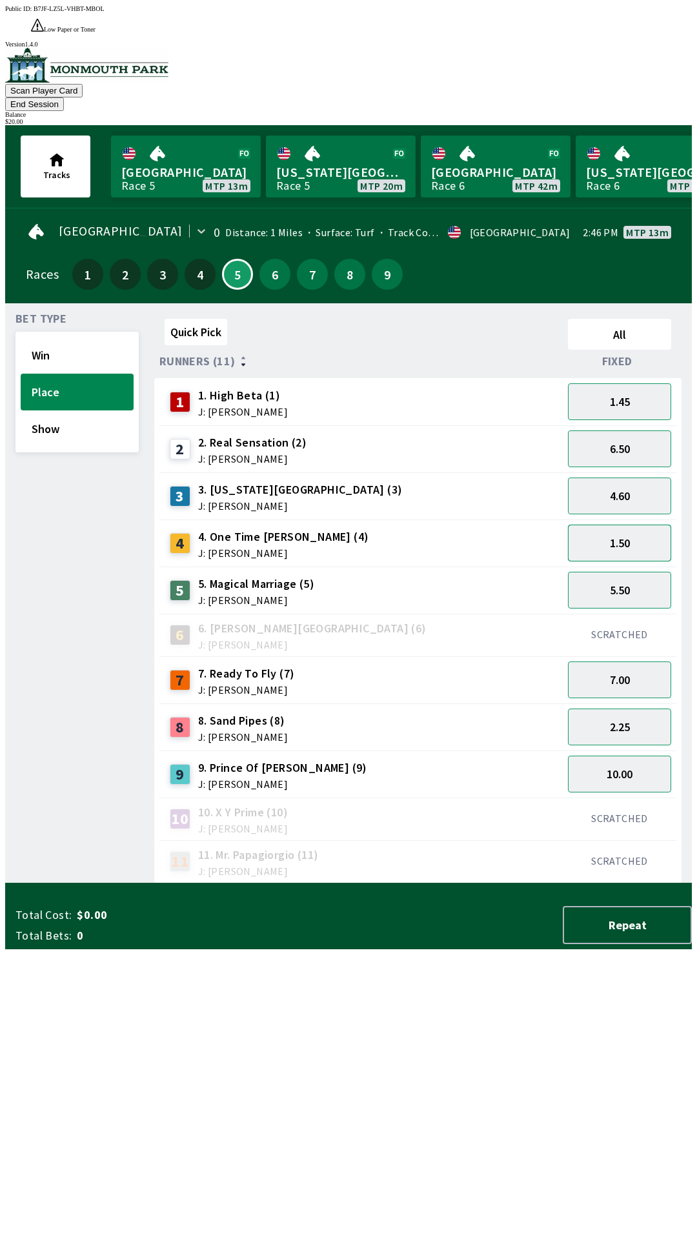
click at [625, 525] on button "1.50" at bounding box center [619, 543] width 103 height 37
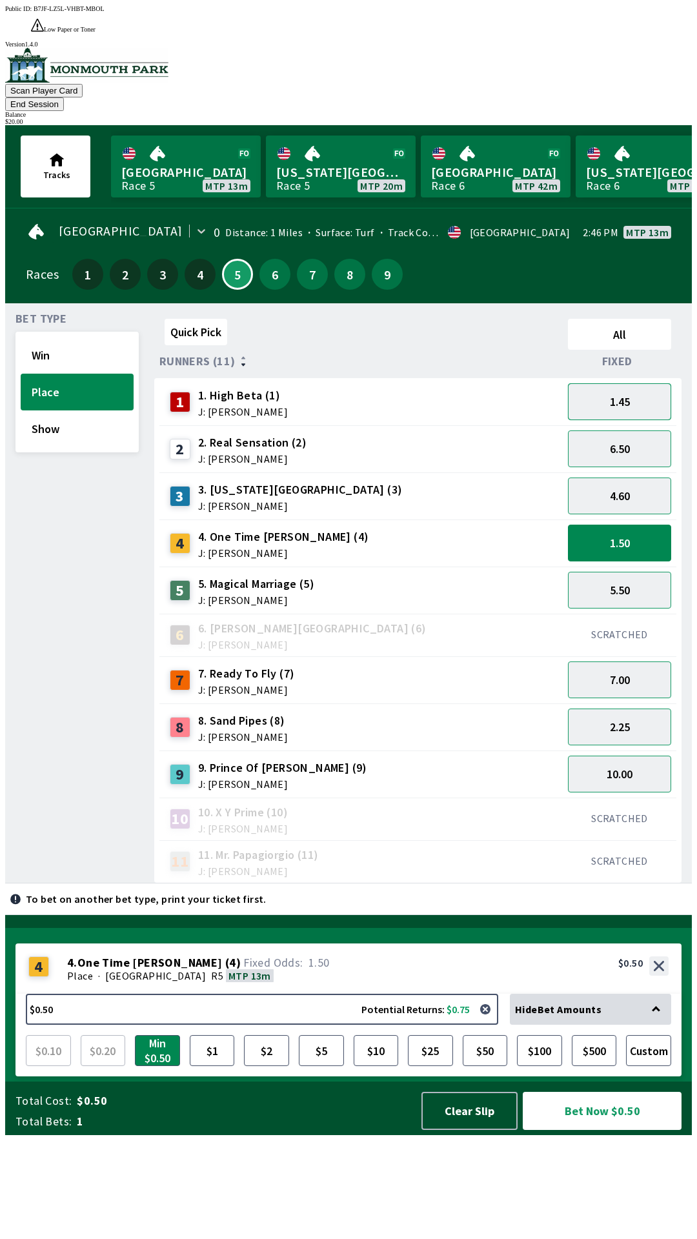
click at [634, 383] on button "1.45" at bounding box center [619, 401] width 103 height 37
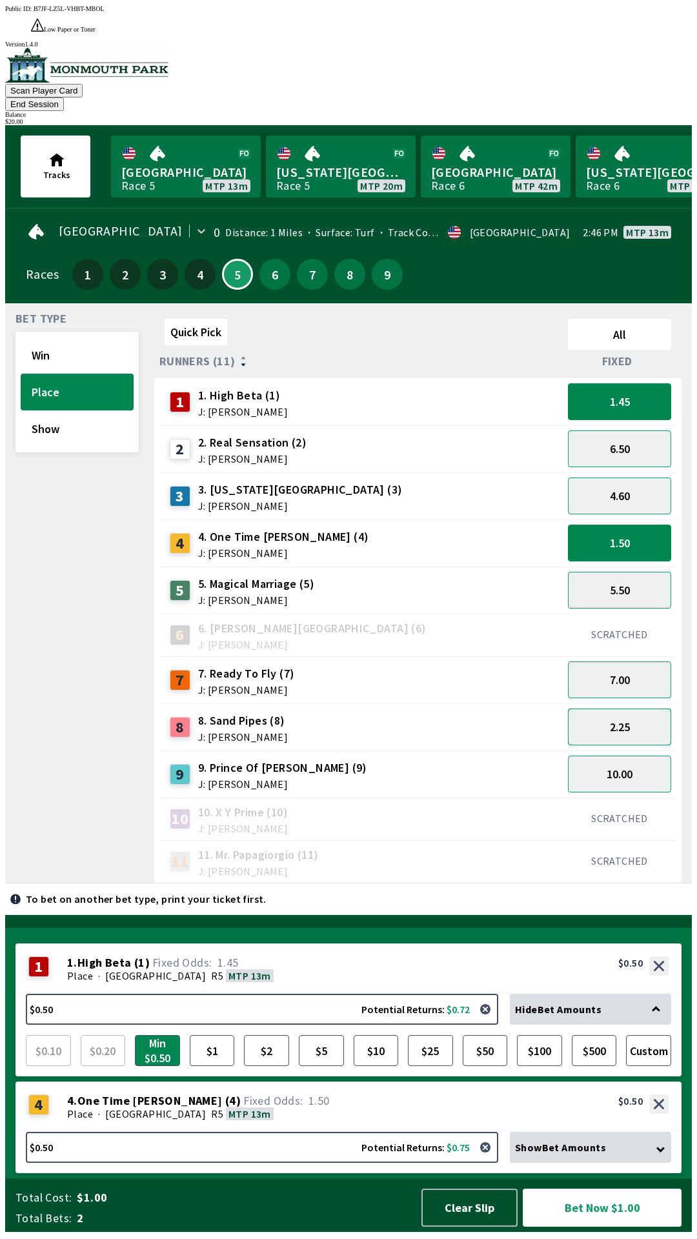
click at [626, 709] on button "2.25" at bounding box center [619, 727] width 103 height 37
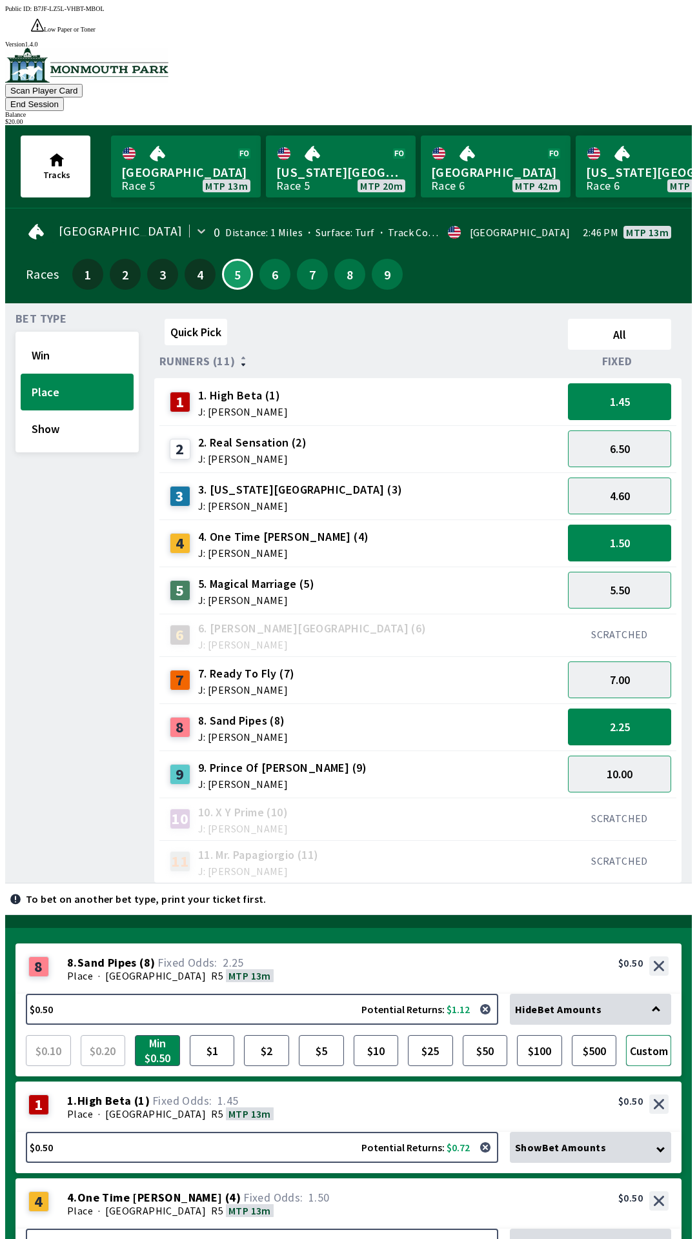
click at [651, 1035] on button "Custom" at bounding box center [648, 1050] width 45 height 31
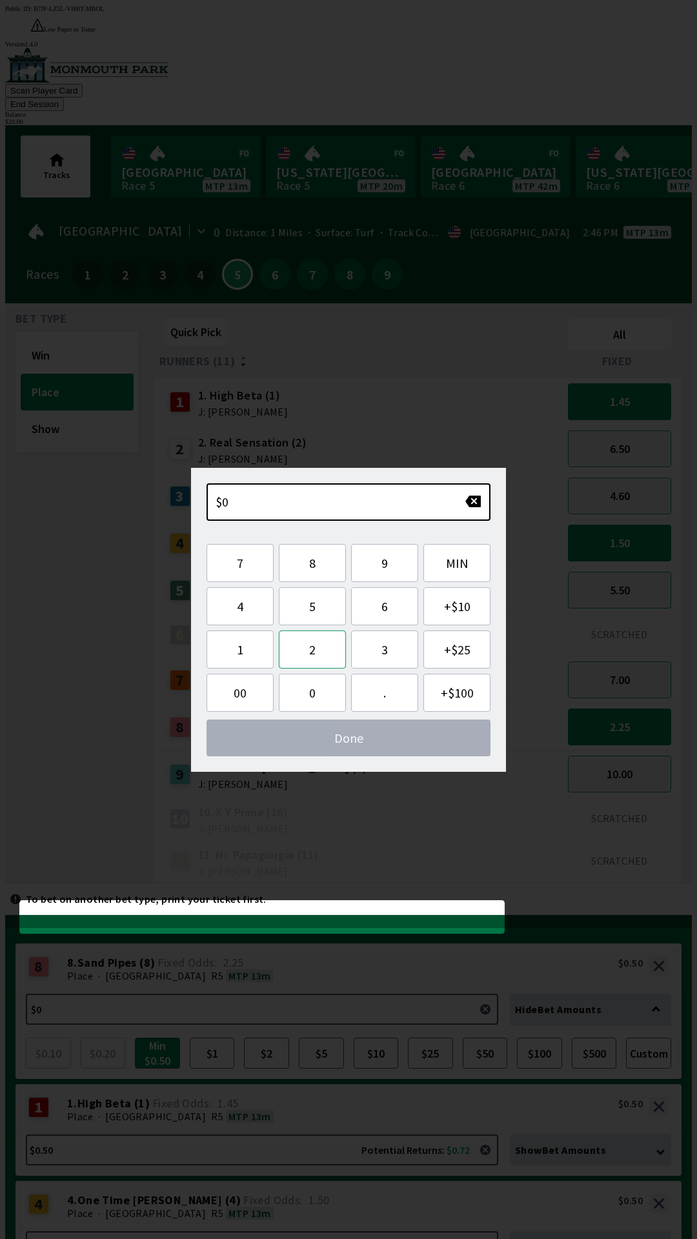
click at [318, 647] on button "2" at bounding box center [312, 650] width 67 height 38
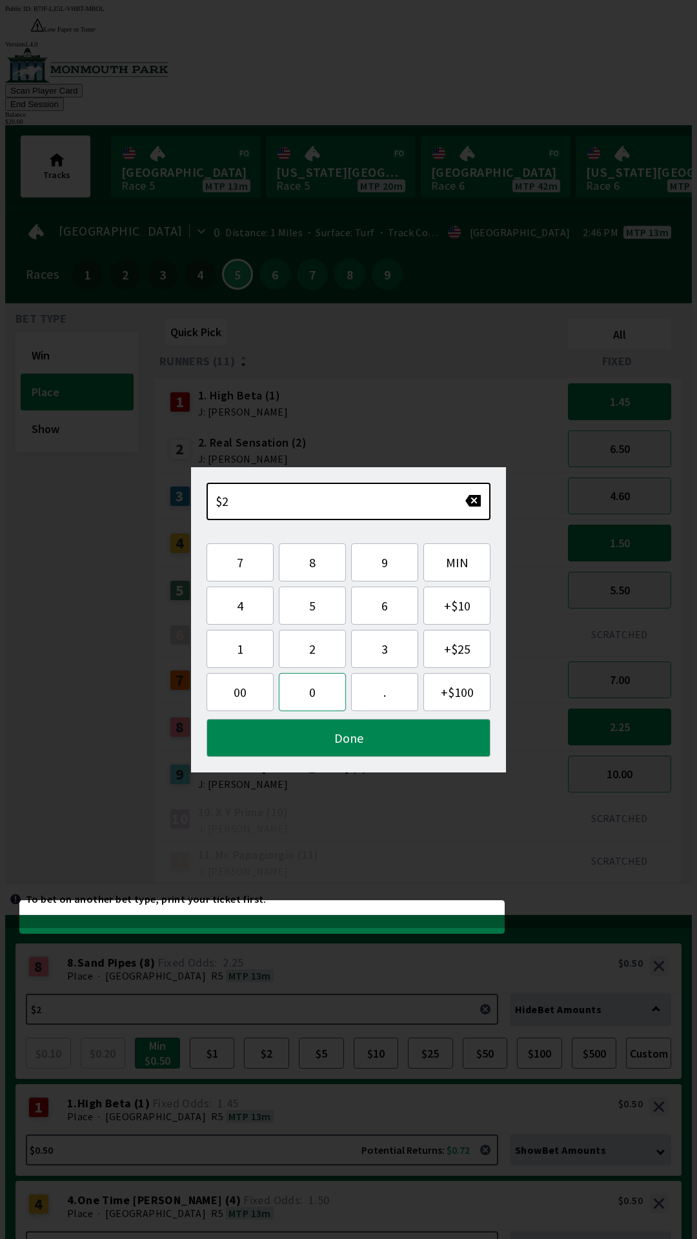
click at [309, 699] on button "0" at bounding box center [312, 692] width 67 height 38
click at [351, 745] on button "Done" at bounding box center [349, 738] width 284 height 38
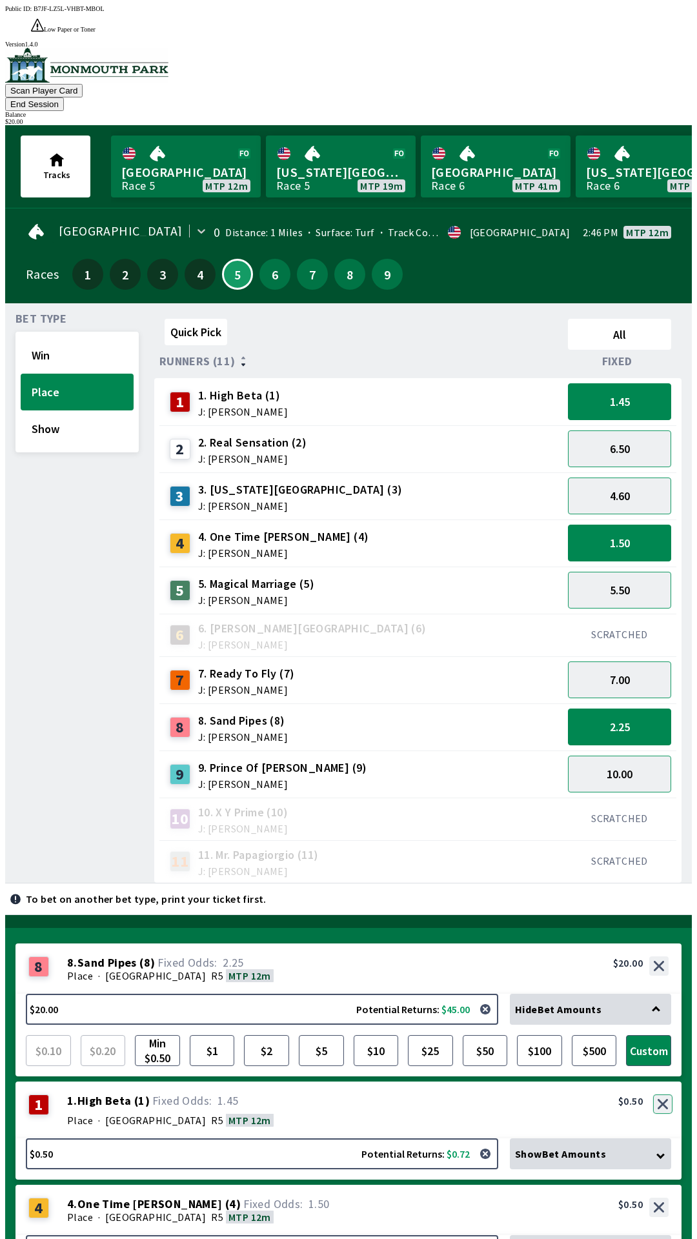
click at [668, 1095] on button "button" at bounding box center [662, 1104] width 19 height 19
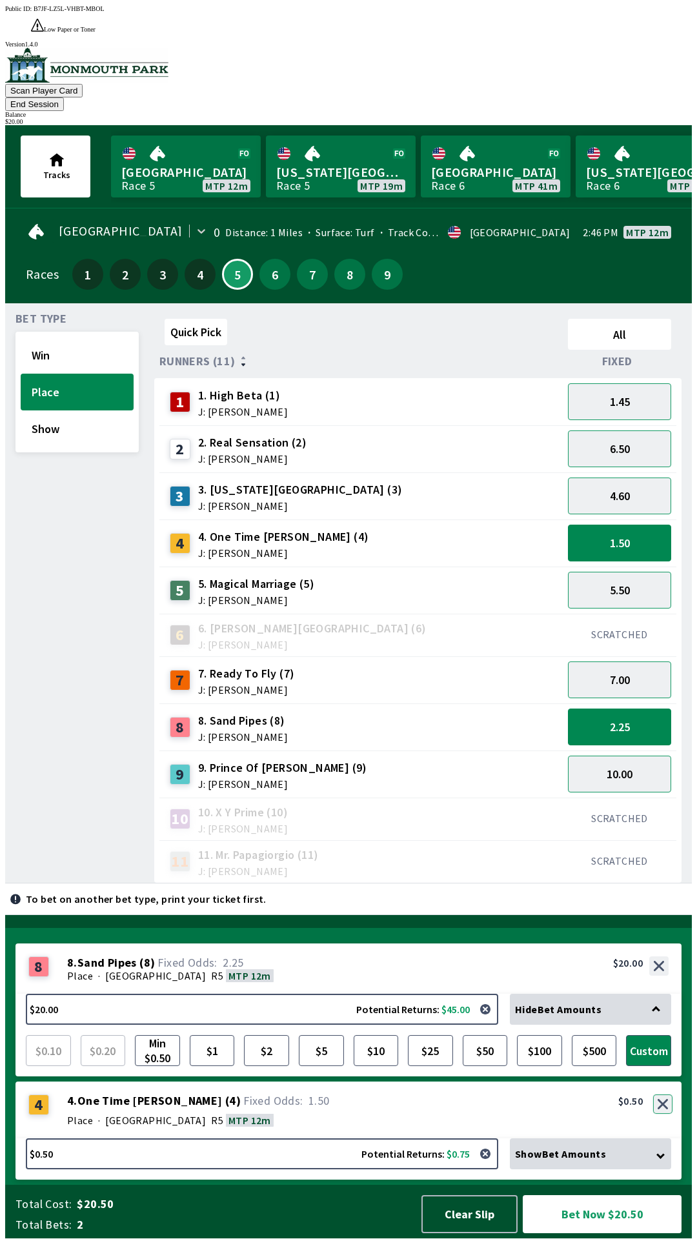
click at [664, 1107] on button "button" at bounding box center [662, 1104] width 19 height 19
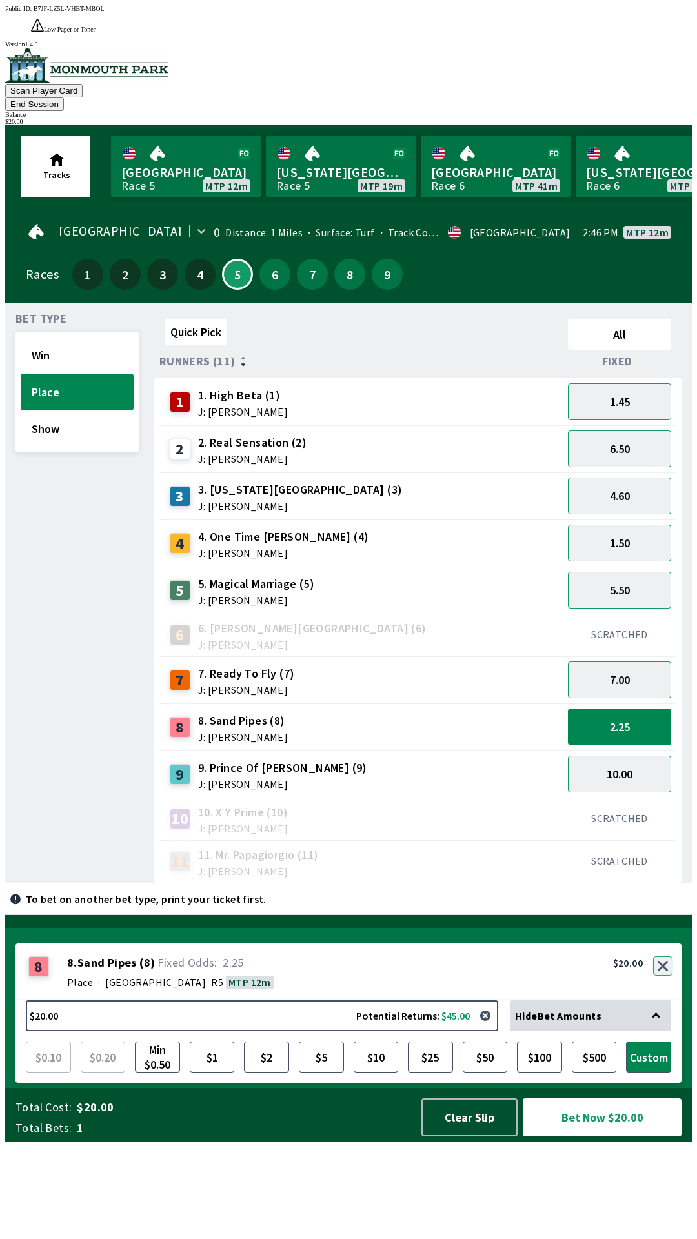
click at [659, 976] on button "button" at bounding box center [662, 966] width 19 height 19
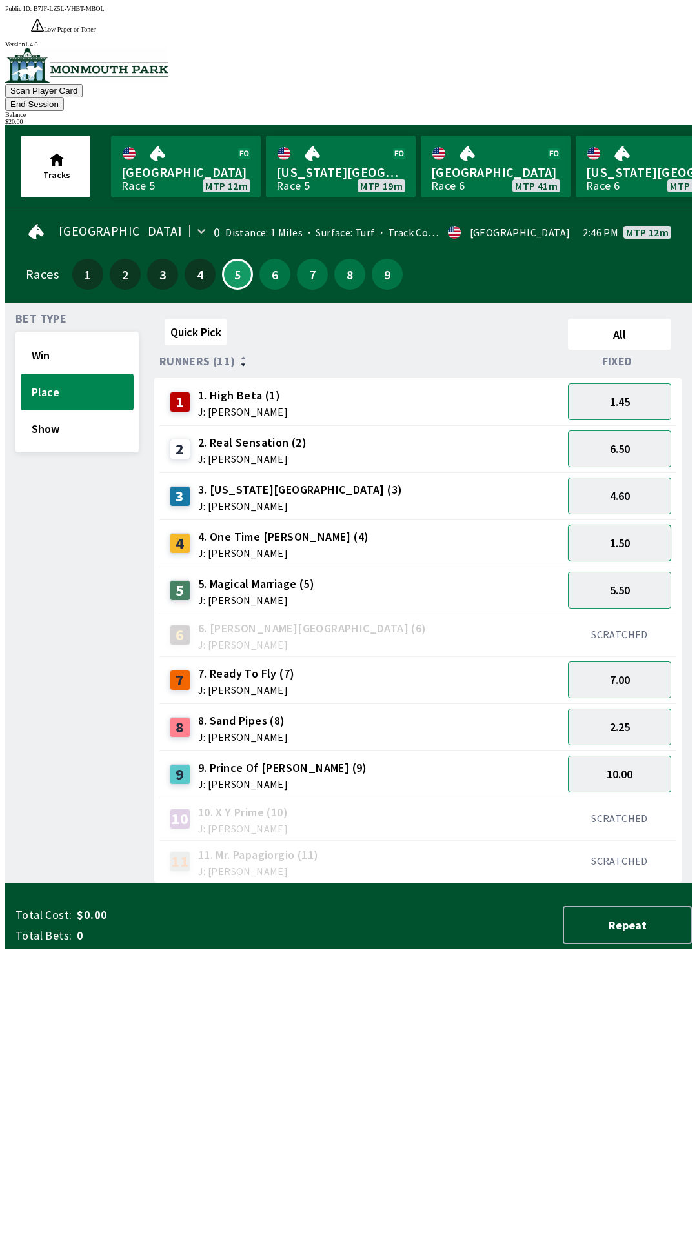
click at [632, 525] on button "1.50" at bounding box center [619, 543] width 103 height 37
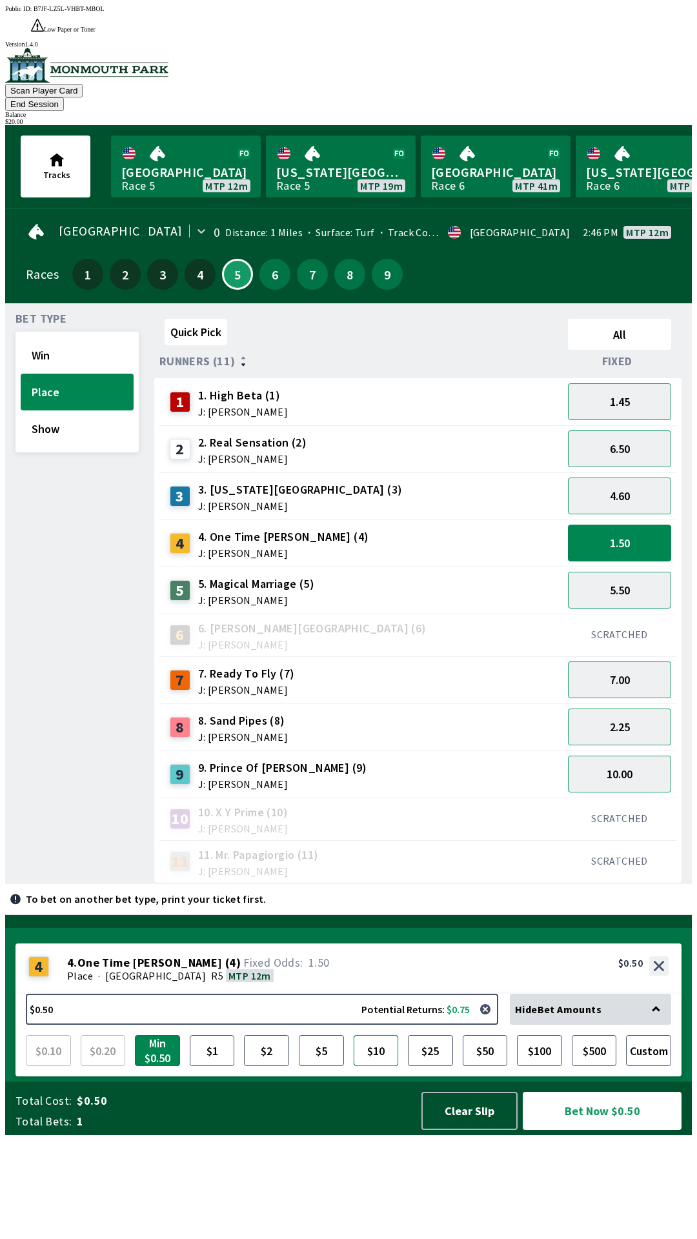
click at [380, 1066] on button "$10" at bounding box center [376, 1050] width 45 height 31
click at [654, 1025] on div "Hide Bet Amounts" at bounding box center [590, 1009] width 161 height 31
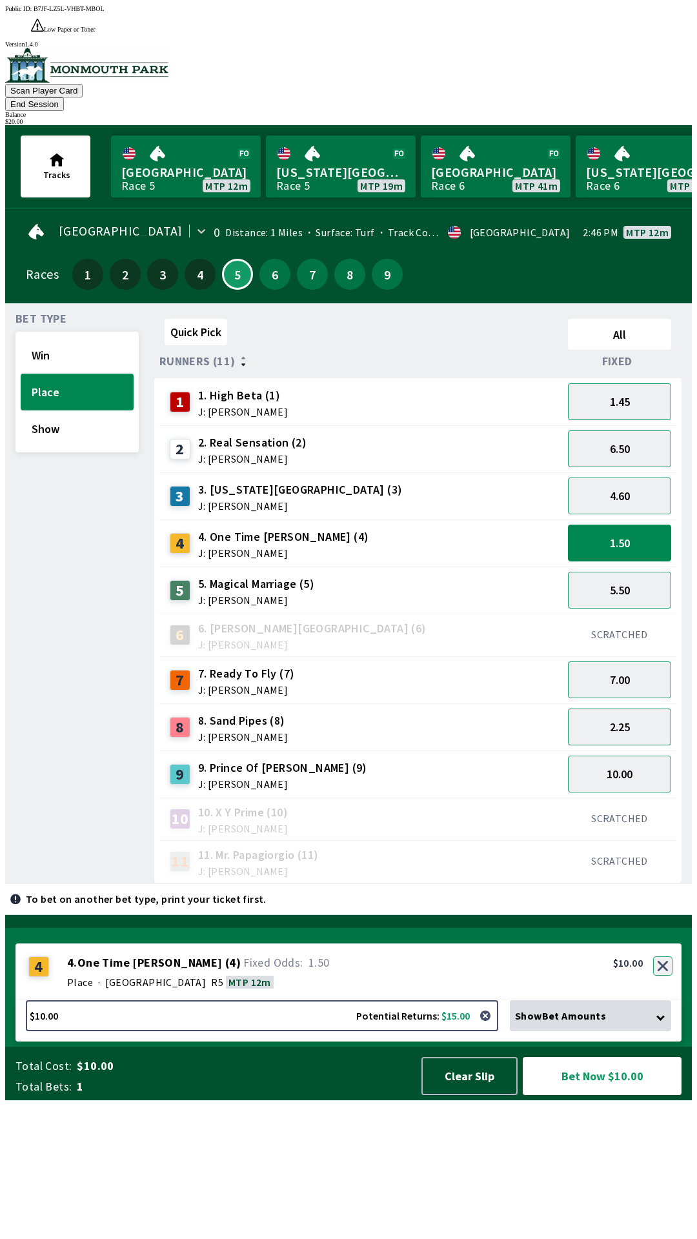
click at [662, 976] on button "button" at bounding box center [662, 966] width 19 height 19
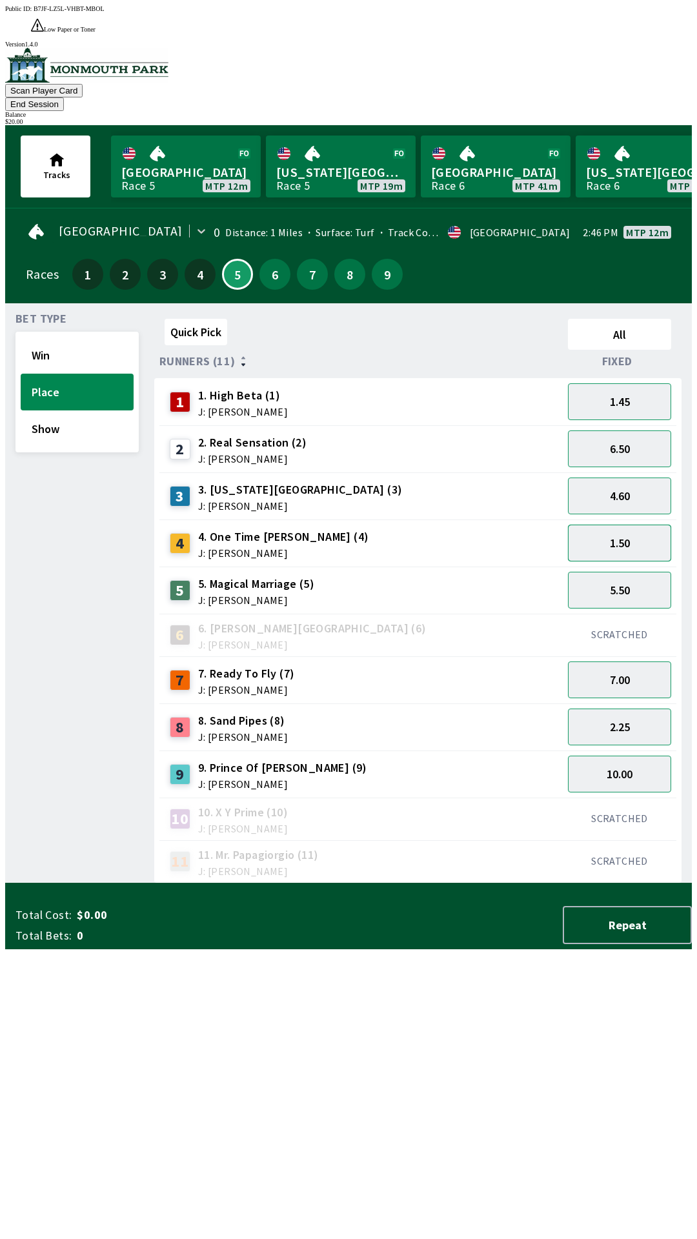
click at [631, 525] on button "1.50" at bounding box center [619, 543] width 103 height 37
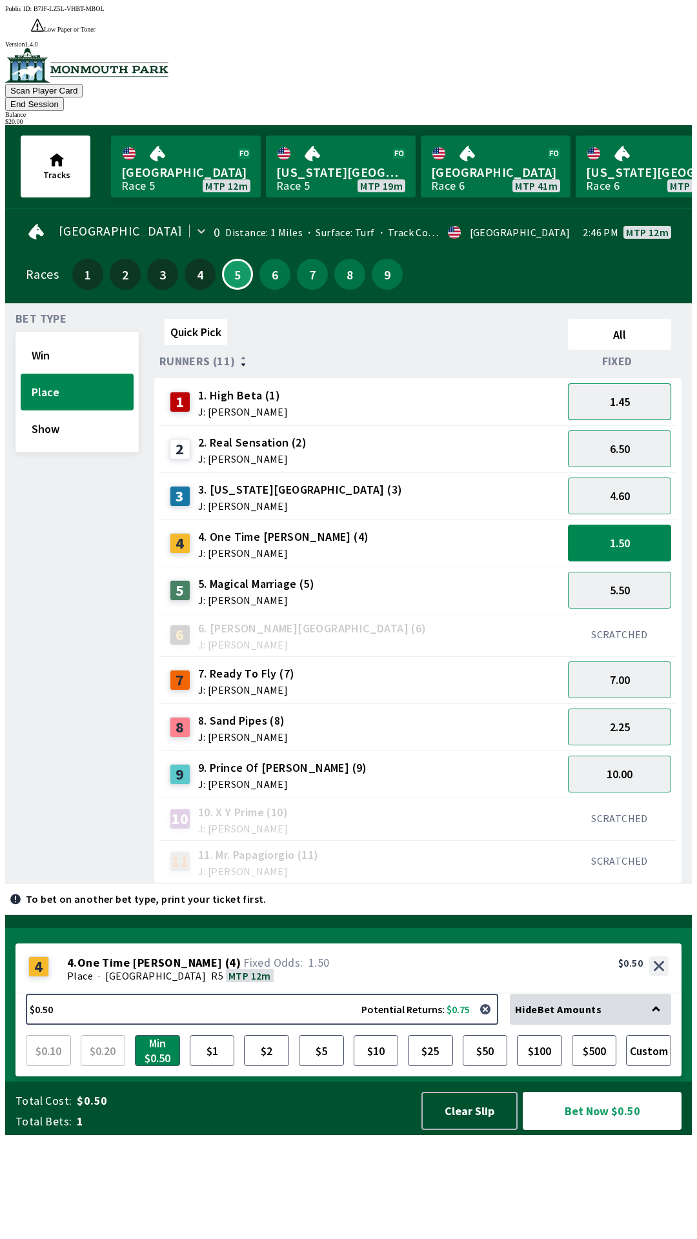
click at [638, 383] on button "1.45" at bounding box center [619, 401] width 103 height 37
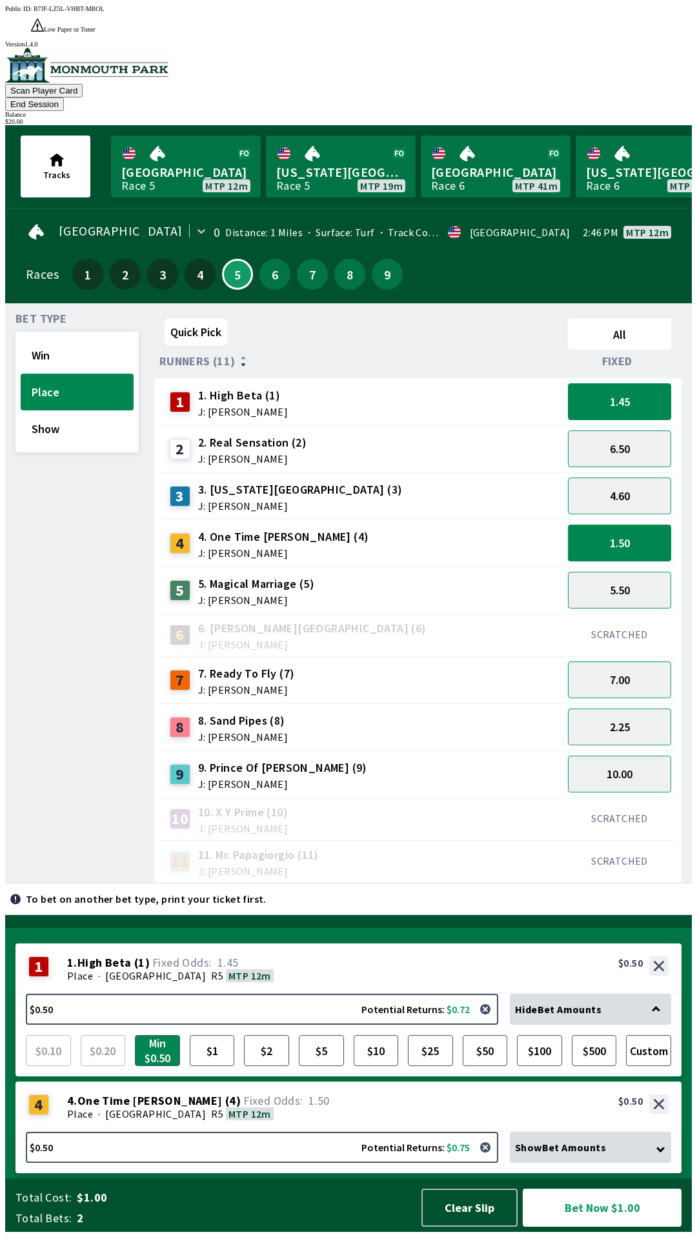
click at [637, 525] on button "1.50" at bounding box center [619, 543] width 103 height 37
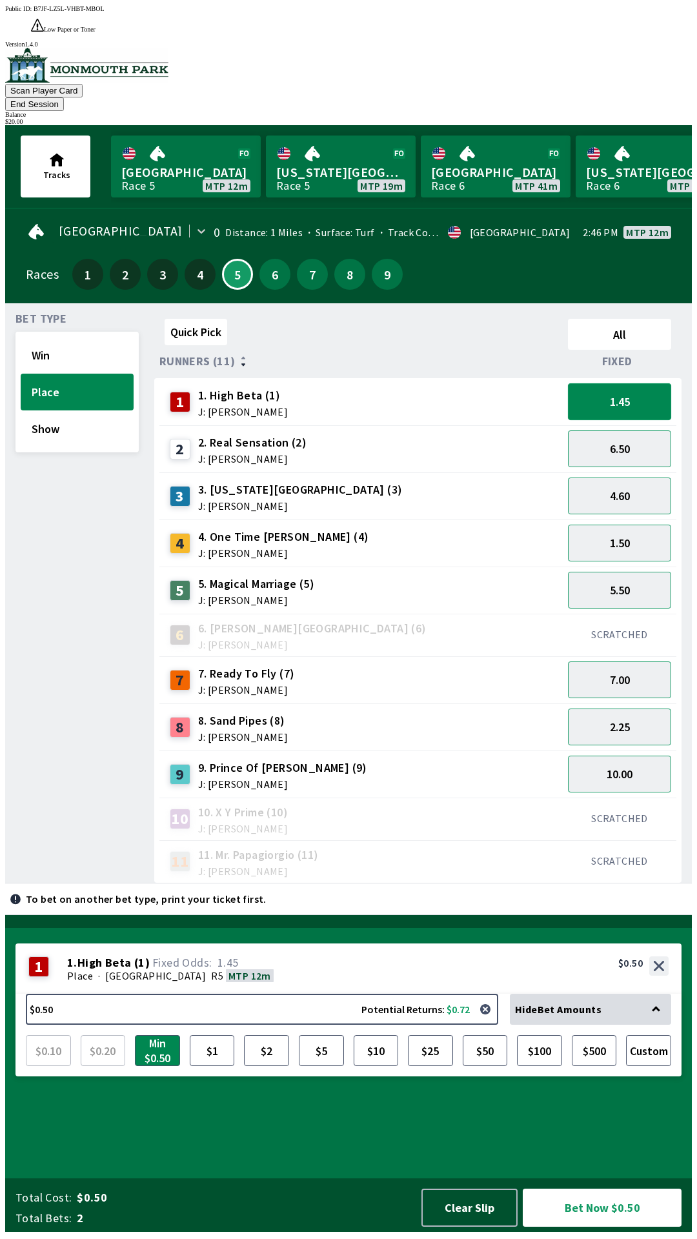
click at [644, 383] on button "1.45" at bounding box center [619, 401] width 103 height 37
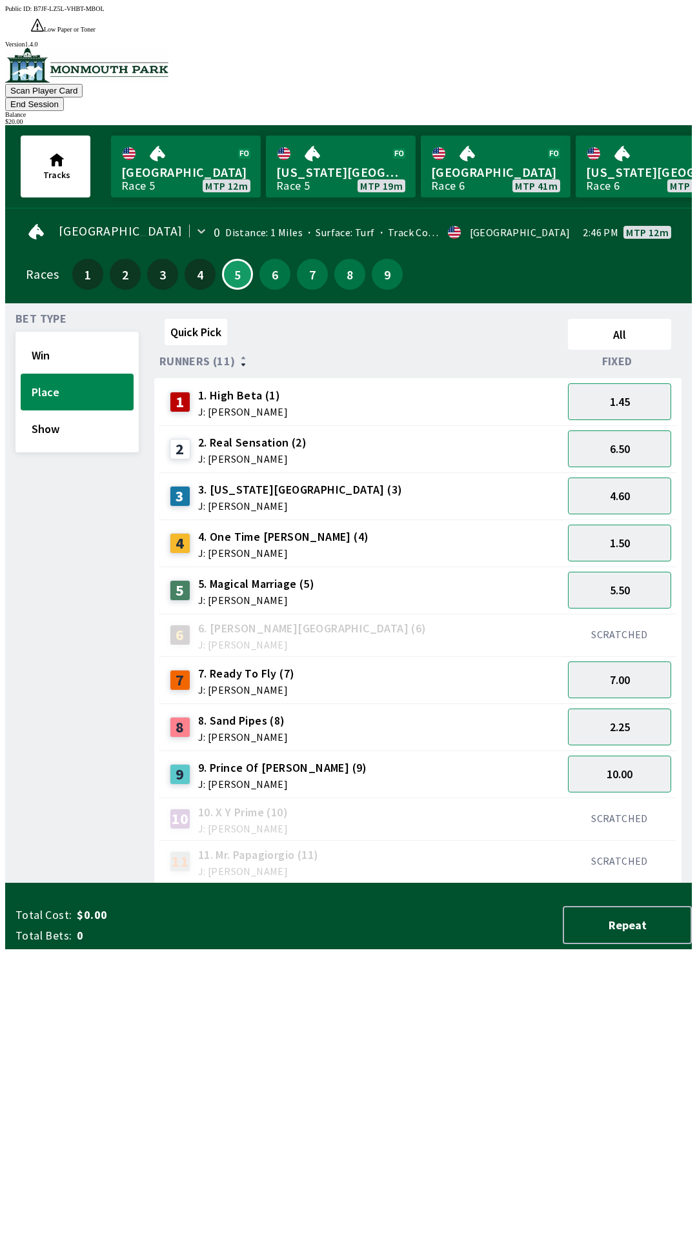
click at [64, 97] on button "End Session" at bounding box center [34, 104] width 59 height 14
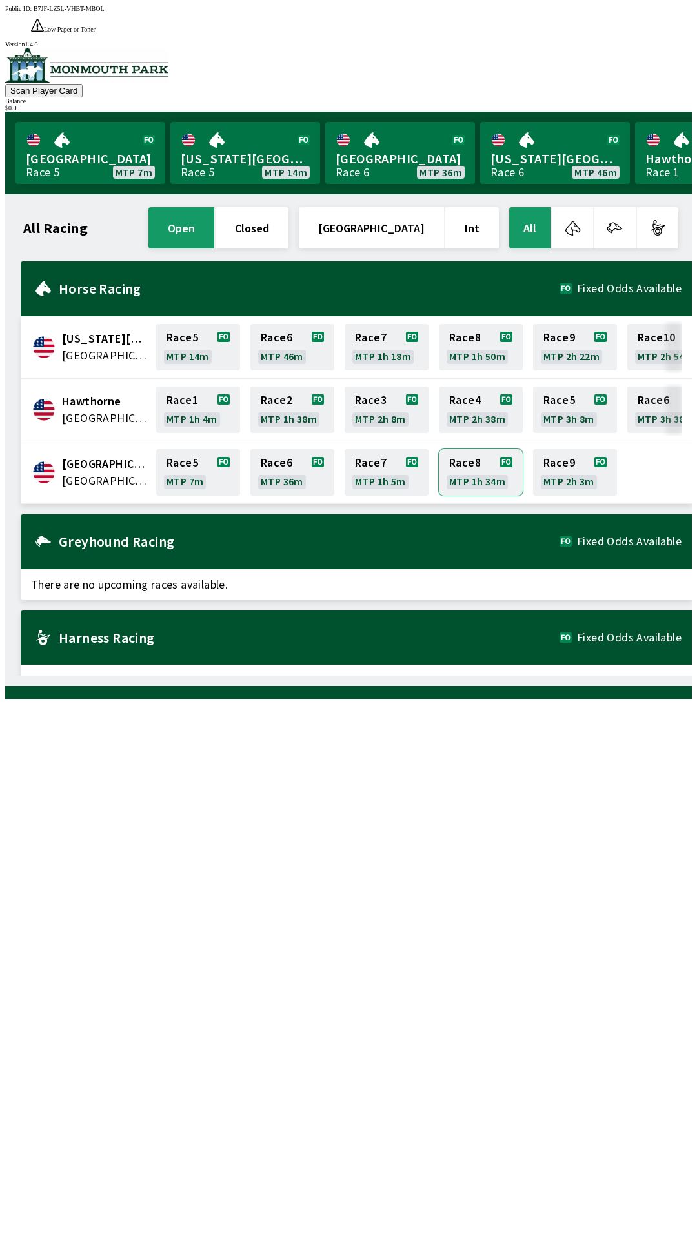
click at [500, 449] on link "Race 8 MTP 1h 34m" at bounding box center [481, 472] width 84 height 46
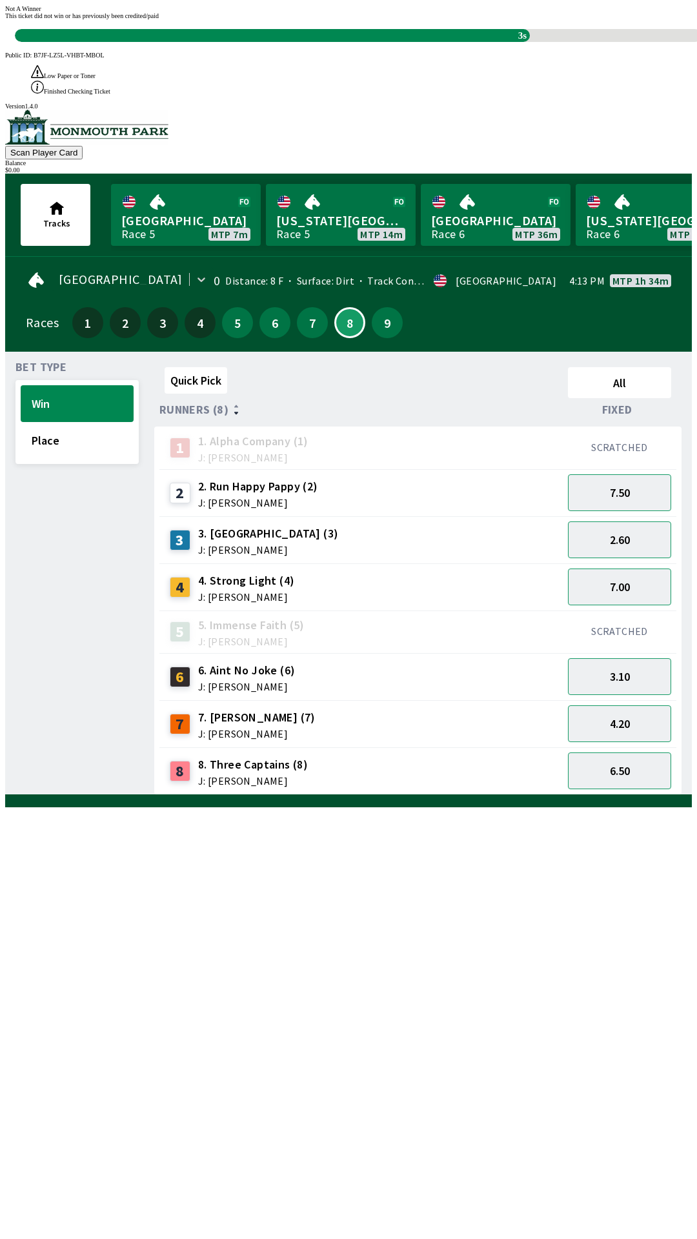
click at [513, 42] on div "3s" at bounding box center [272, 35] width 515 height 13
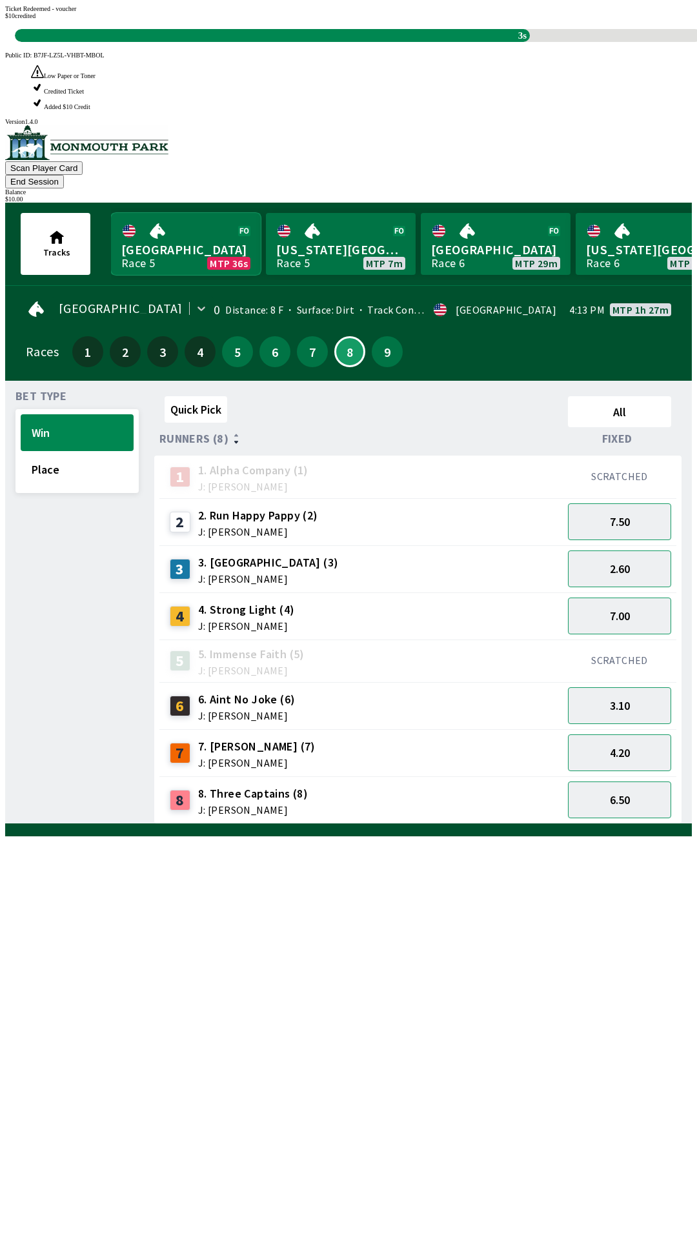
click at [209, 213] on link "[GEOGRAPHIC_DATA] Race 5 MTP 36s" at bounding box center [186, 244] width 150 height 62
click at [216, 213] on link "[GEOGRAPHIC_DATA] Race 5 MTP 36s" at bounding box center [186, 244] width 150 height 62
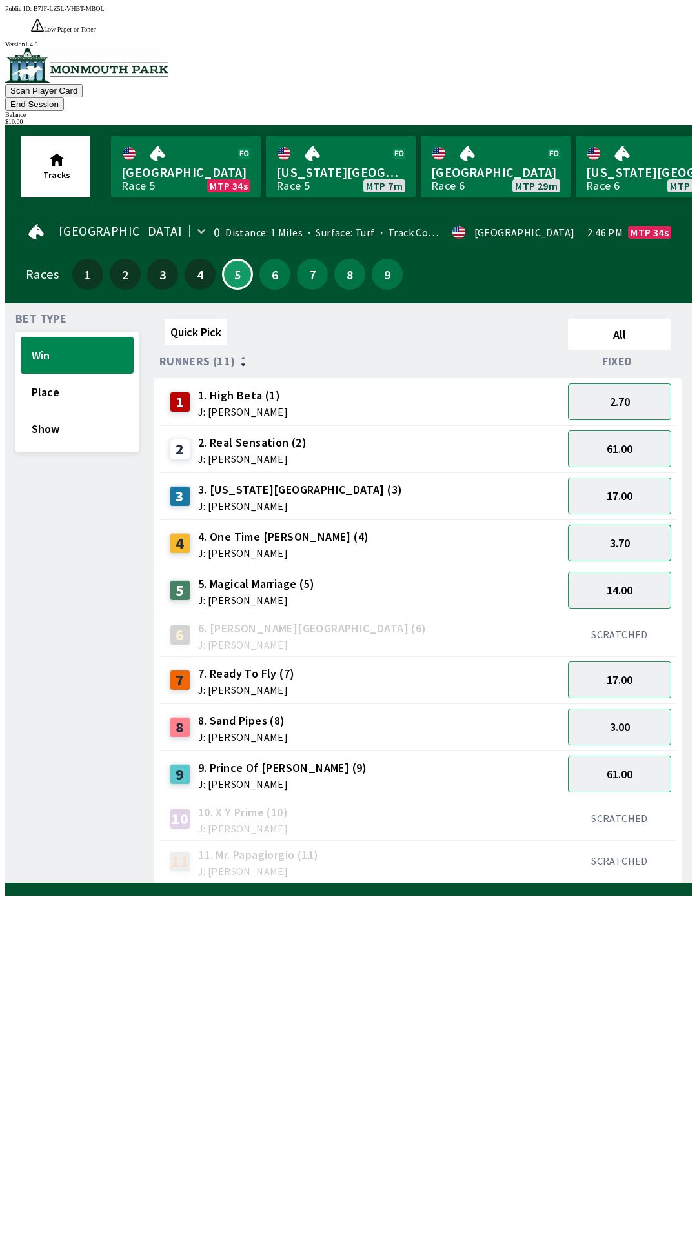
click at [656, 525] on button "3.70" at bounding box center [619, 543] width 103 height 37
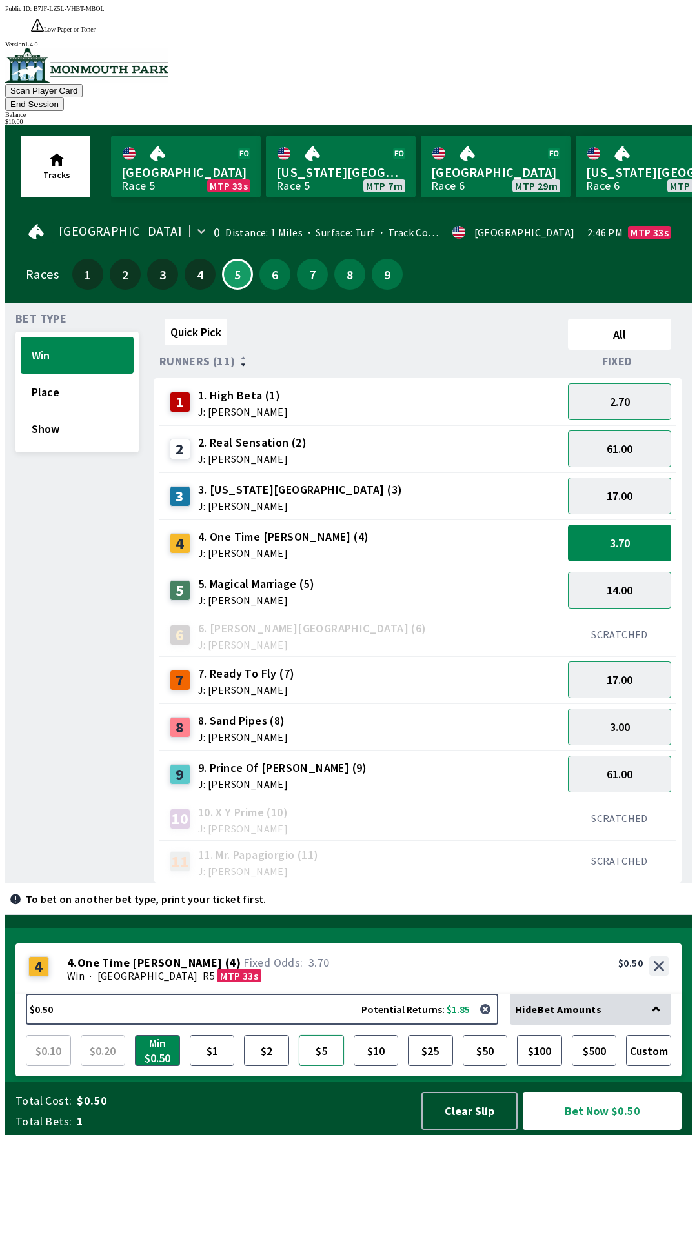
click at [317, 1066] on button "$5" at bounding box center [321, 1050] width 45 height 31
click at [654, 1130] on button "Bet Now $5.00" at bounding box center [602, 1111] width 159 height 38
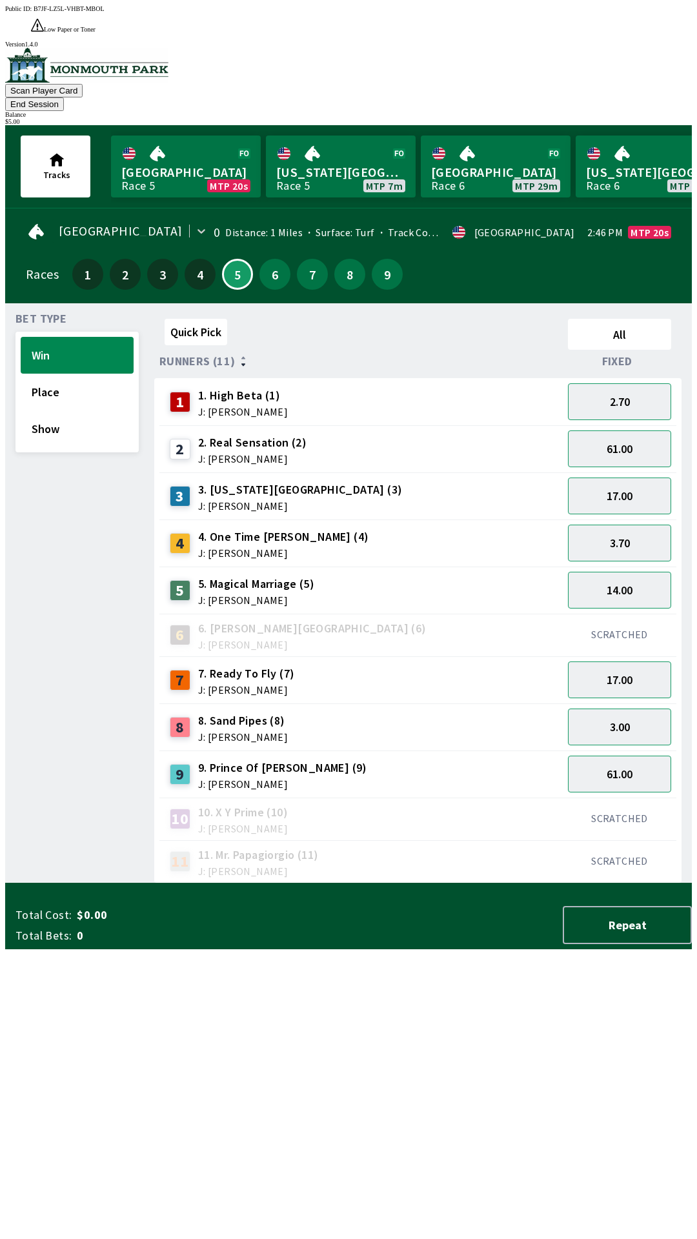
click at [385, 884] on div "Quick Pick All Runners (11) Fixed 1 1. High Beta (1) J: [PERSON_NAME] 2.70 2 2.…" at bounding box center [423, 599] width 538 height 570
click at [64, 97] on button "End Session" at bounding box center [34, 104] width 59 height 14
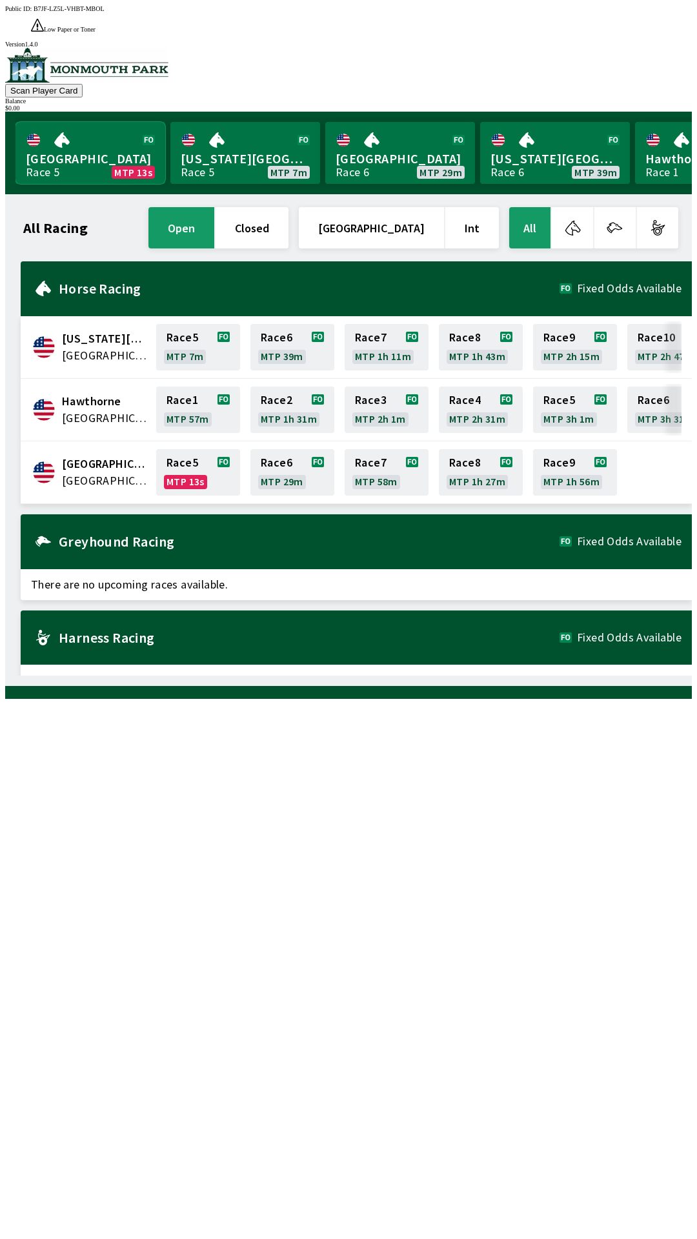
click at [110, 126] on link "[GEOGRAPHIC_DATA] Race 5 MTP 13s" at bounding box center [90, 153] width 150 height 62
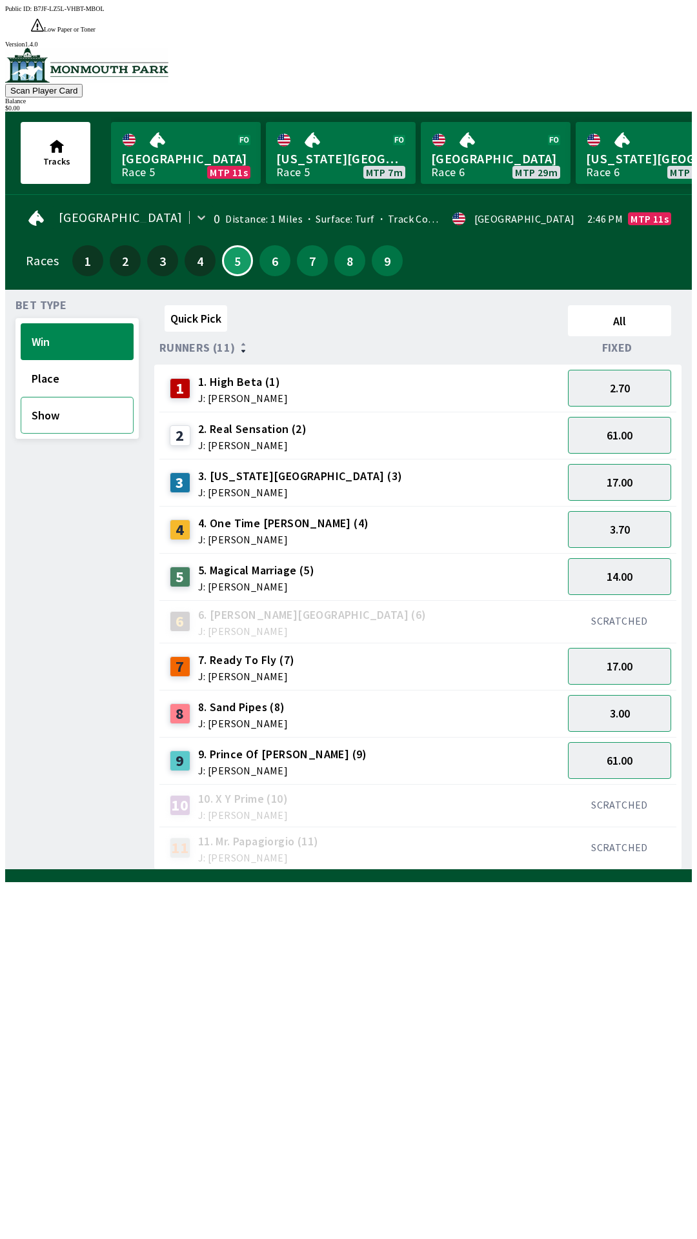
click at [85, 405] on button "Show" at bounding box center [77, 415] width 113 height 37
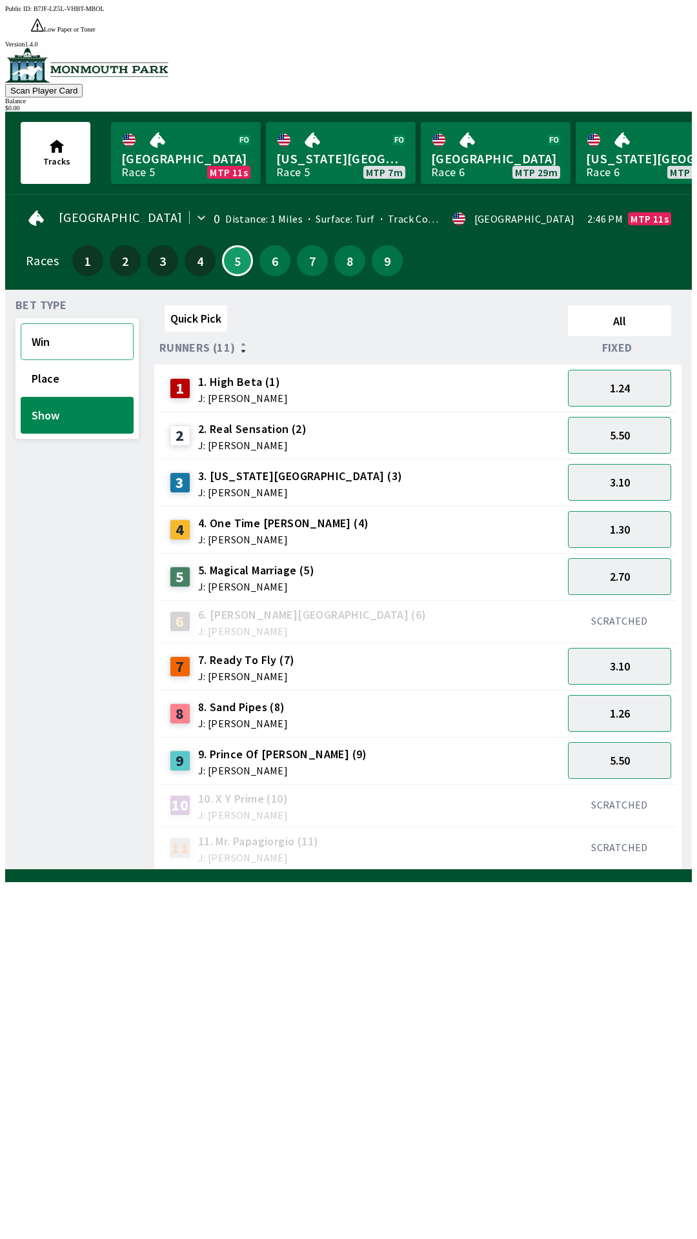
click at [83, 323] on button "Win" at bounding box center [77, 341] width 113 height 37
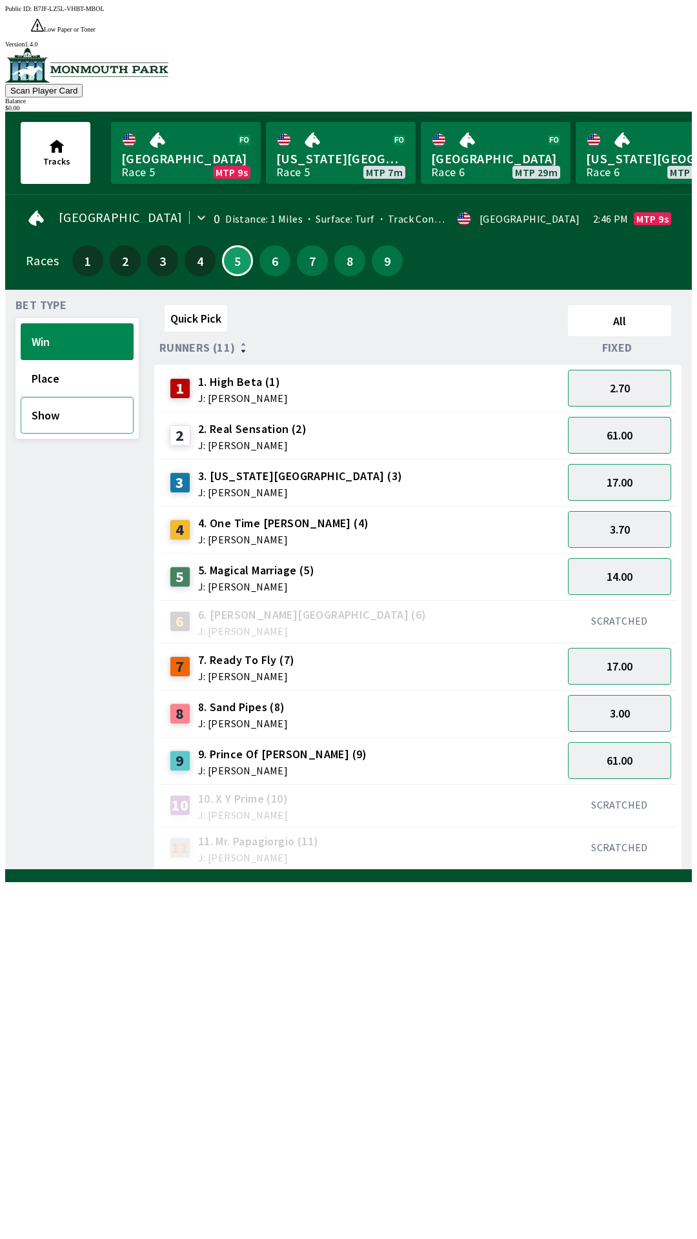
click at [85, 397] on button "Show" at bounding box center [77, 415] width 113 height 37
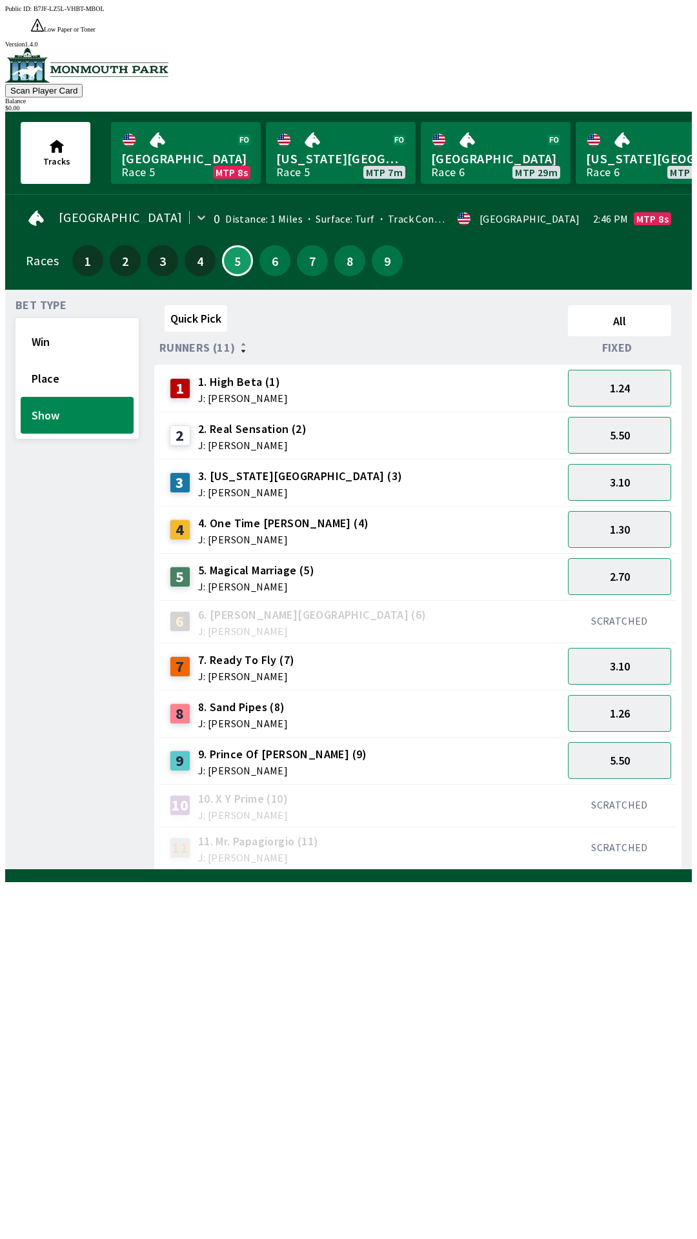
click at [284, 245] on div "6" at bounding box center [274, 260] width 31 height 31
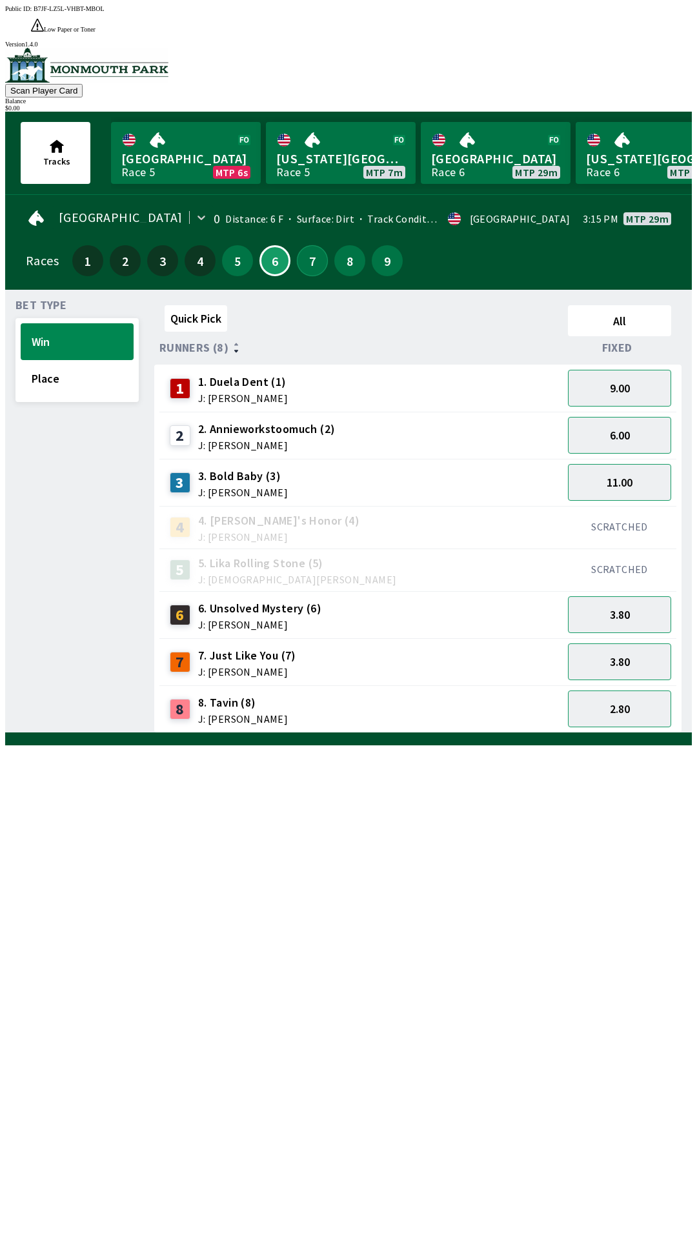
click at [312, 245] on button "7" at bounding box center [312, 260] width 31 height 31
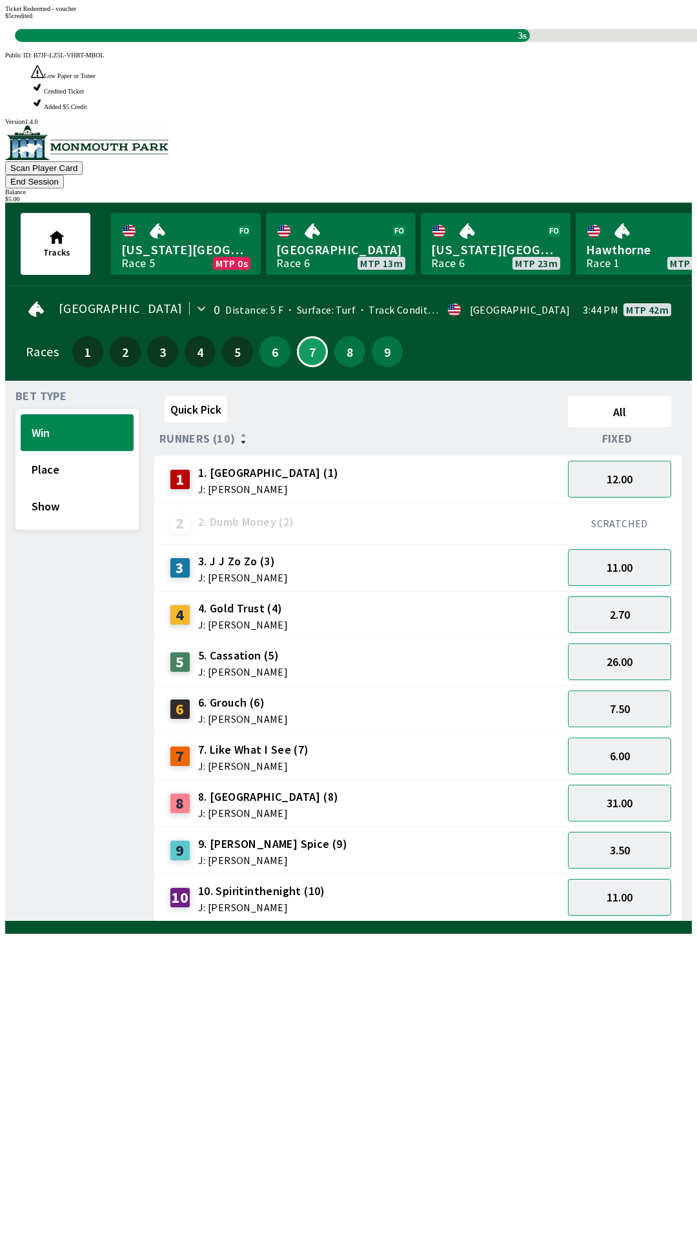
click at [367, 922] on div "Quick Pick All Runners (10) Fixed 1 1. Vesparo (1) J: [PERSON_NAME] 12.00 2 2. …" at bounding box center [423, 656] width 538 height 531
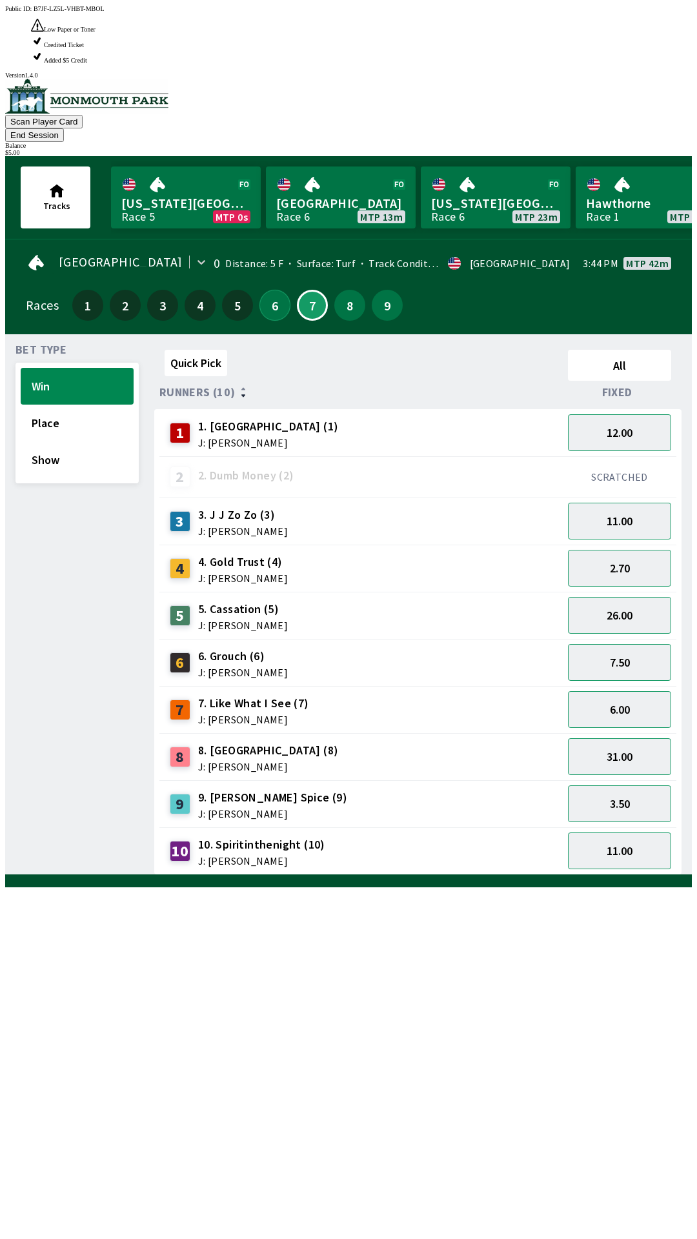
click at [269, 290] on button "6" at bounding box center [274, 305] width 31 height 31
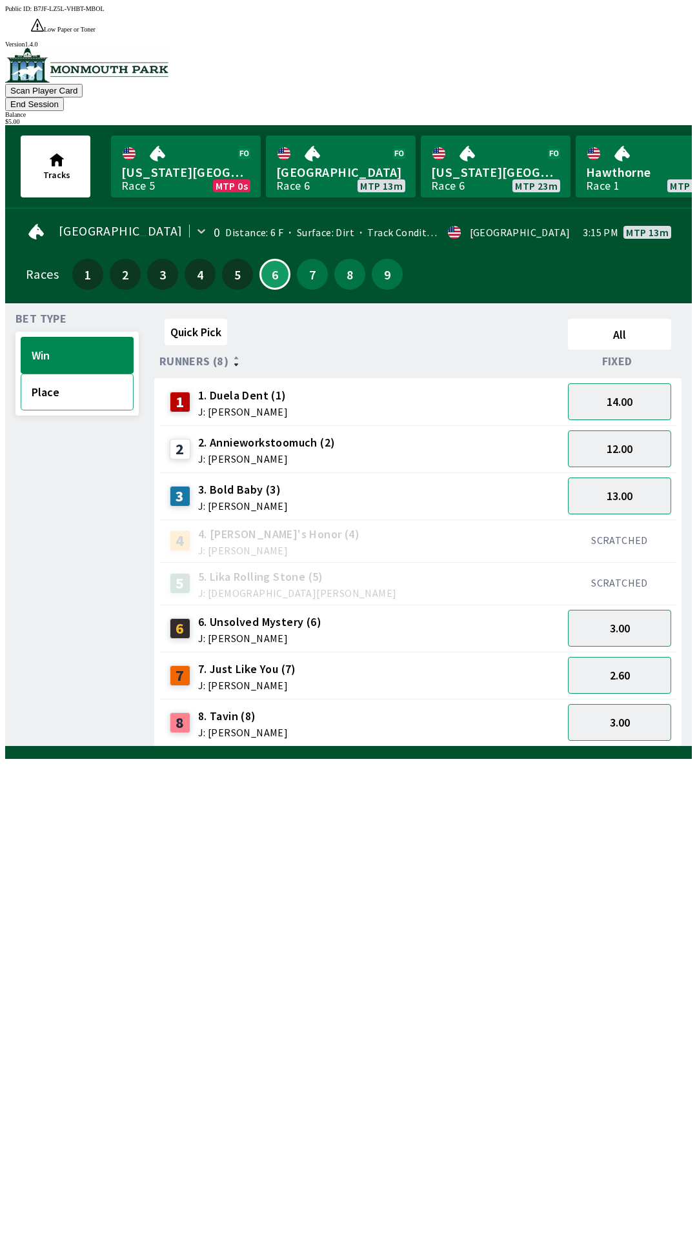
click at [66, 374] on button "Place" at bounding box center [77, 392] width 113 height 37
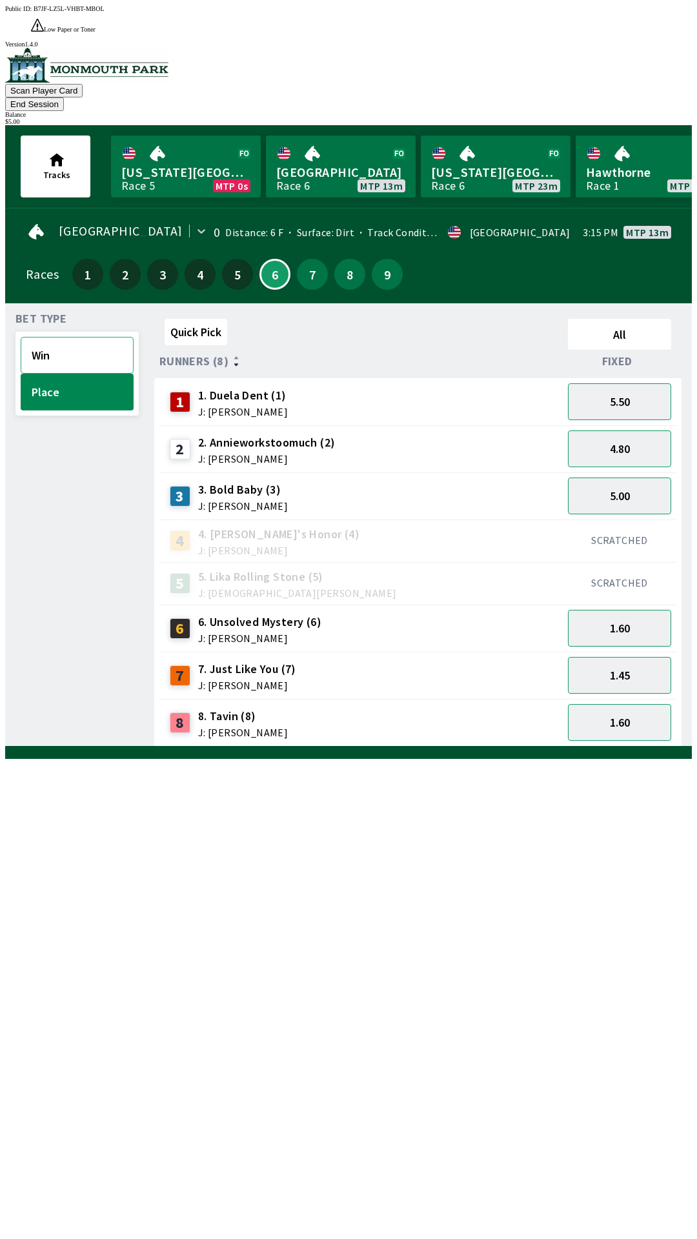
click at [65, 337] on button "Win" at bounding box center [77, 355] width 113 height 37
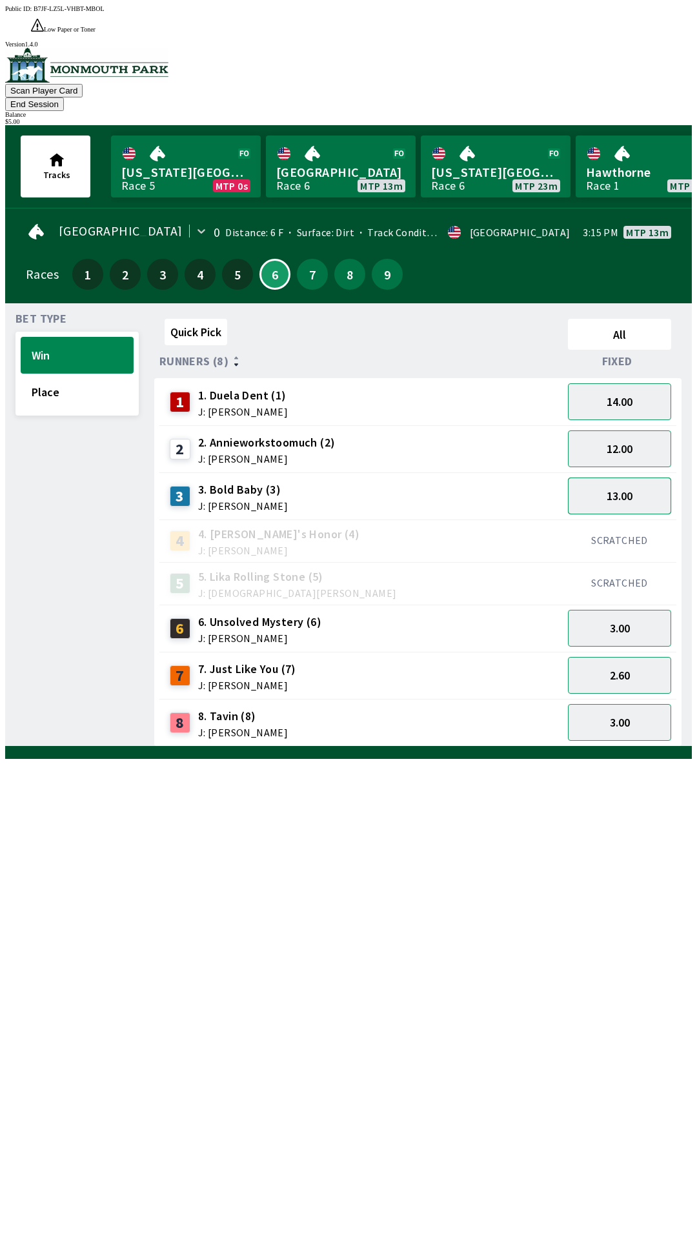
click at [659, 478] on button "13.00" at bounding box center [619, 496] width 103 height 37
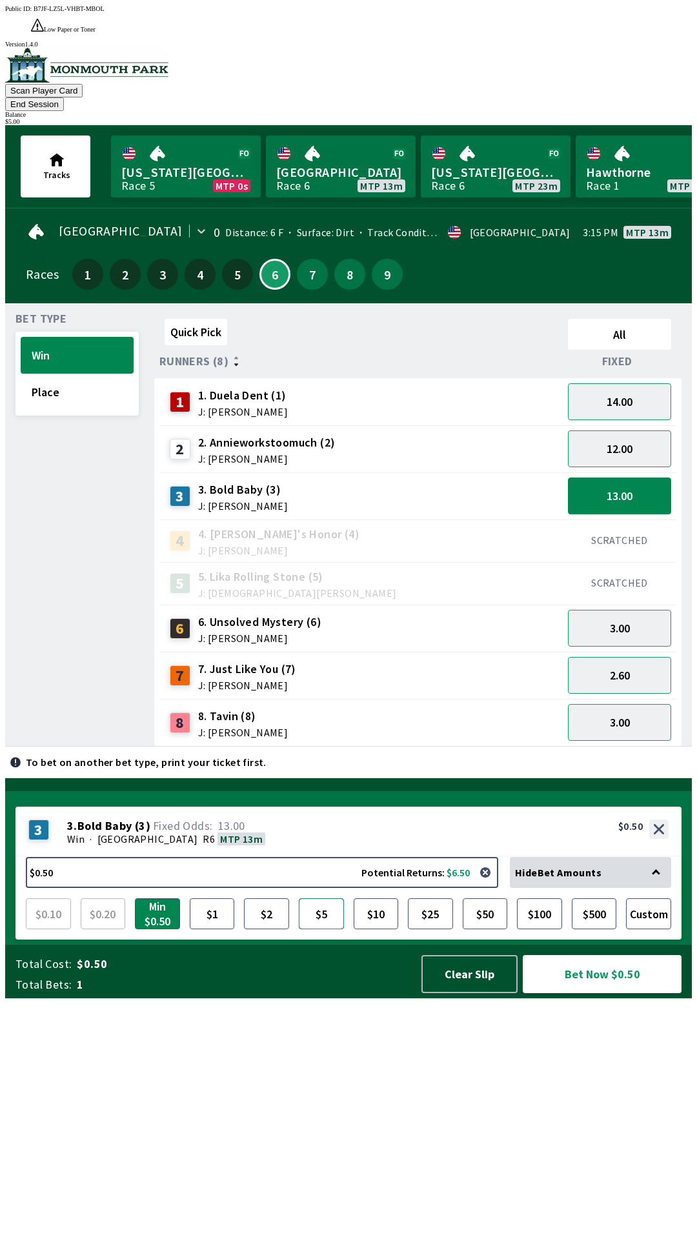
click at [312, 929] on button "$5" at bounding box center [321, 913] width 45 height 31
click at [593, 993] on button "Bet Now $5.00" at bounding box center [602, 974] width 159 height 38
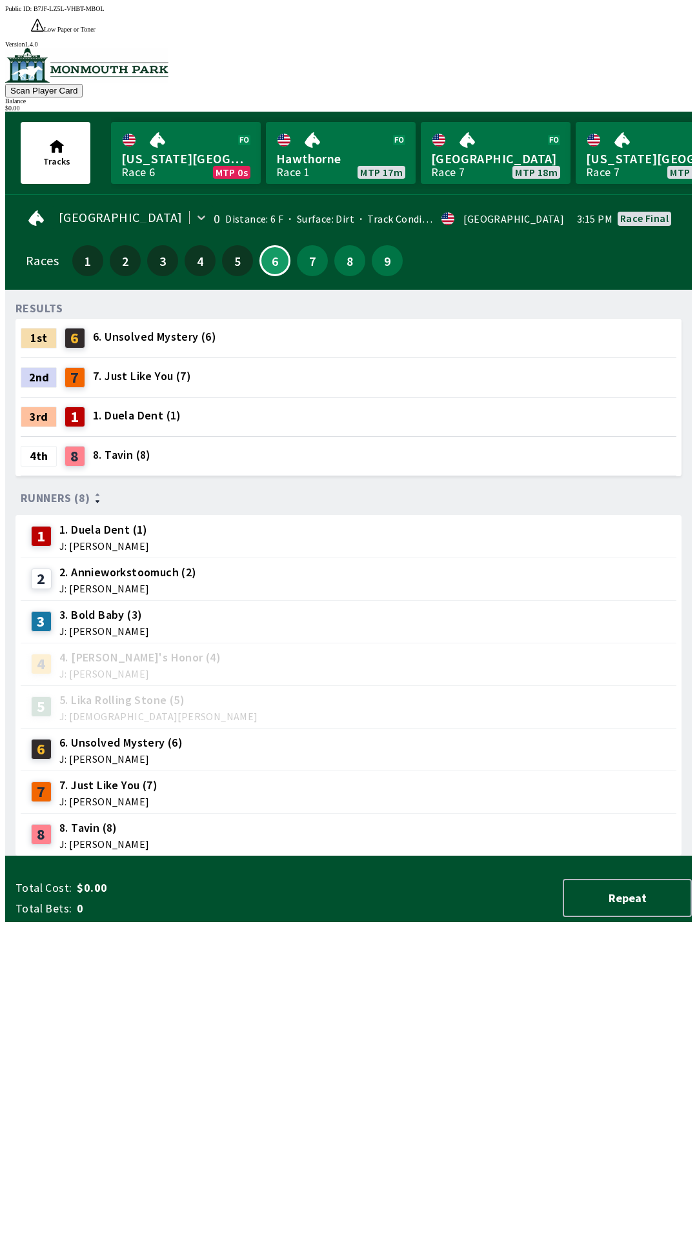
scroll to position [1, 0]
click at [480, 130] on link "[GEOGRAPHIC_DATA] Race 7 MTP 18m" at bounding box center [496, 153] width 150 height 62
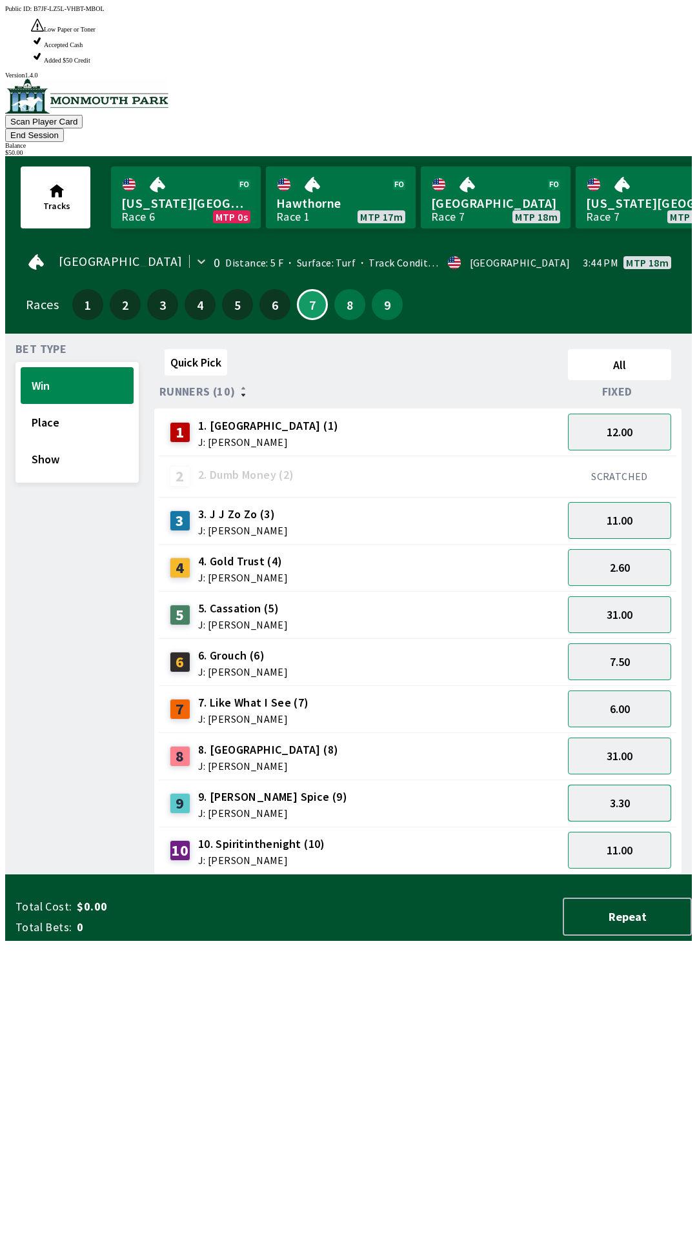
click at [626, 785] on button "3.30" at bounding box center [619, 803] width 103 height 37
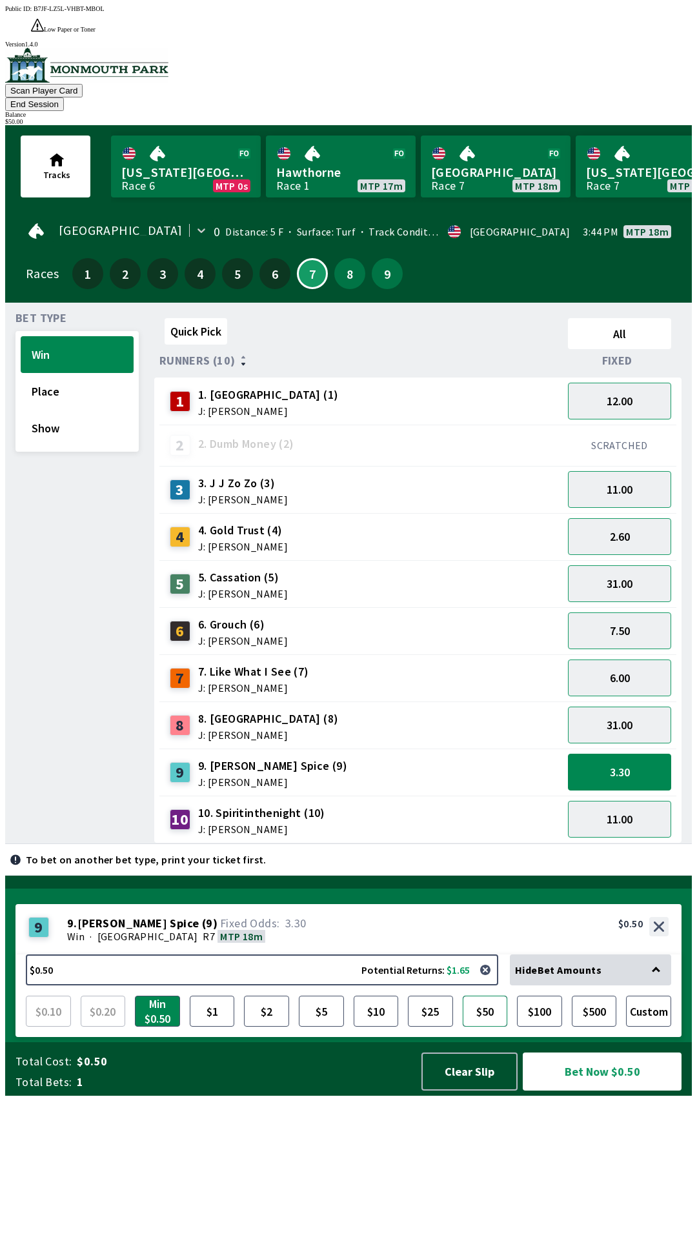
click at [491, 1027] on button "$50" at bounding box center [485, 1011] width 45 height 31
click at [596, 1091] on button "Bet Now $50.00" at bounding box center [602, 1072] width 159 height 38
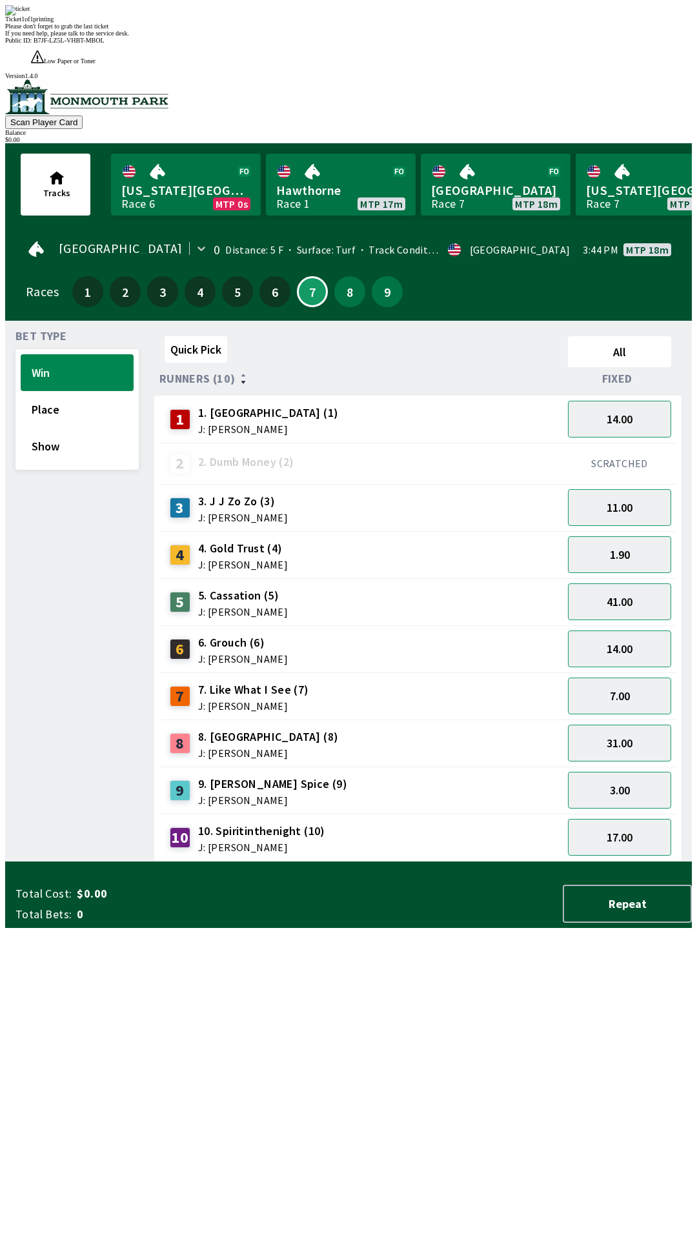
click at [449, 862] on div "Quick Pick All Runners (10) Fixed 1 1. Vesparo (1) J: [PERSON_NAME] 14.00 2 2. …" at bounding box center [423, 596] width 538 height 531
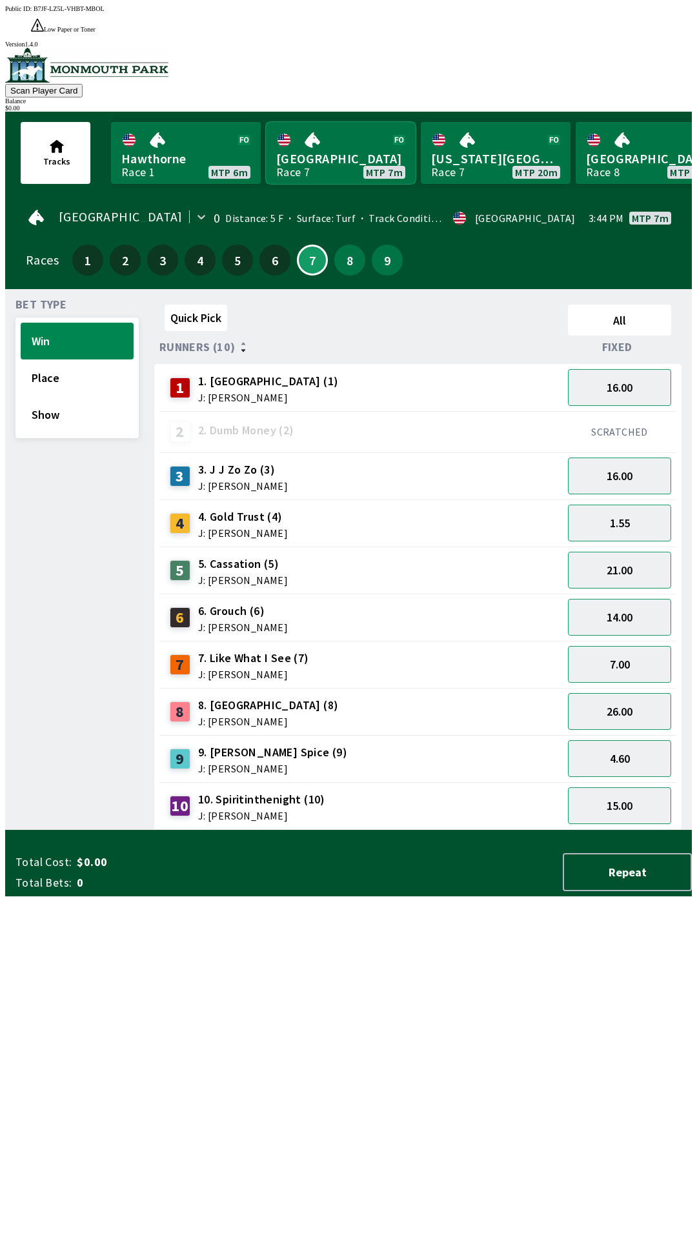
click at [310, 136] on link "[GEOGRAPHIC_DATA] Race 7 MTP 7m" at bounding box center [341, 153] width 150 height 62
click at [383, 245] on button "9" at bounding box center [387, 260] width 31 height 31
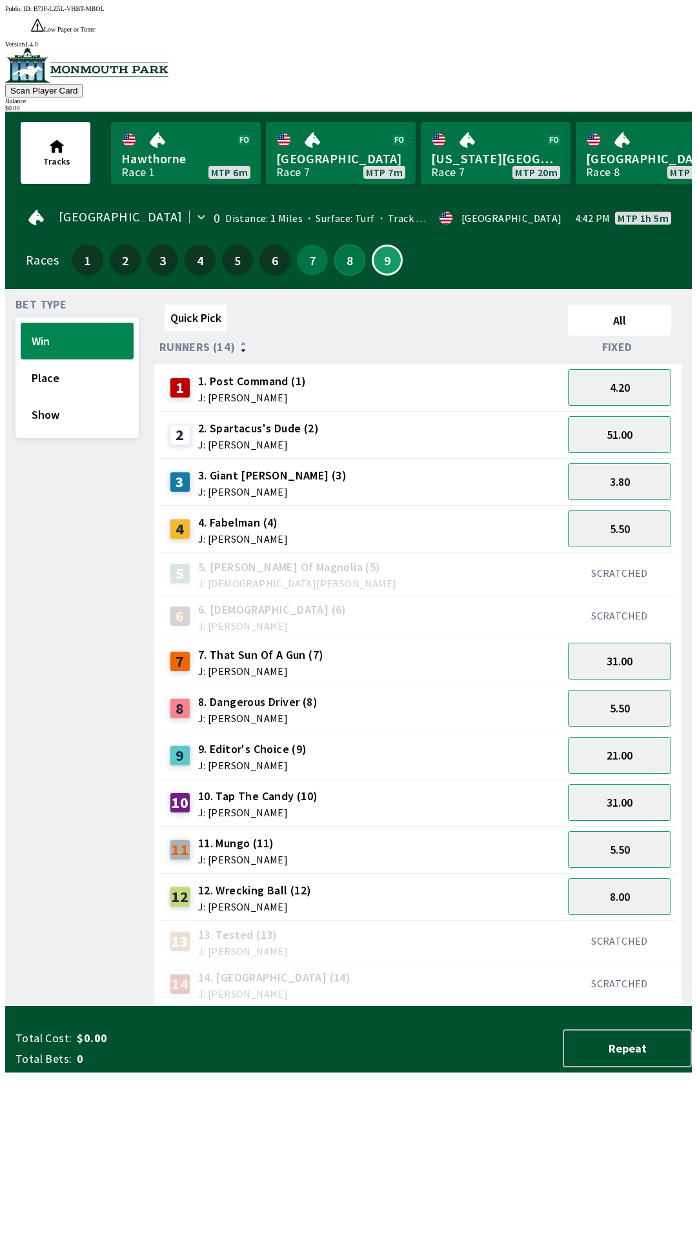
click at [345, 245] on button "8" at bounding box center [349, 260] width 31 height 31
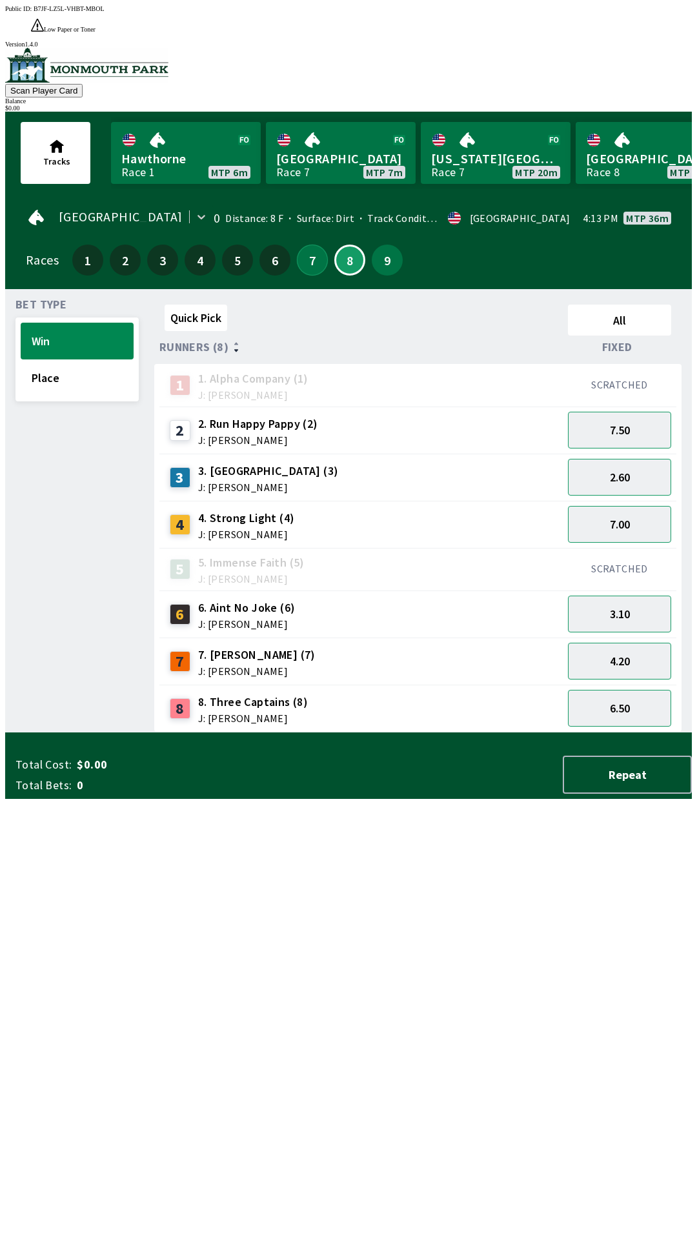
click at [307, 245] on button "7" at bounding box center [312, 260] width 31 height 31
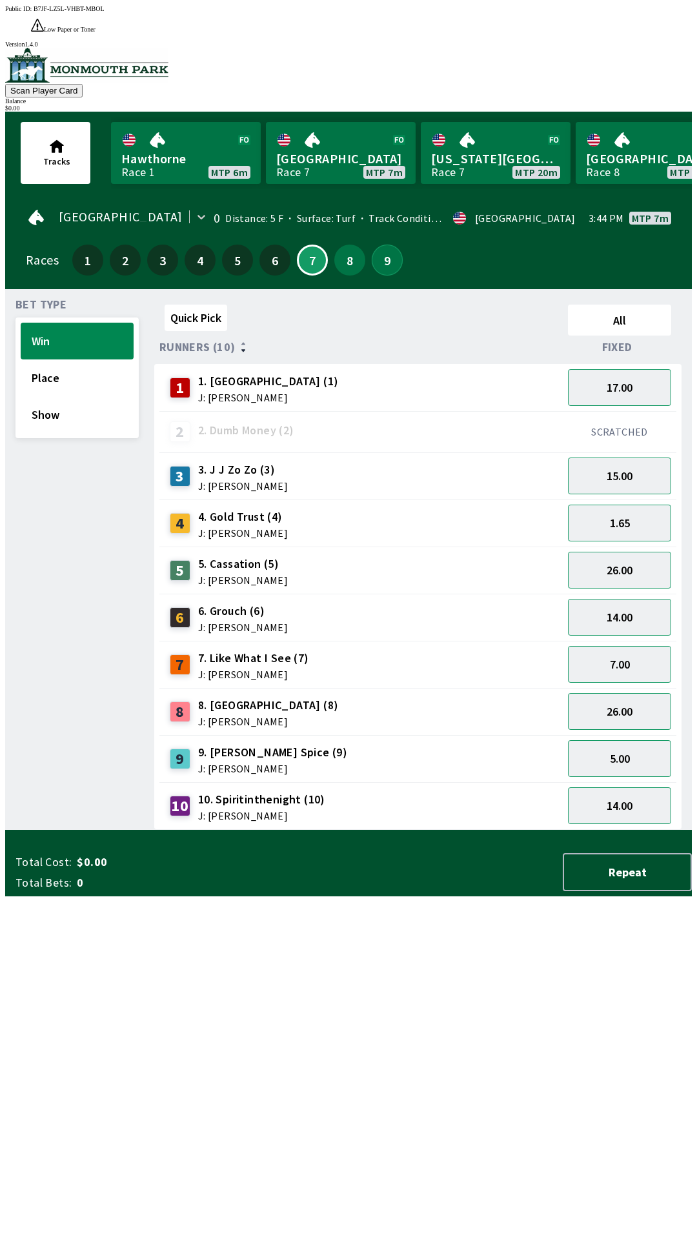
click at [380, 245] on button "9" at bounding box center [387, 260] width 31 height 31
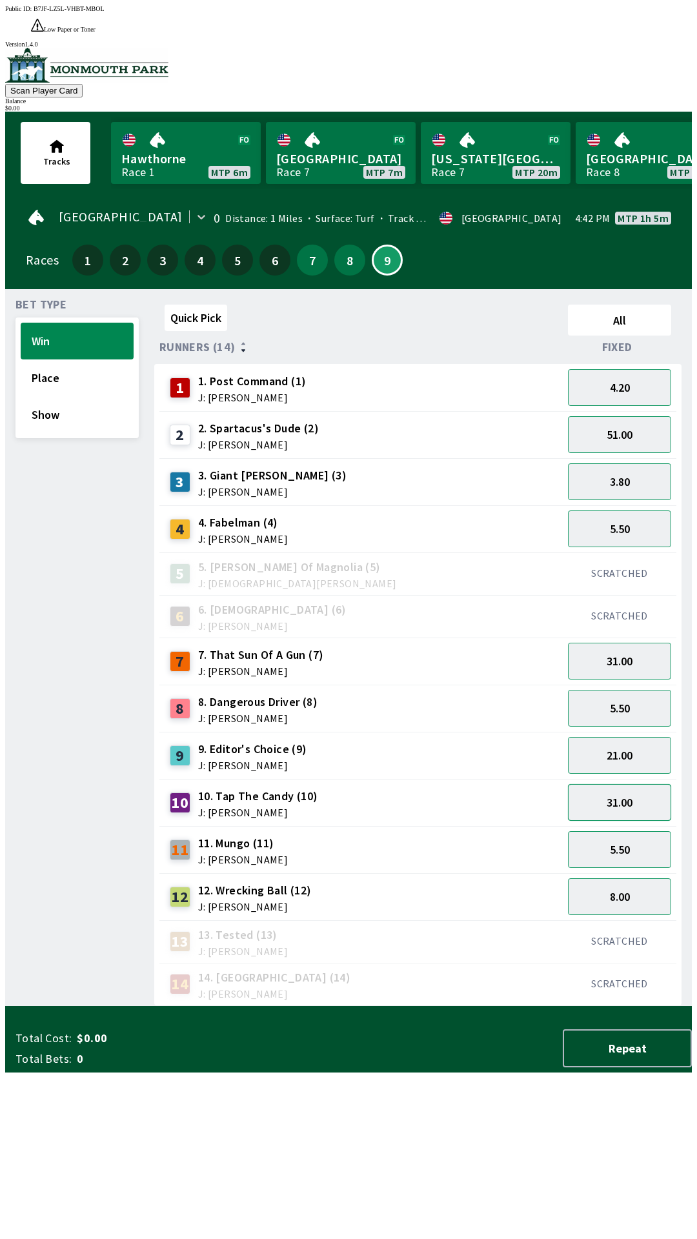
click at [589, 784] on button "31.00" at bounding box center [619, 802] width 103 height 37
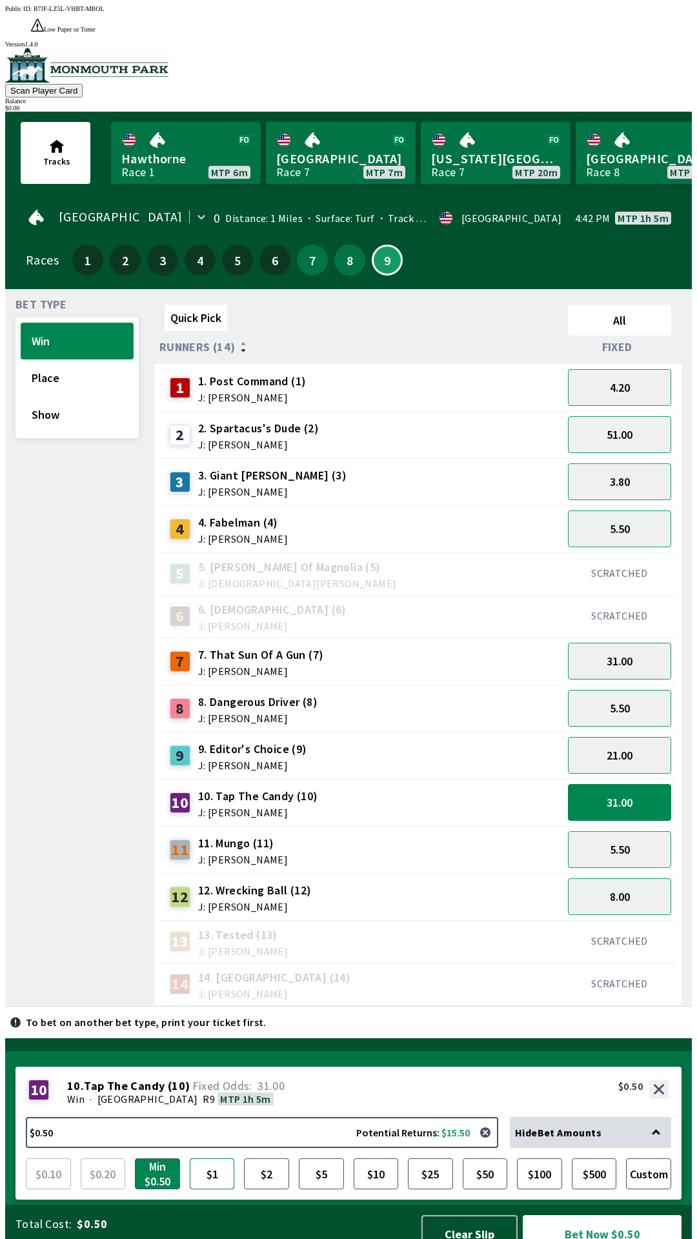
click at [204, 1159] on button "$1" at bounding box center [212, 1174] width 45 height 31
click at [602, 690] on button "5.50" at bounding box center [619, 708] width 103 height 37
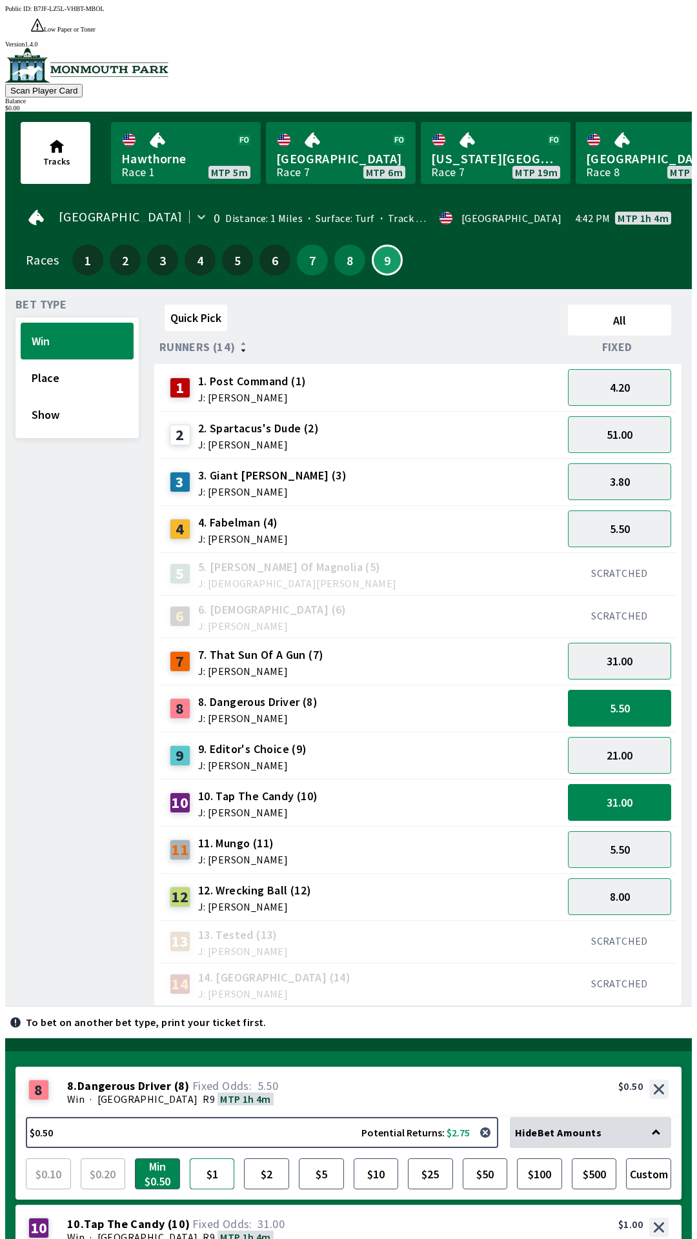
click at [209, 1159] on button "$1" at bounding box center [212, 1174] width 45 height 31
click at [590, 416] on button "51.00" at bounding box center [619, 434] width 103 height 37
click at [589, 690] on button "5.50" at bounding box center [619, 708] width 103 height 37
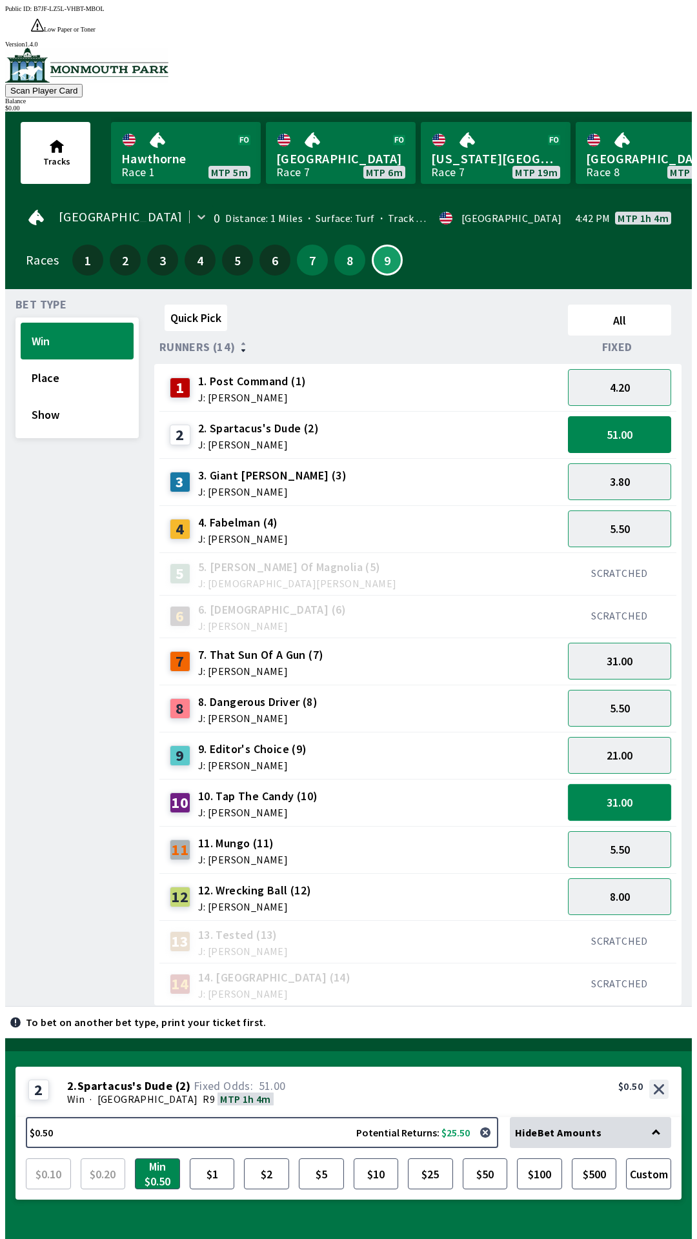
click at [607, 784] on button "31.00" at bounding box center [619, 802] width 103 height 37
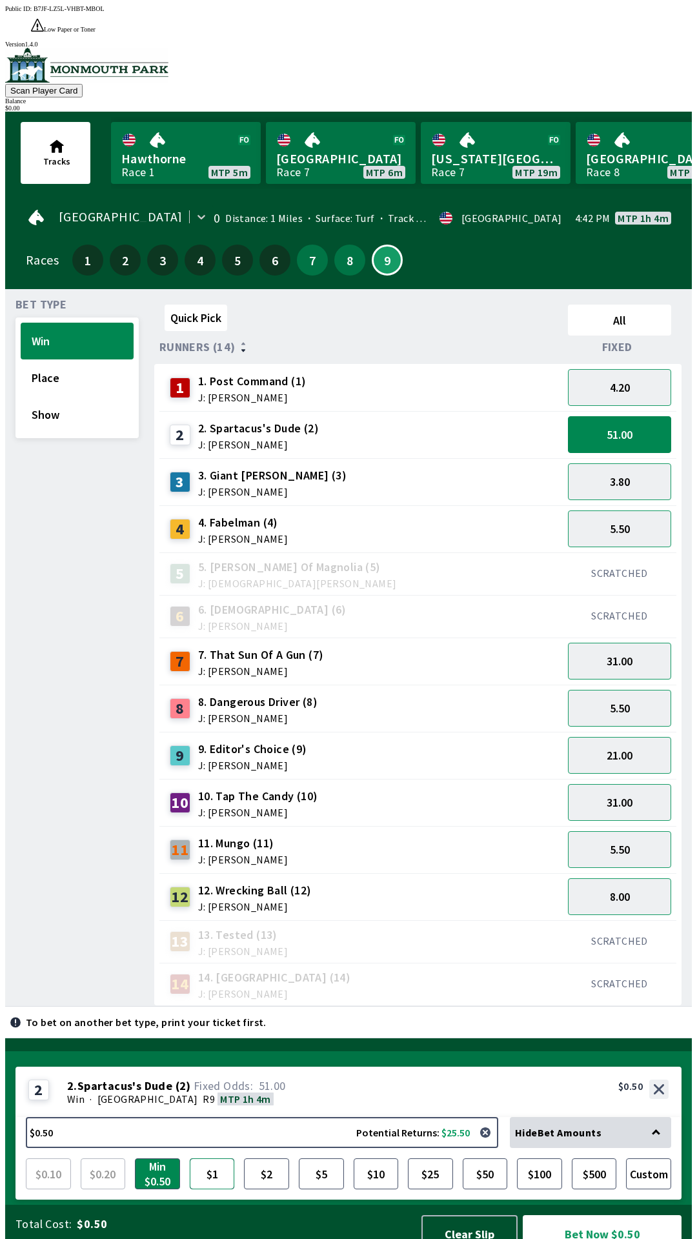
click at [218, 1159] on button "$1" at bounding box center [212, 1174] width 45 height 31
click at [387, 1126] on button "$1.00 Potential Returns: $51.00" at bounding box center [262, 1132] width 472 height 31
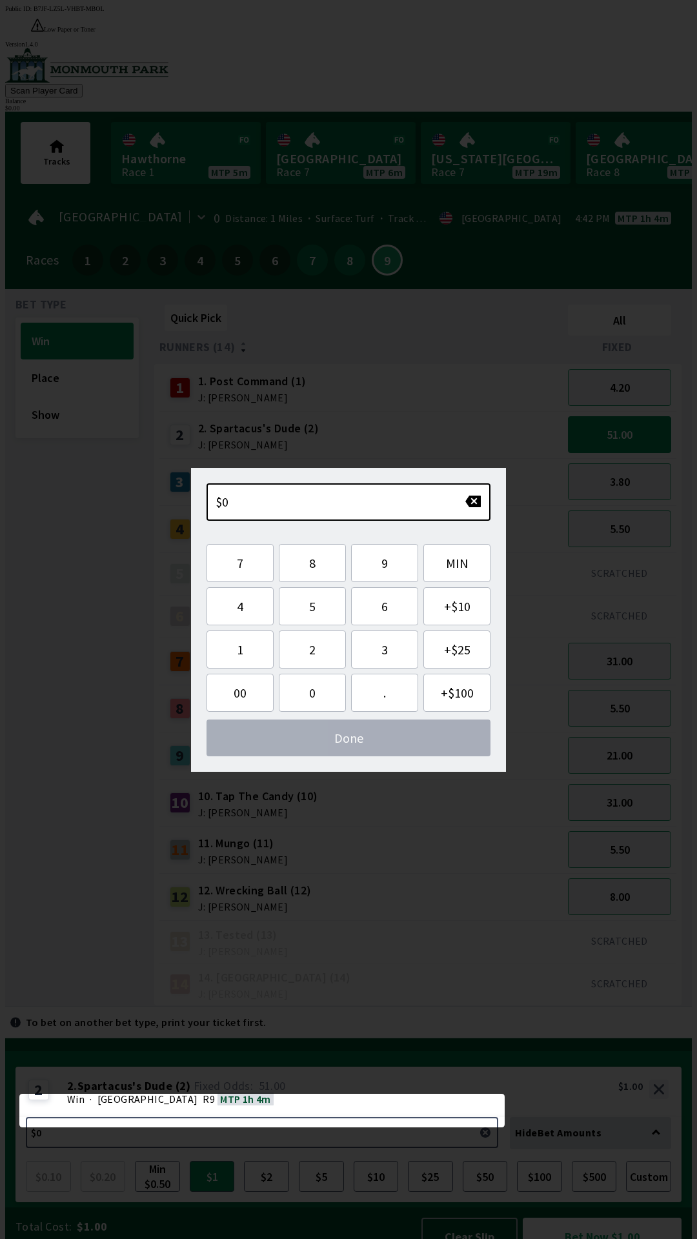
click at [452, 485] on div "$0" at bounding box center [349, 501] width 284 height 37
click at [113, 721] on div "Bet Type Win Place Show" at bounding box center [76, 652] width 123 height 707
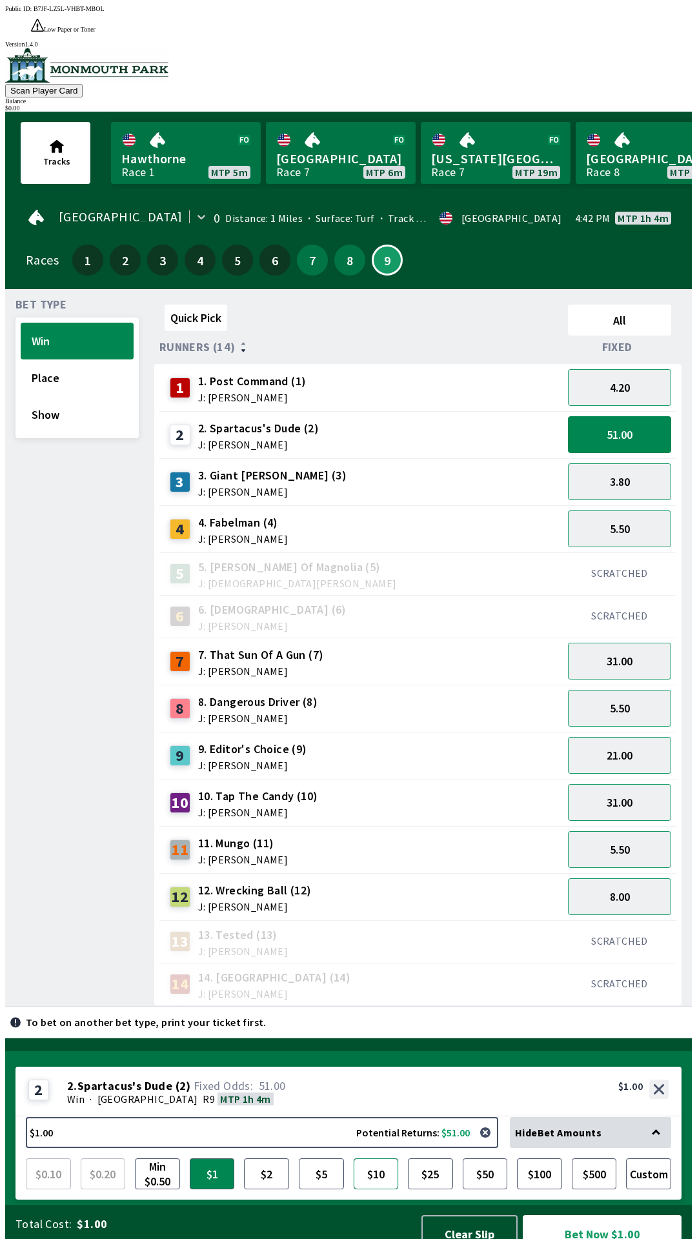
click at [383, 1163] on button "$10" at bounding box center [376, 1174] width 45 height 31
click at [340, 1159] on button "$5" at bounding box center [321, 1174] width 45 height 31
click at [373, 1159] on button "$10" at bounding box center [376, 1174] width 45 height 31
click at [203, 1162] on button "$1" at bounding box center [212, 1174] width 45 height 31
click at [38, 367] on button "Place" at bounding box center [77, 378] width 113 height 37
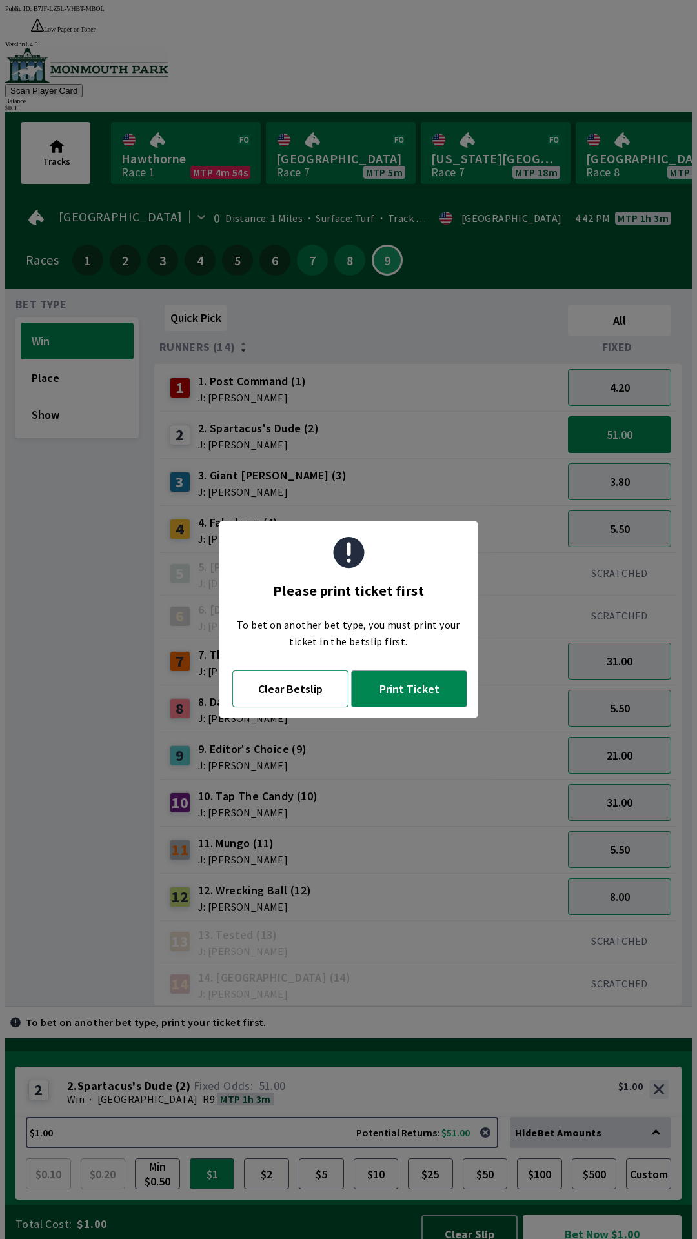
click at [270, 693] on button "Clear Betslip" at bounding box center [290, 689] width 116 height 37
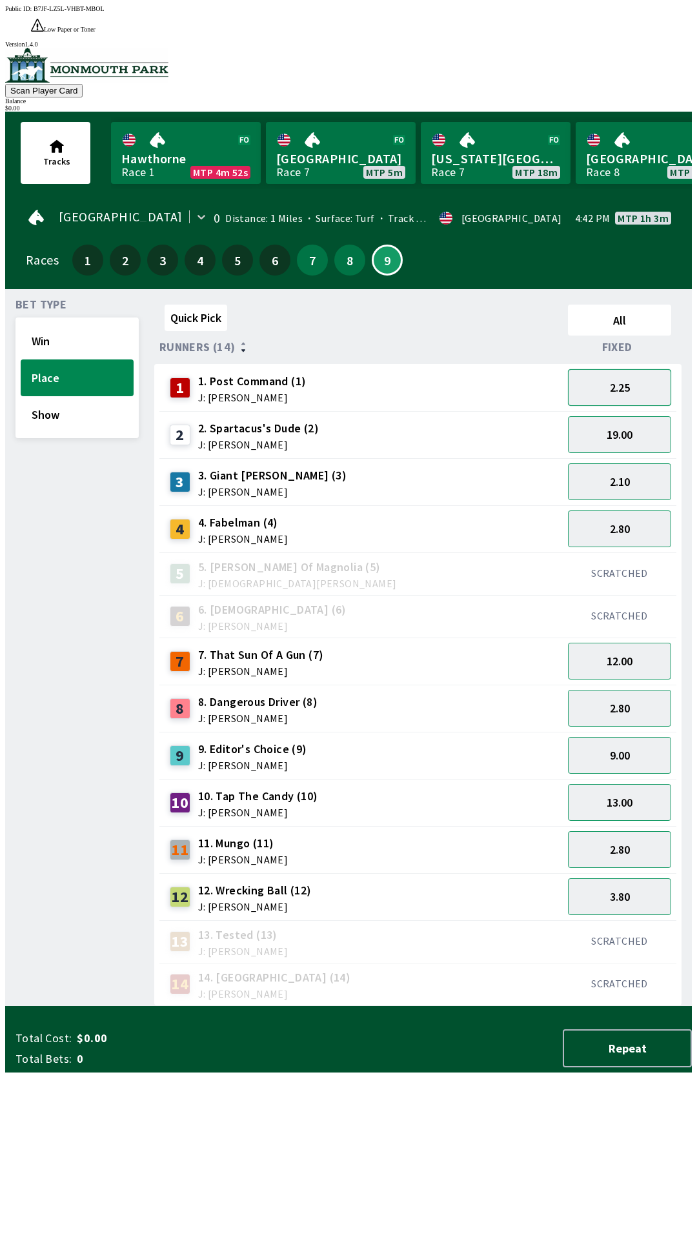
click at [585, 369] on button "2.25" at bounding box center [619, 387] width 103 height 37
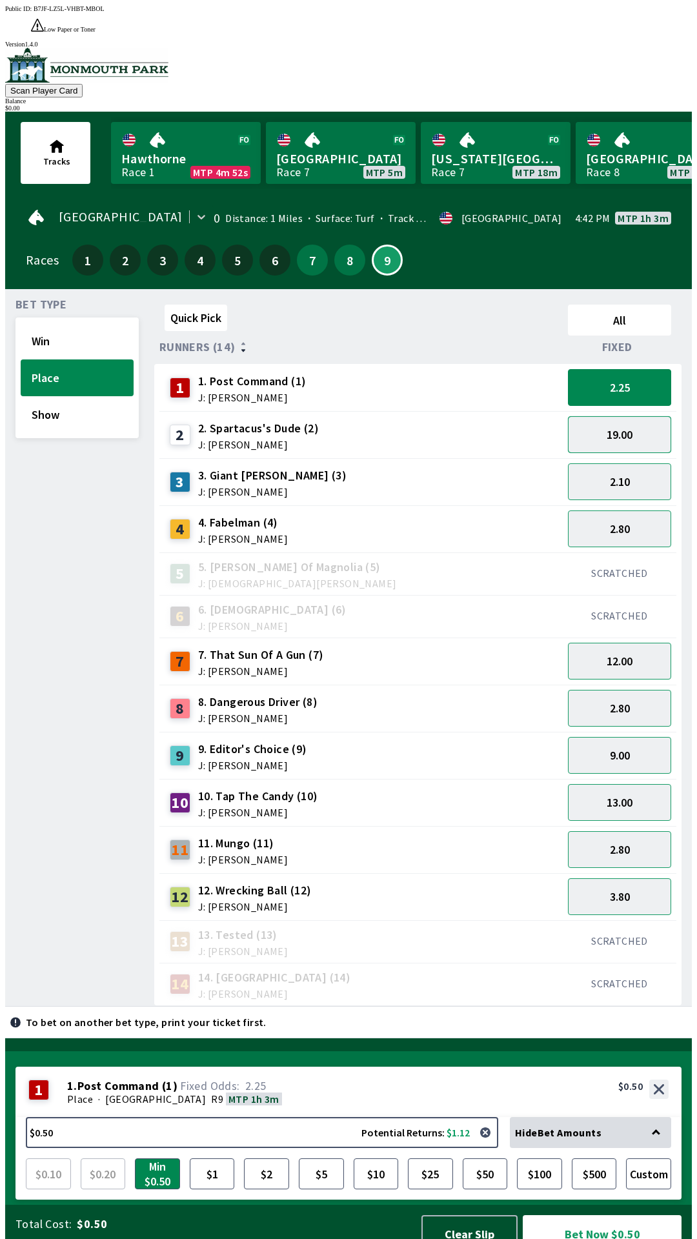
click at [596, 416] on button "19.00" at bounding box center [619, 434] width 103 height 37
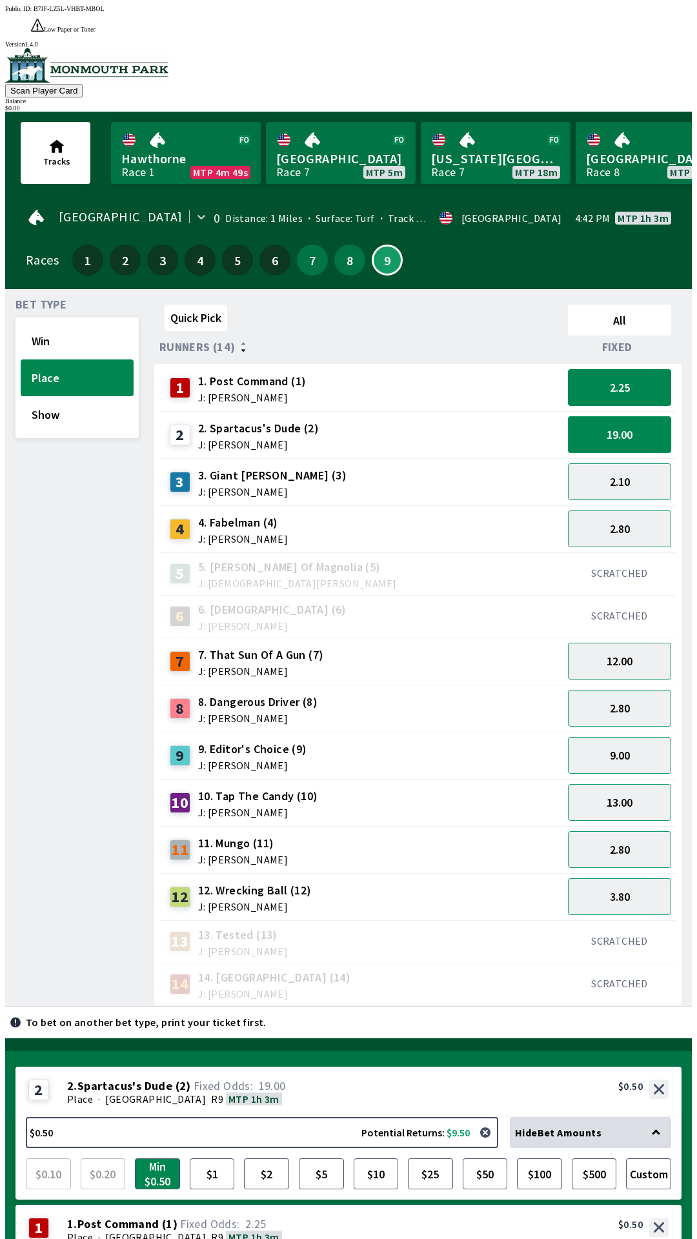
click at [580, 419] on button "19.00" at bounding box center [619, 434] width 103 height 37
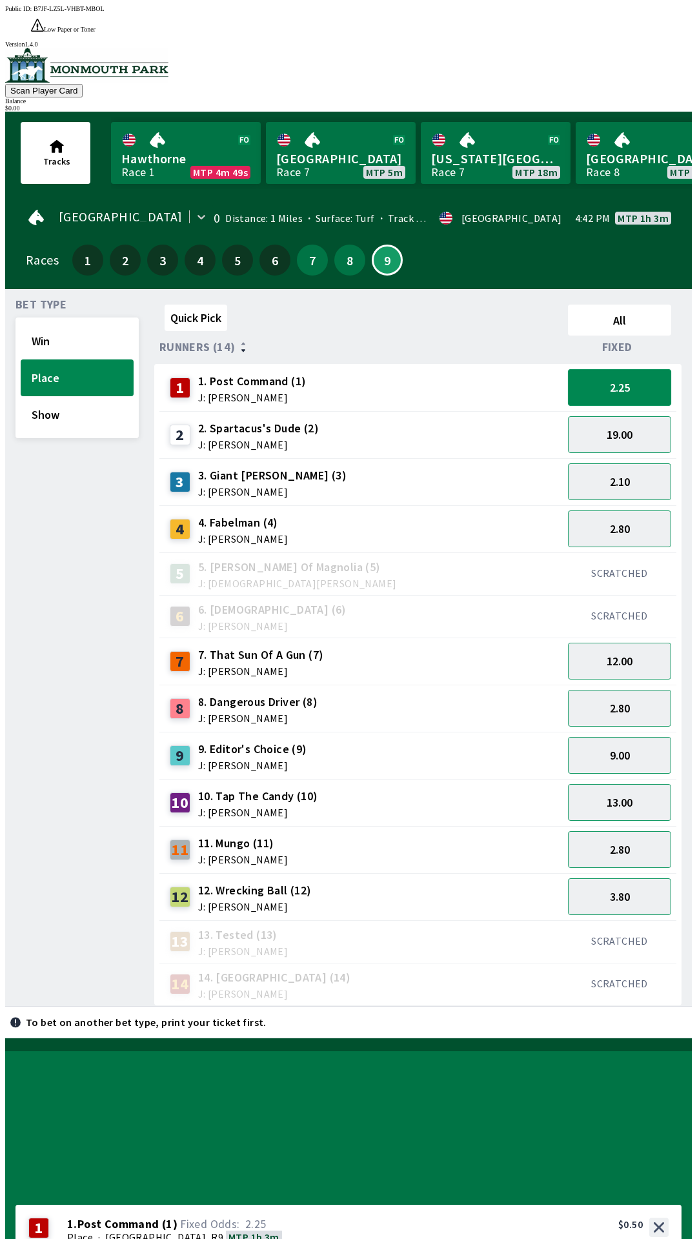
click at [591, 374] on button "2.25" at bounding box center [619, 387] width 103 height 37
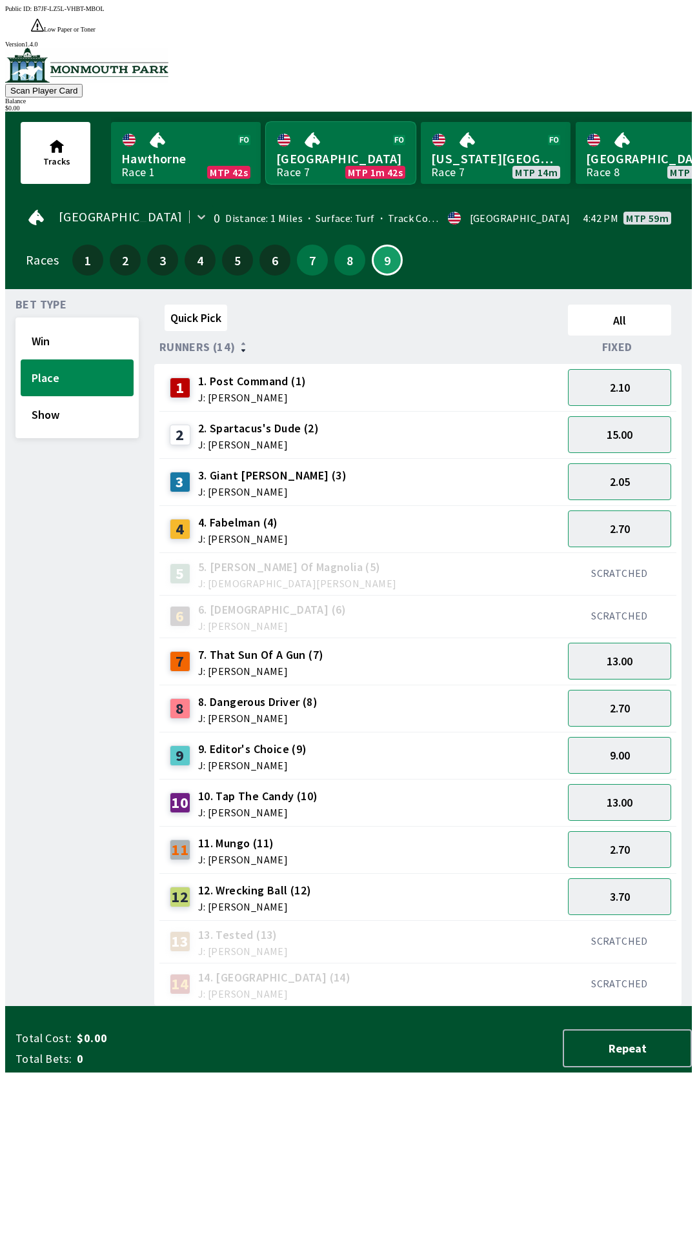
click at [351, 137] on link "[GEOGRAPHIC_DATA] Race 7 MTP 1m 42s" at bounding box center [341, 153] width 150 height 62
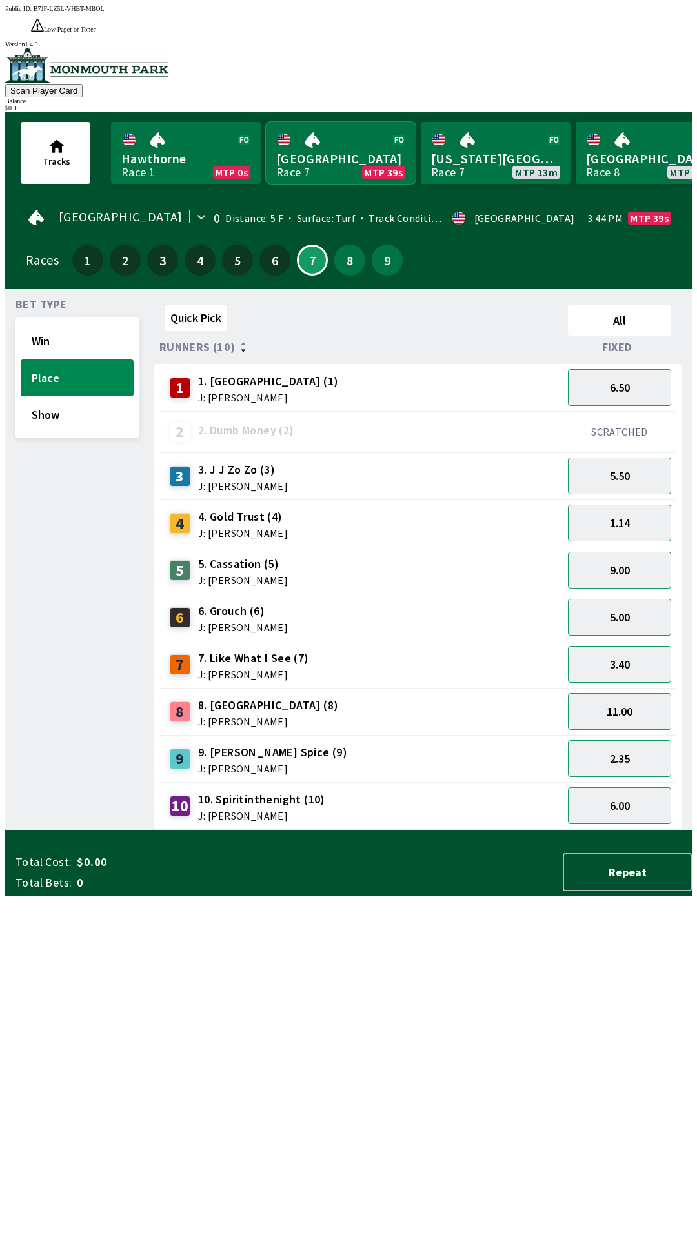
click at [266, 122] on link "Monmouth Park Race 7 MTP 39s" at bounding box center [341, 153] width 150 height 62
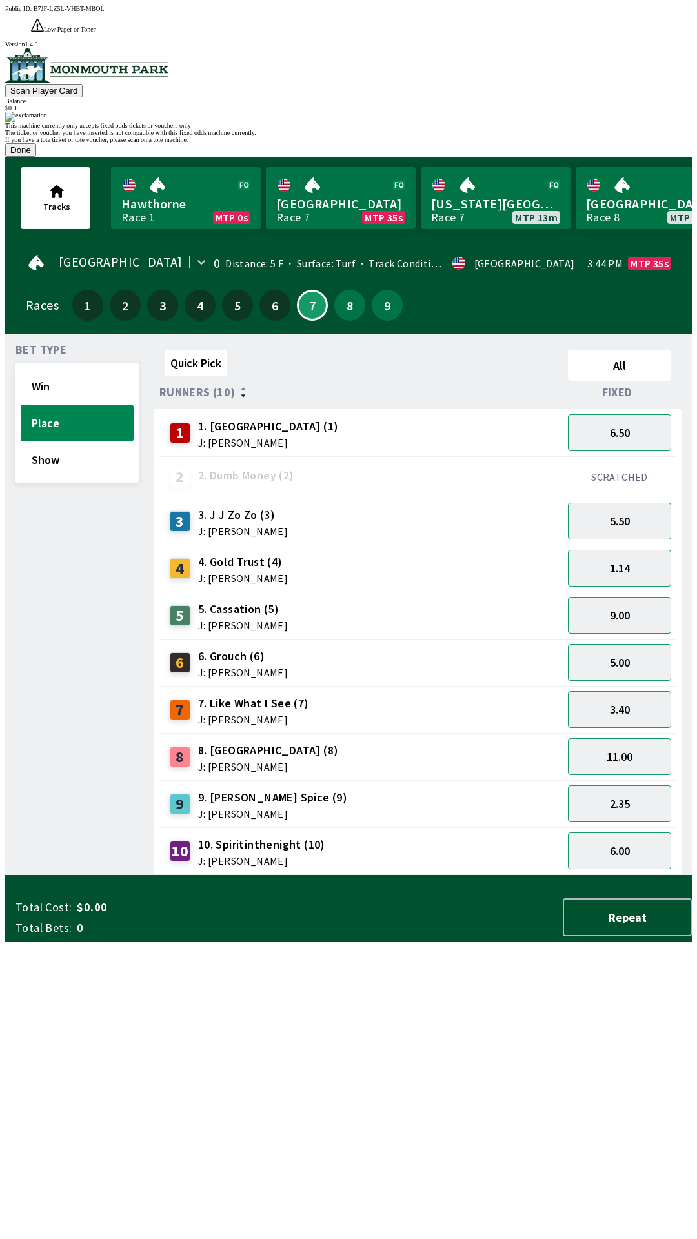
click at [36, 157] on button "Done" at bounding box center [20, 150] width 31 height 14
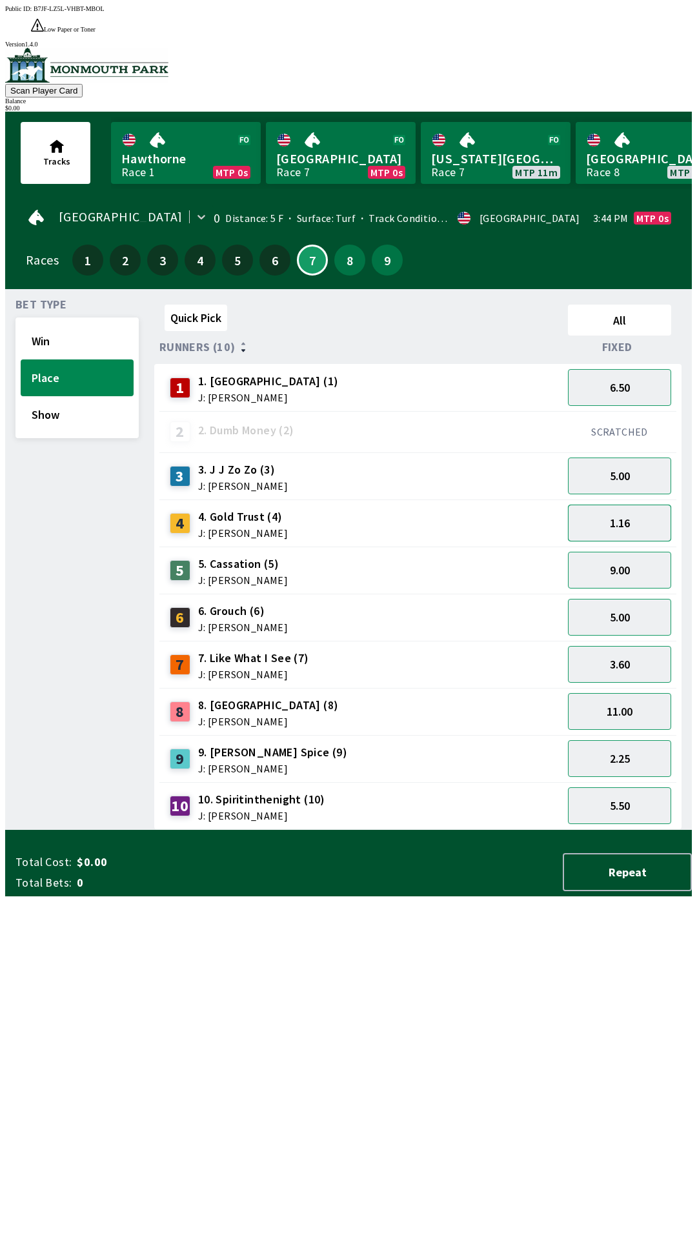
click at [643, 505] on button "1.16" at bounding box center [619, 523] width 103 height 37
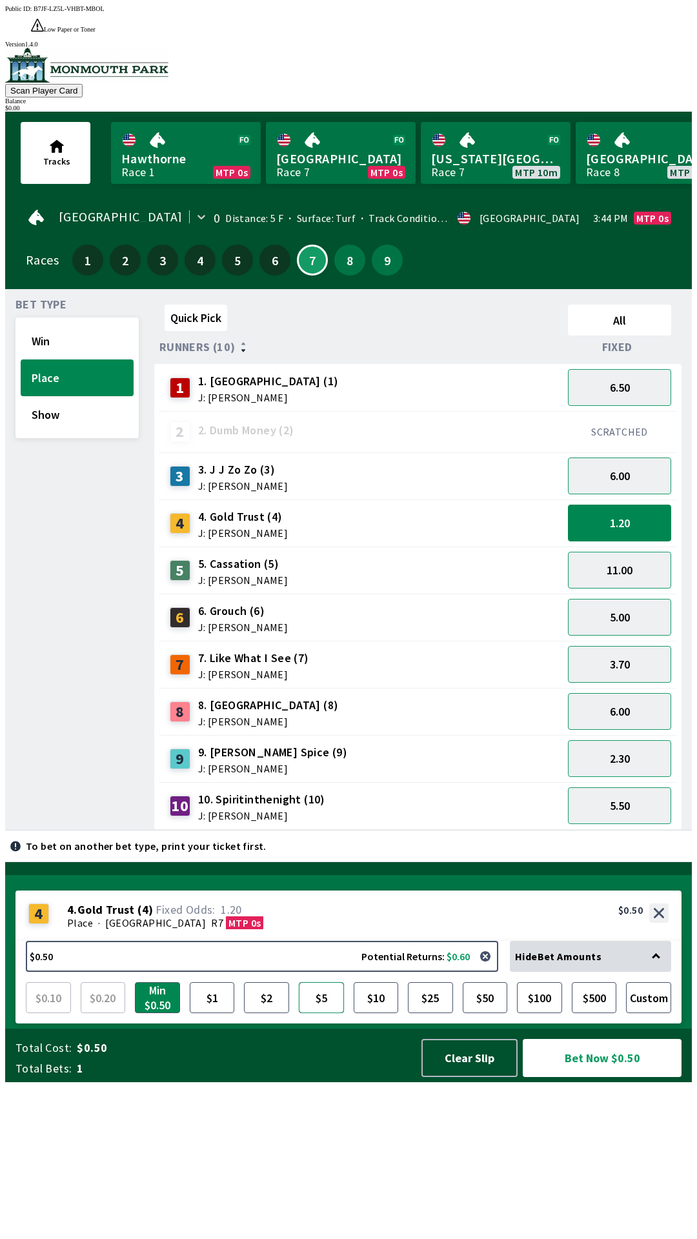
click at [318, 1013] on button "$5" at bounding box center [321, 997] width 45 height 31
click at [574, 1077] on button "Bet Now $5.00" at bounding box center [602, 1058] width 159 height 38
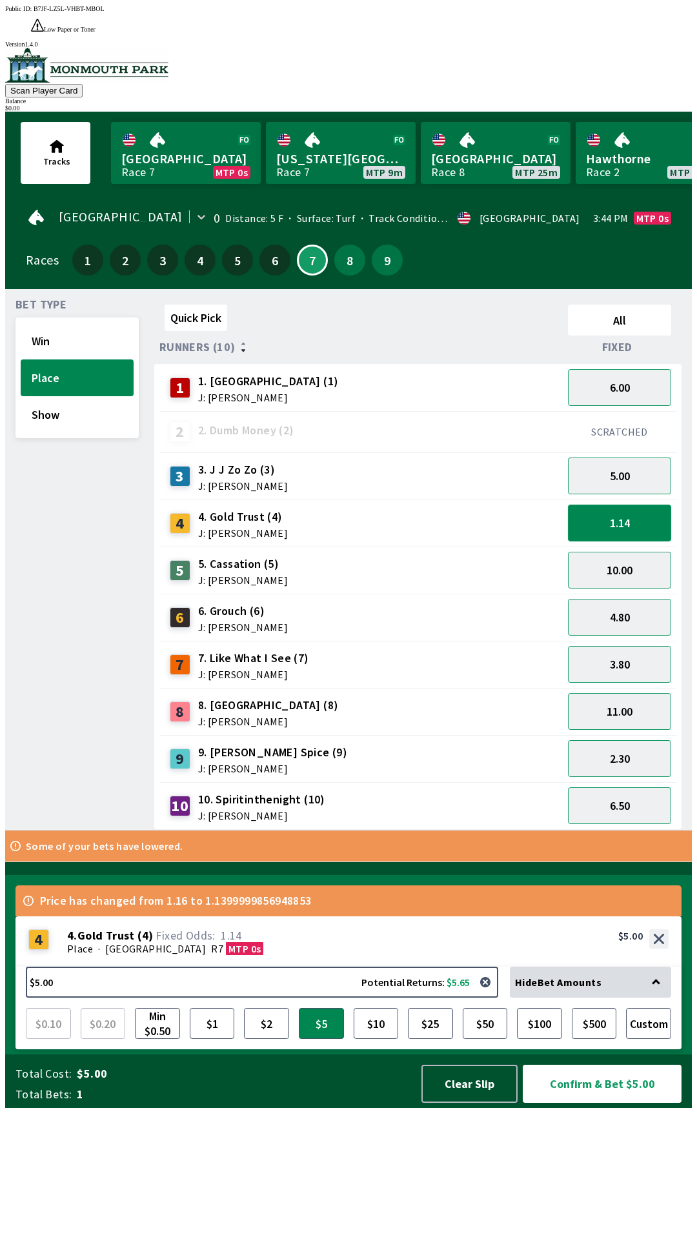
click at [589, 505] on button "1.14" at bounding box center [619, 523] width 103 height 37
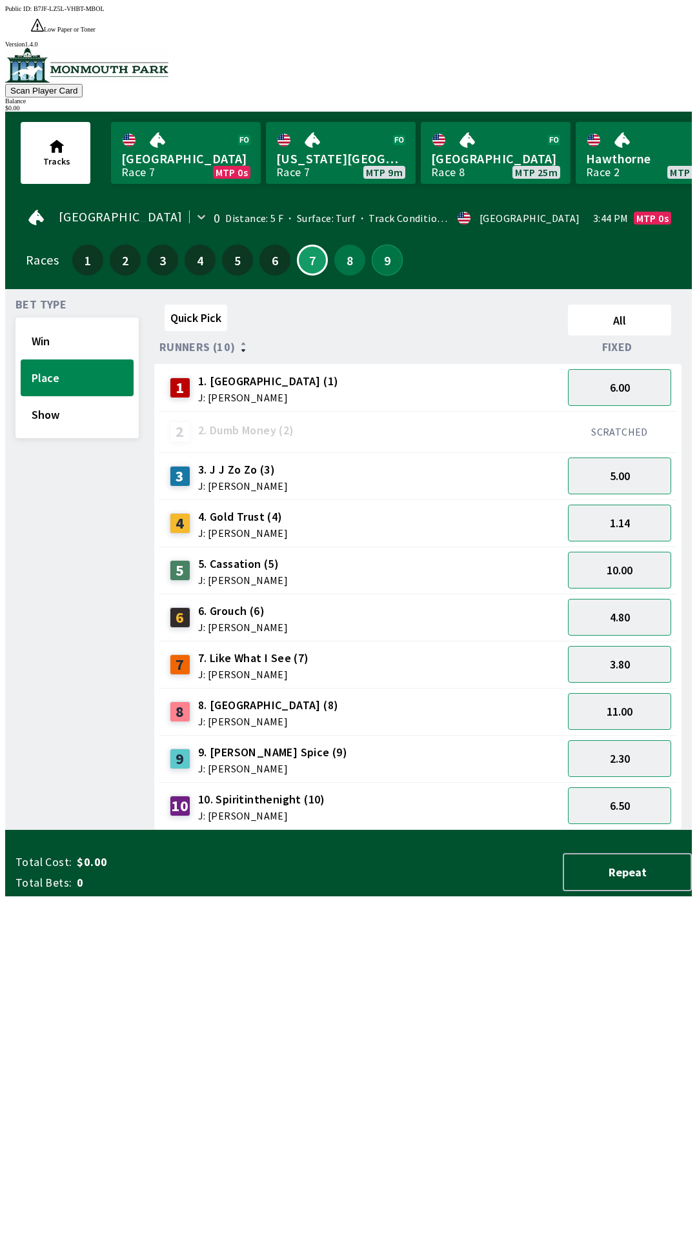
click at [378, 245] on button "9" at bounding box center [387, 260] width 31 height 31
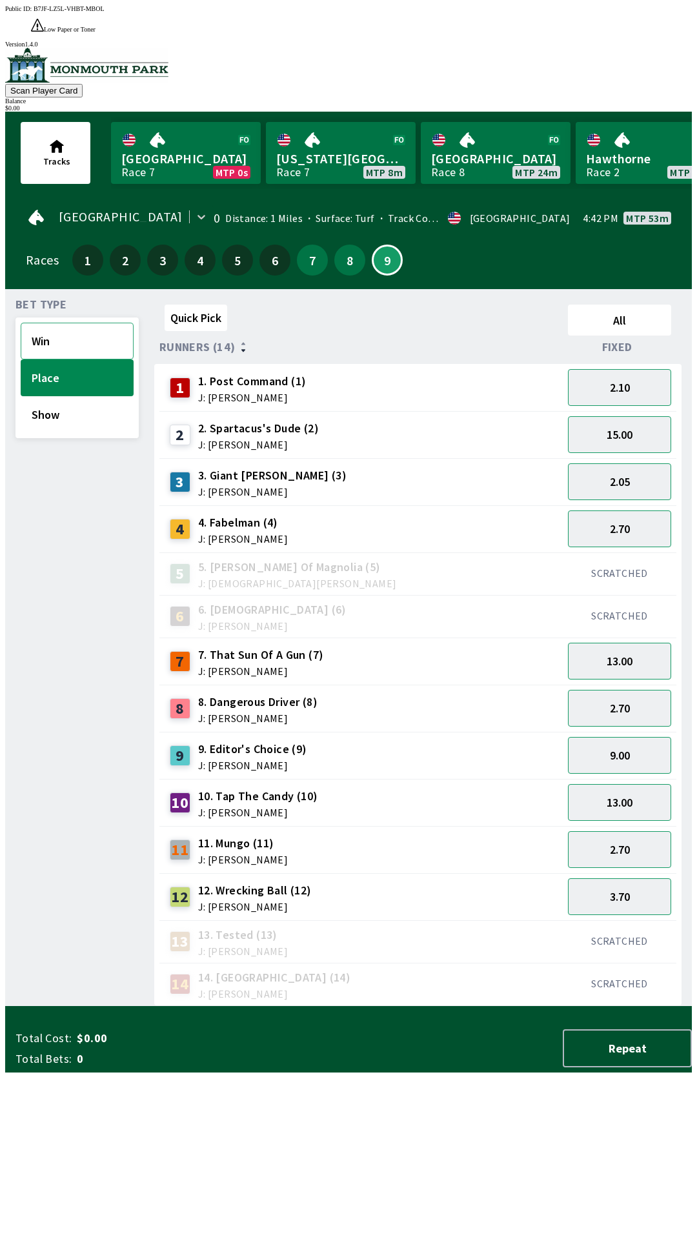
click at [54, 323] on button "Win" at bounding box center [77, 341] width 113 height 37
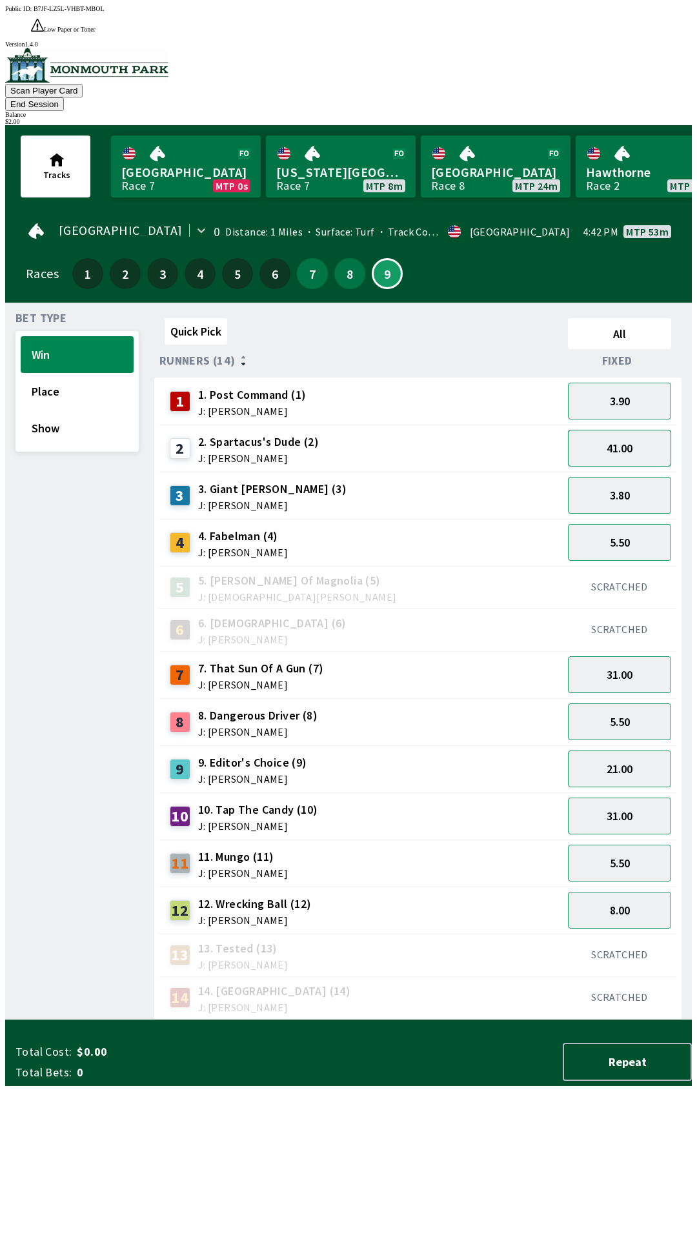
click at [599, 430] on button "41.00" at bounding box center [619, 448] width 103 height 37
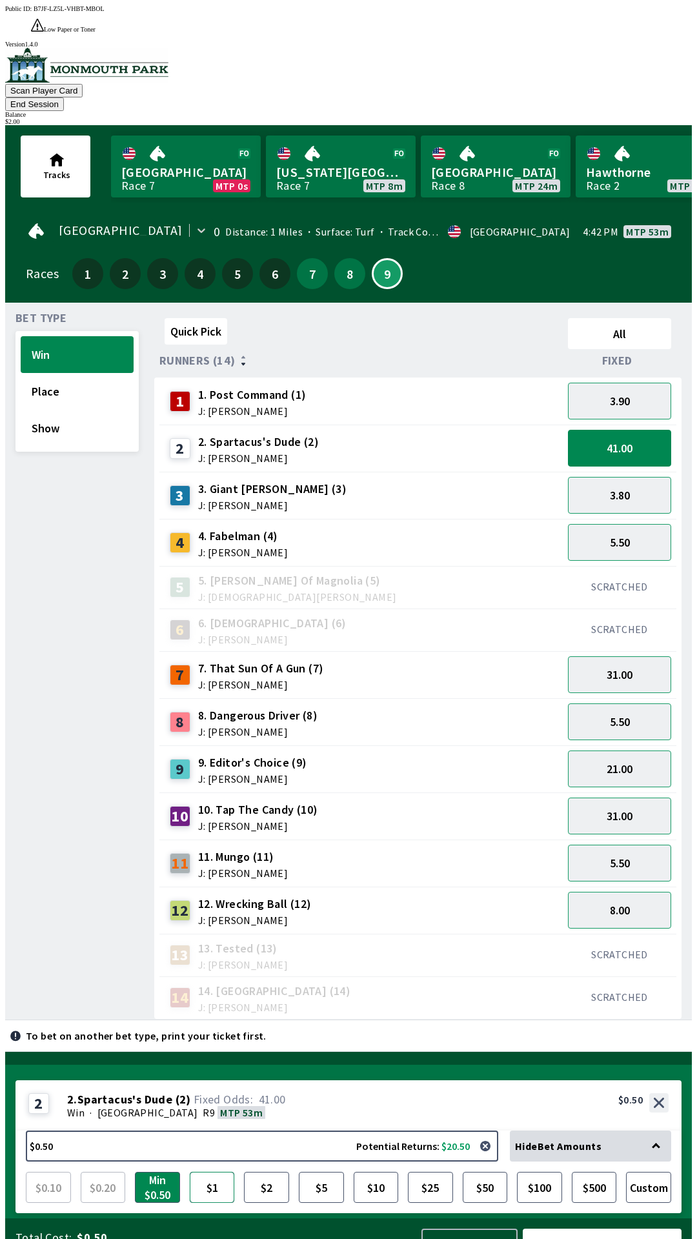
click at [211, 1172] on button "$1" at bounding box center [212, 1187] width 45 height 31
click at [569, 1229] on button "Bet Now $1.00" at bounding box center [602, 1248] width 159 height 38
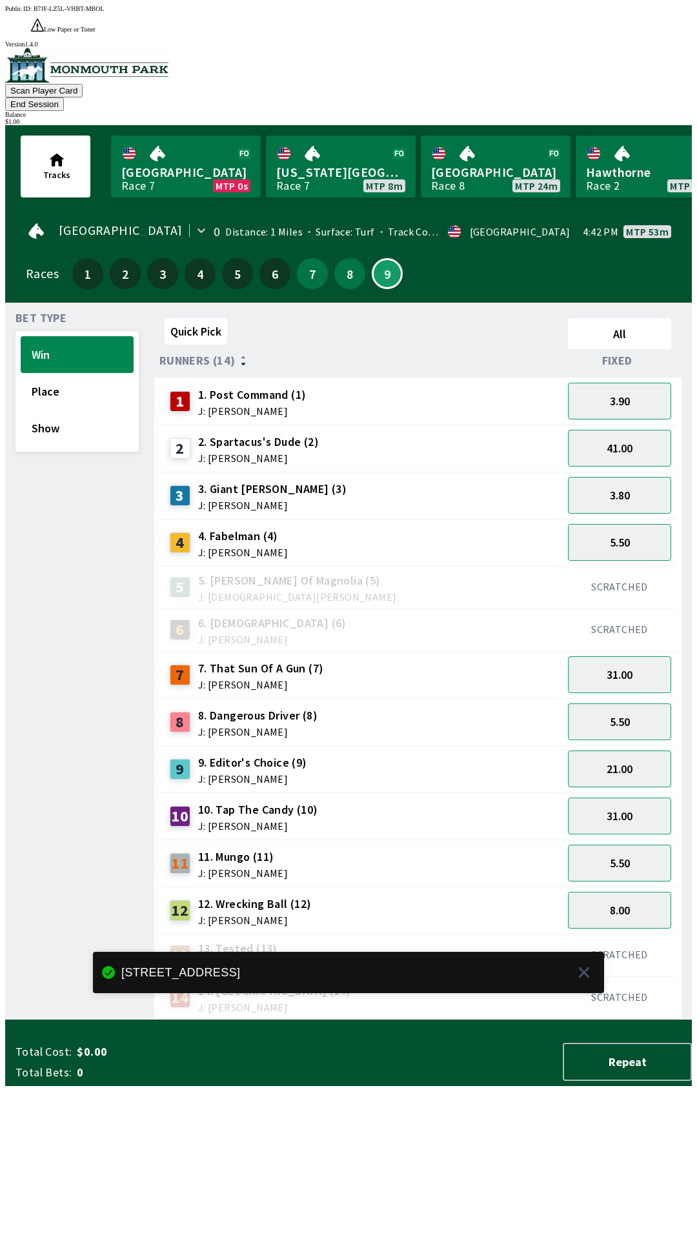
click at [316, 847] on div "11 11. Mungo (11) J: [PERSON_NAME]" at bounding box center [361, 863] width 393 height 32
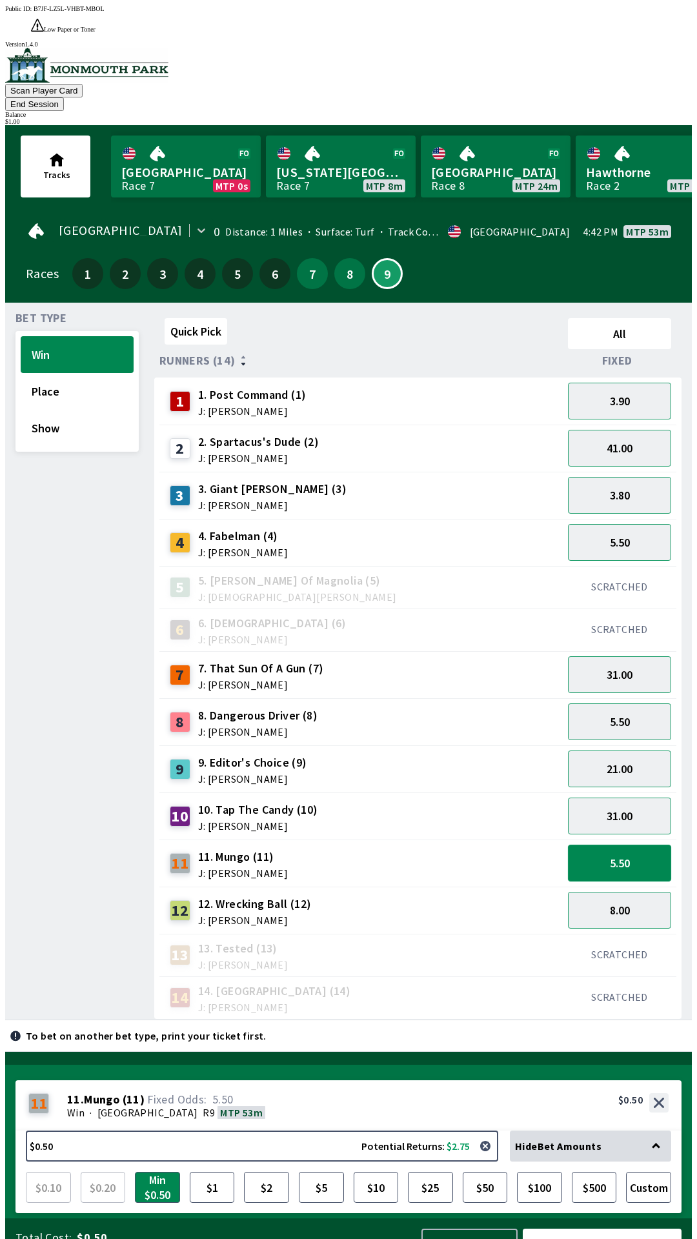
click at [605, 845] on button "5.50" at bounding box center [619, 863] width 103 height 37
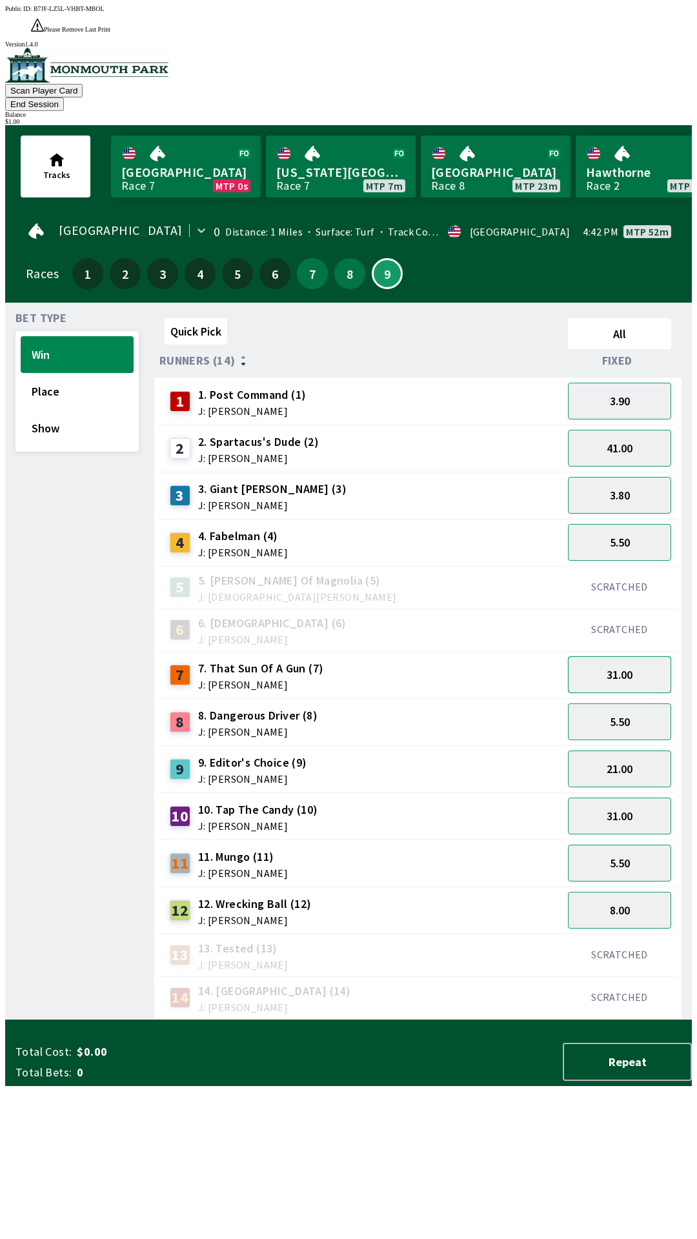
click at [637, 656] on button "31.00" at bounding box center [619, 674] width 103 height 37
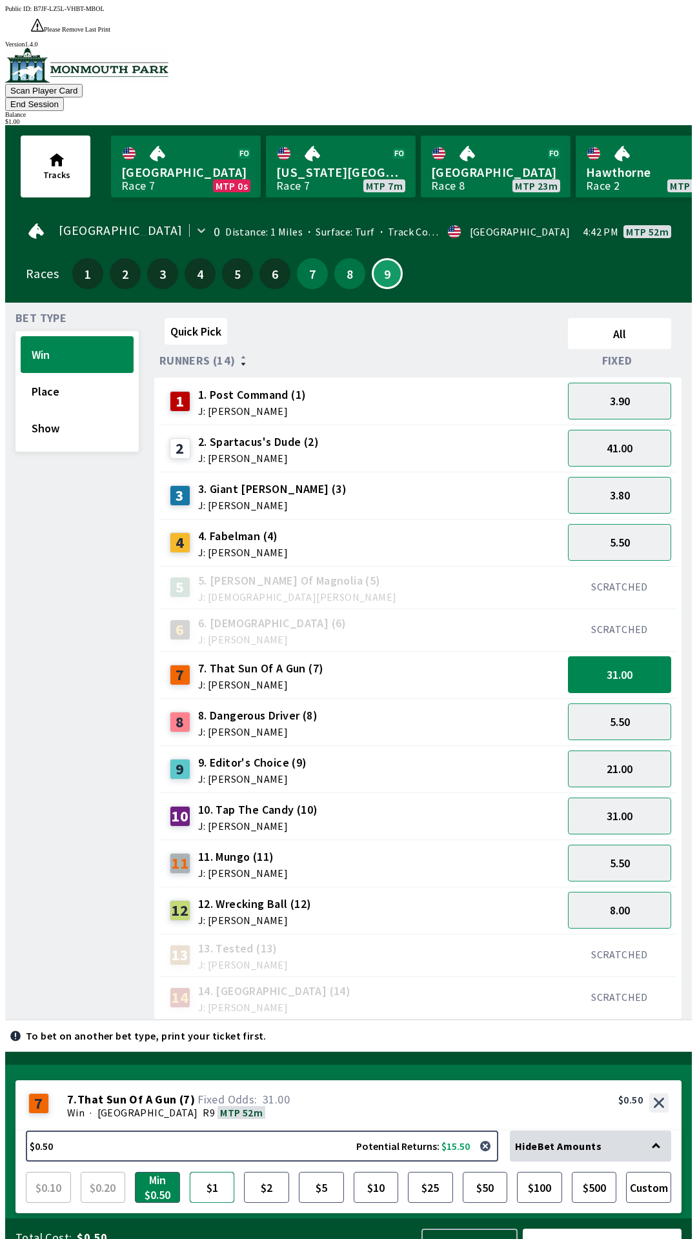
click at [199, 1172] on button "$1" at bounding box center [212, 1187] width 45 height 31
click at [582, 1229] on button "Bet Now $1.00" at bounding box center [602, 1248] width 159 height 38
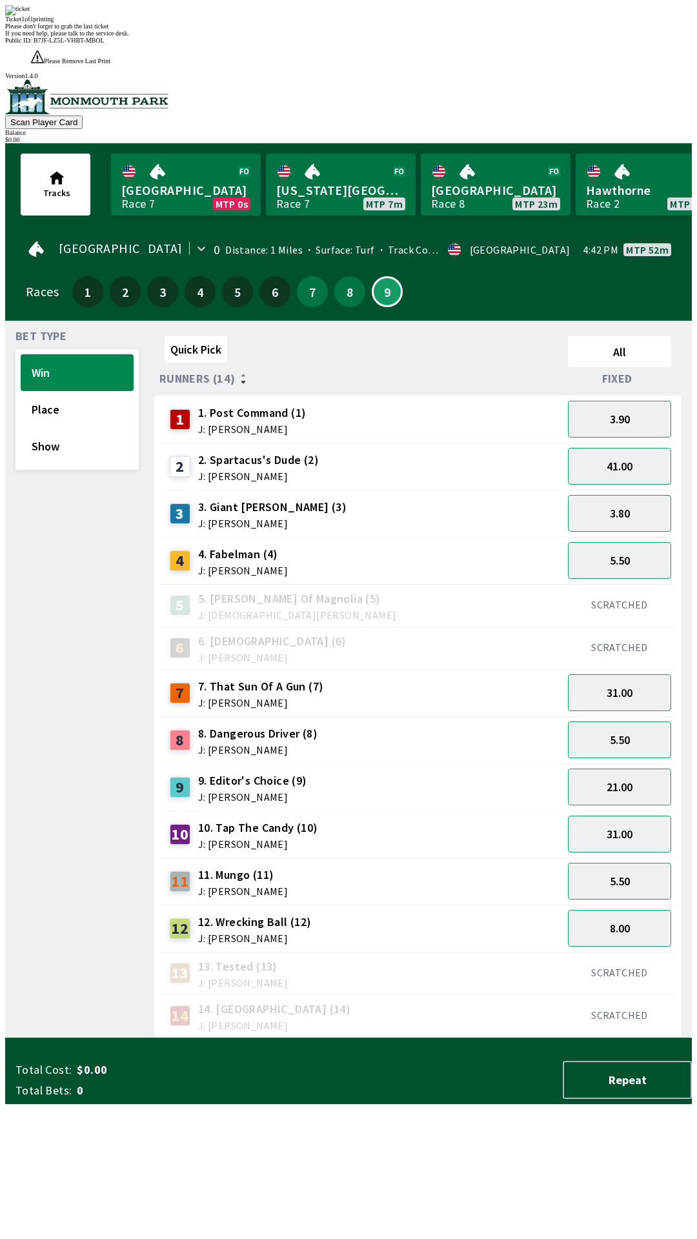
click at [363, 1000] on div "14 14. Coalville (14) J: [PERSON_NAME]" at bounding box center [361, 1016] width 393 height 32
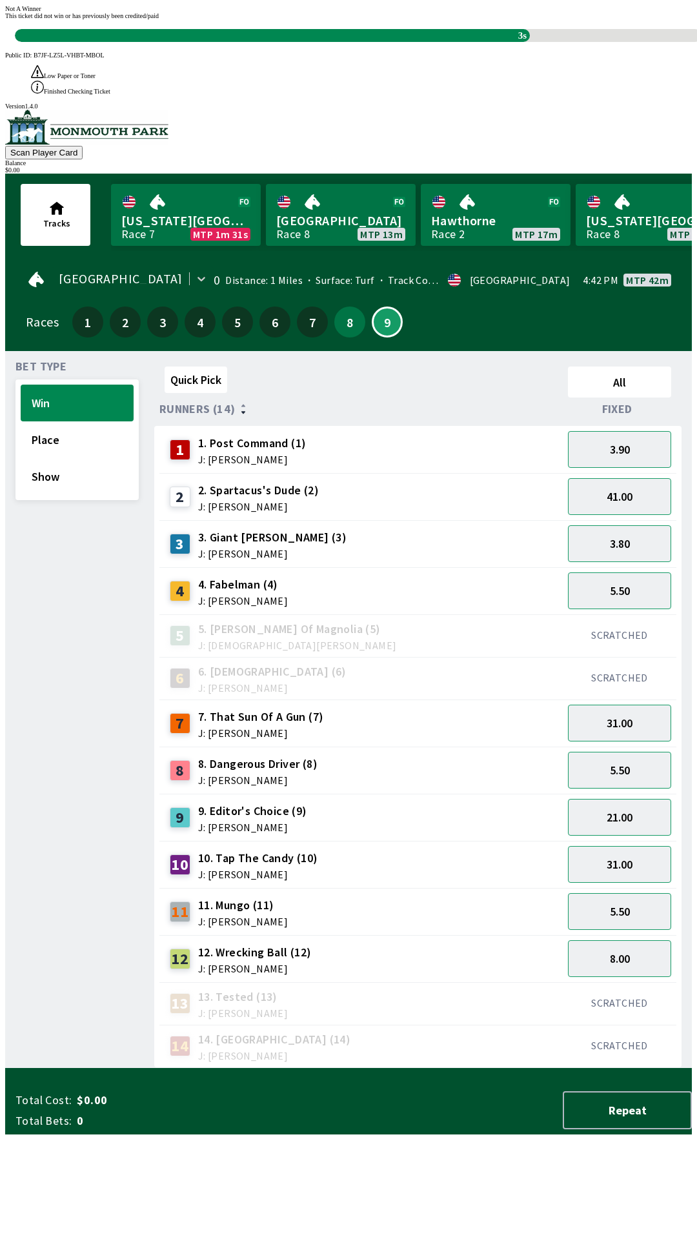
click at [394, 42] on div "Not A Winner This ticket did not win or has previously been credited/paid 3s" at bounding box center [348, 23] width 687 height 37
click at [376, 42] on div "Not A Winner This ticket did not win or has previously been credited/paid 3s" at bounding box center [348, 23] width 687 height 37
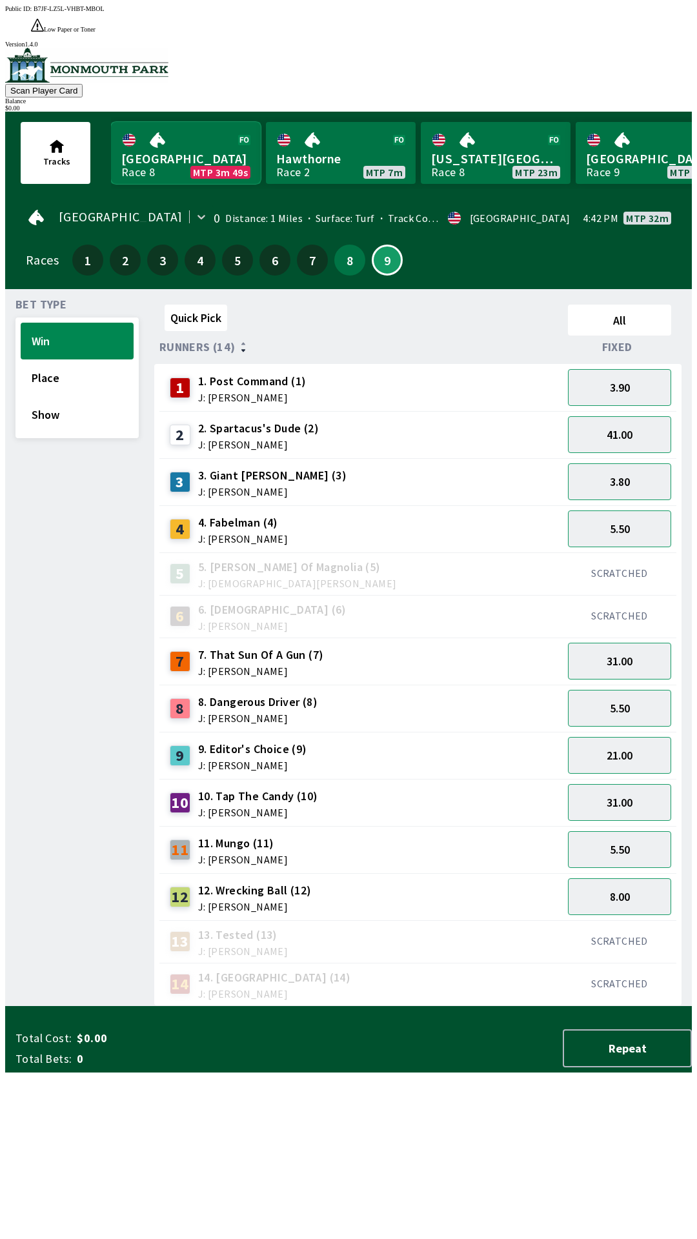
click at [146, 141] on link "[GEOGRAPHIC_DATA] Race 8 MTP 3m 49s" at bounding box center [186, 153] width 150 height 62
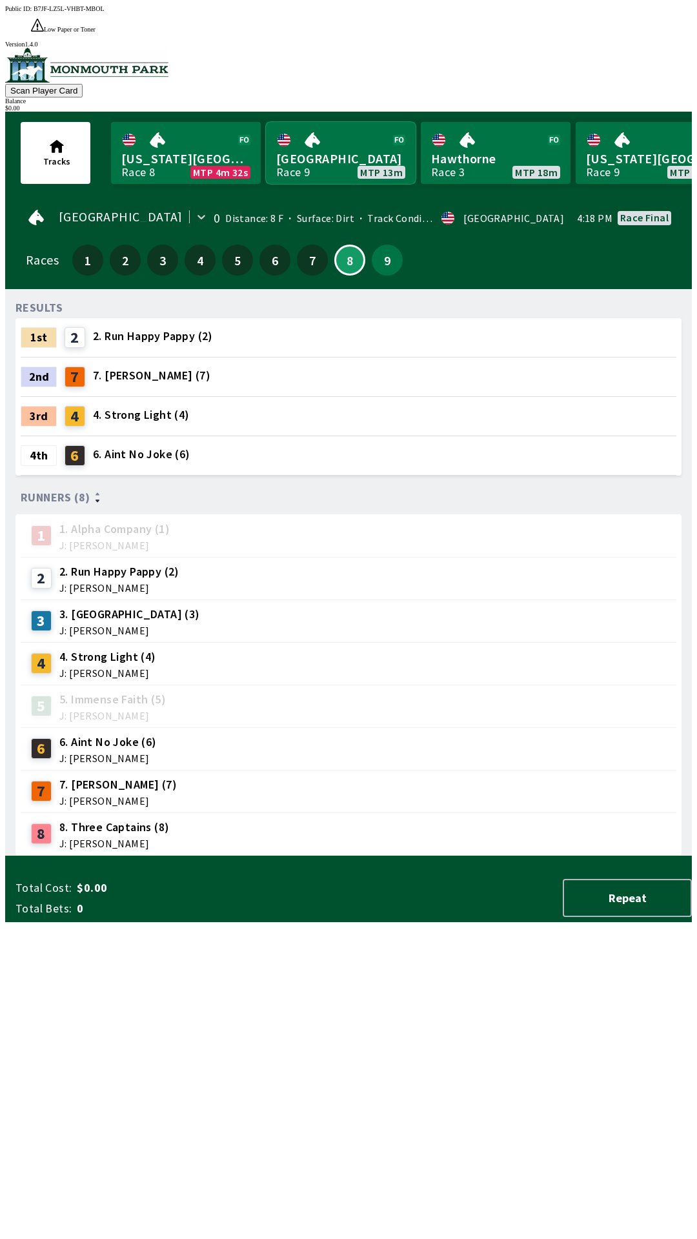
click at [332, 122] on link "[GEOGRAPHIC_DATA] Race 9 MTP 13m" at bounding box center [341, 153] width 150 height 62
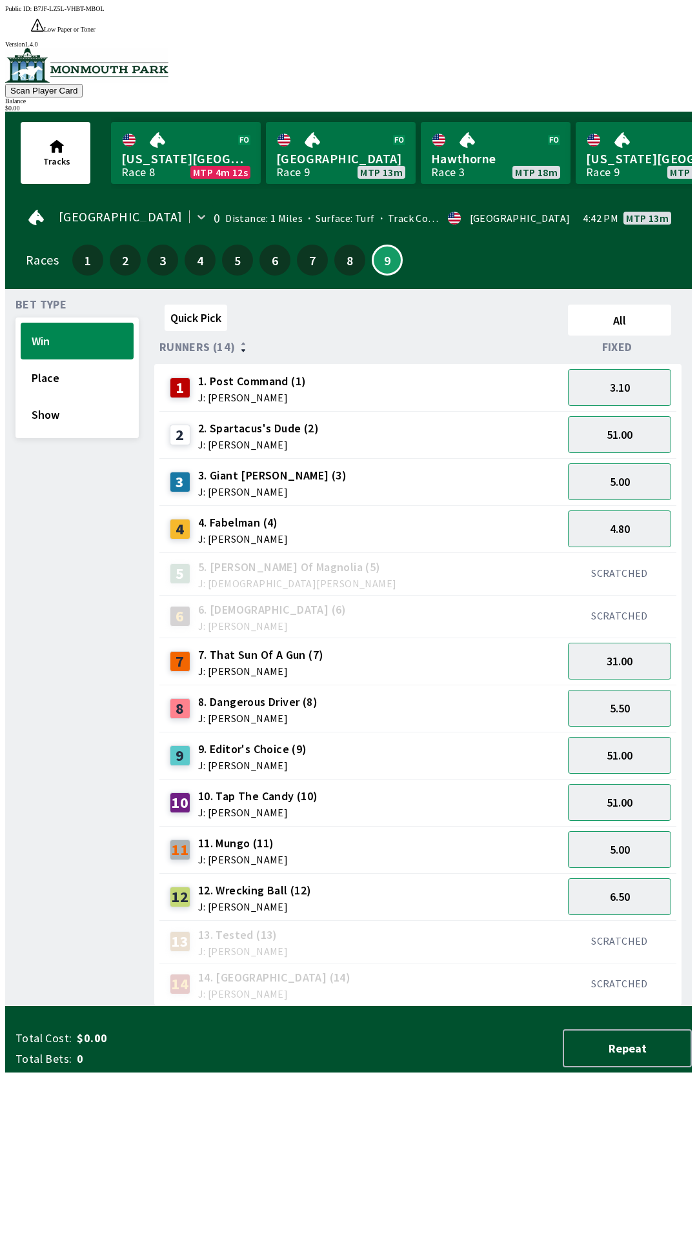
click at [232, 440] on span "J: [PERSON_NAME]" at bounding box center [258, 445] width 121 height 10
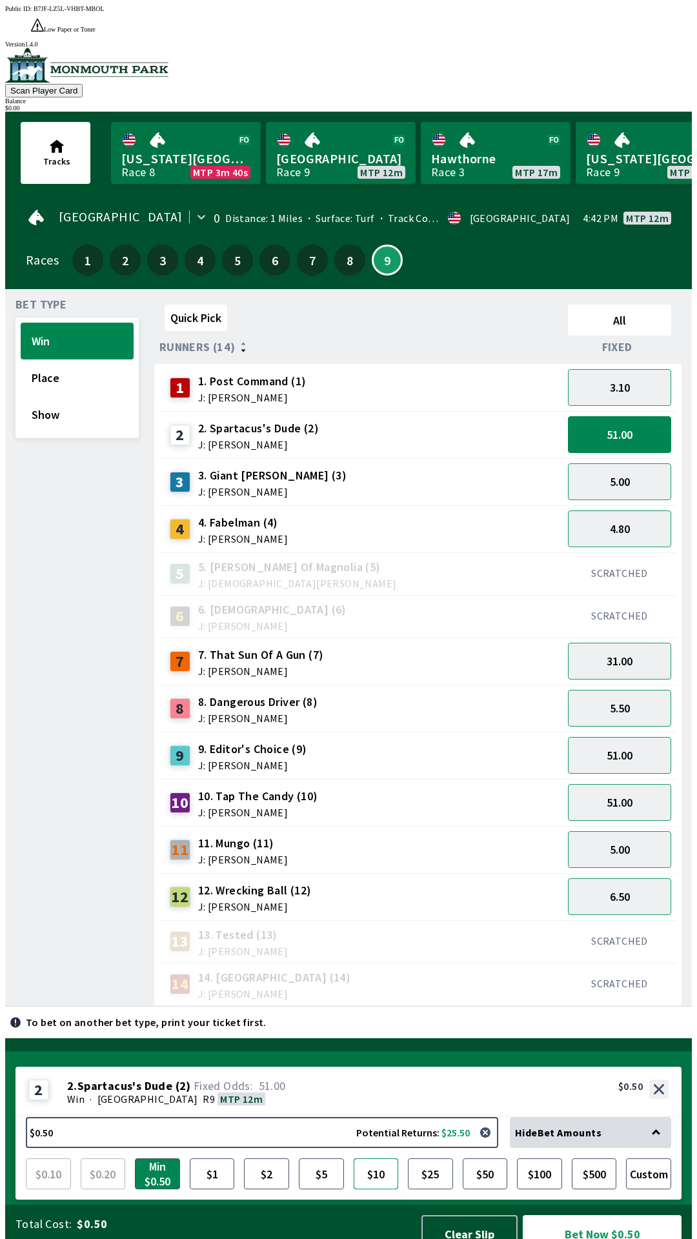
click at [377, 1159] on button "$10" at bounding box center [376, 1174] width 45 height 31
click at [234, 514] on span "4. Fabelman (4)" at bounding box center [243, 522] width 90 height 17
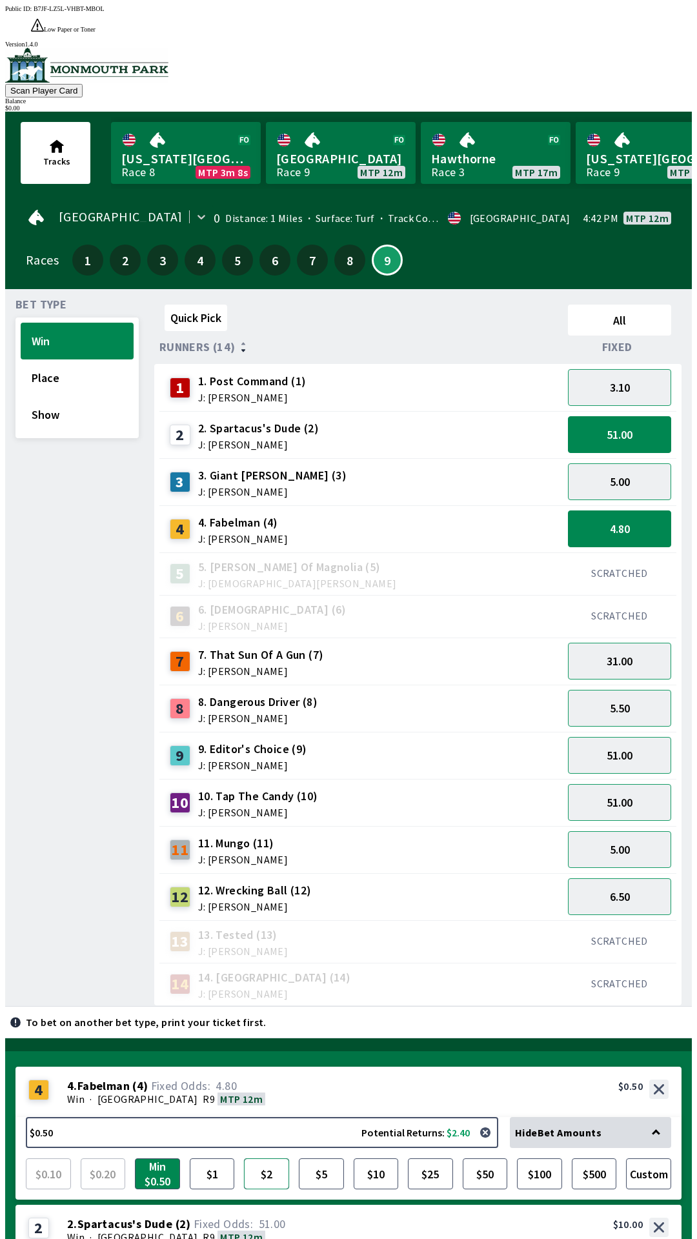
click at [263, 1159] on button "$2" at bounding box center [266, 1174] width 45 height 31
click at [374, 1159] on button "$10" at bounding box center [376, 1174] width 45 height 31
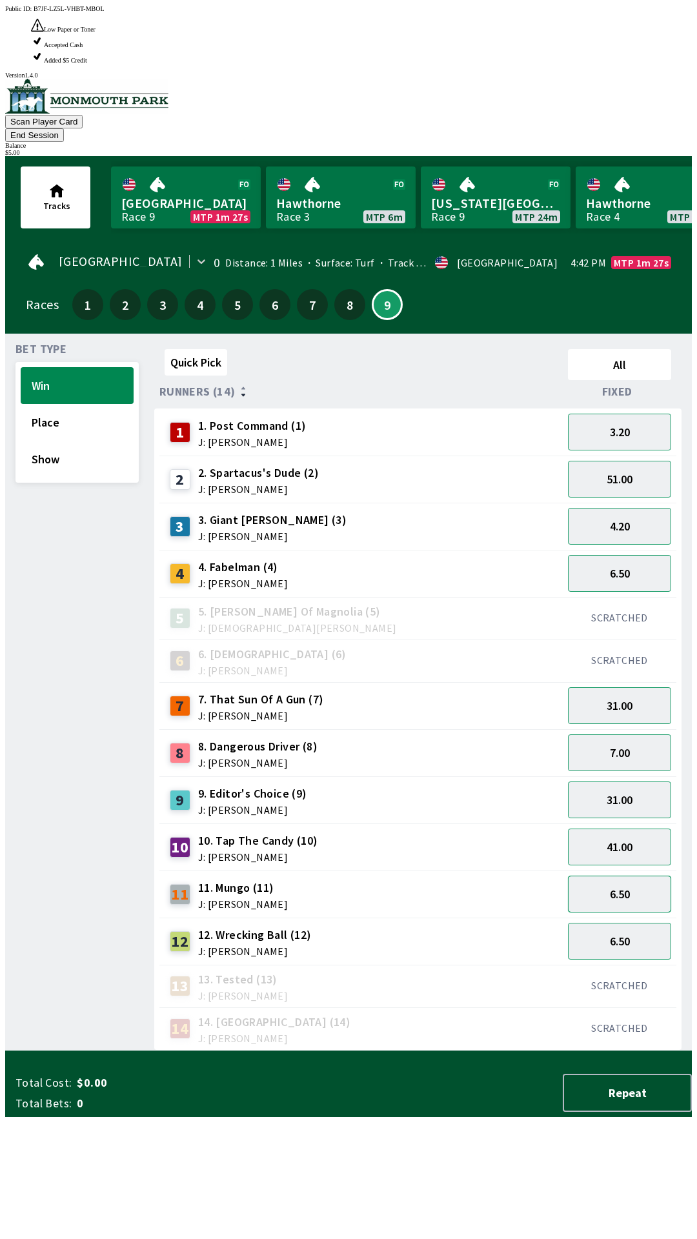
click at [645, 876] on button "6.50" at bounding box center [619, 894] width 103 height 37
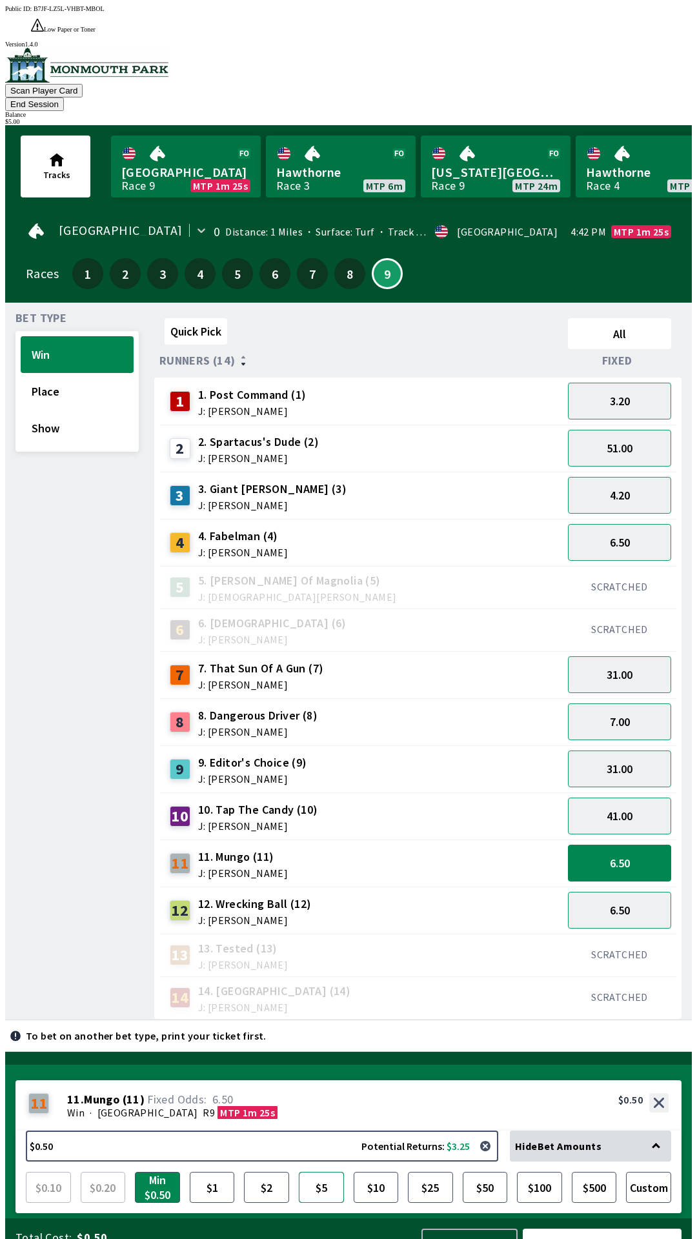
click at [329, 1172] on button "$5" at bounding box center [321, 1187] width 45 height 31
click at [592, 1229] on button "Bet Now $5.00" at bounding box center [602, 1248] width 159 height 38
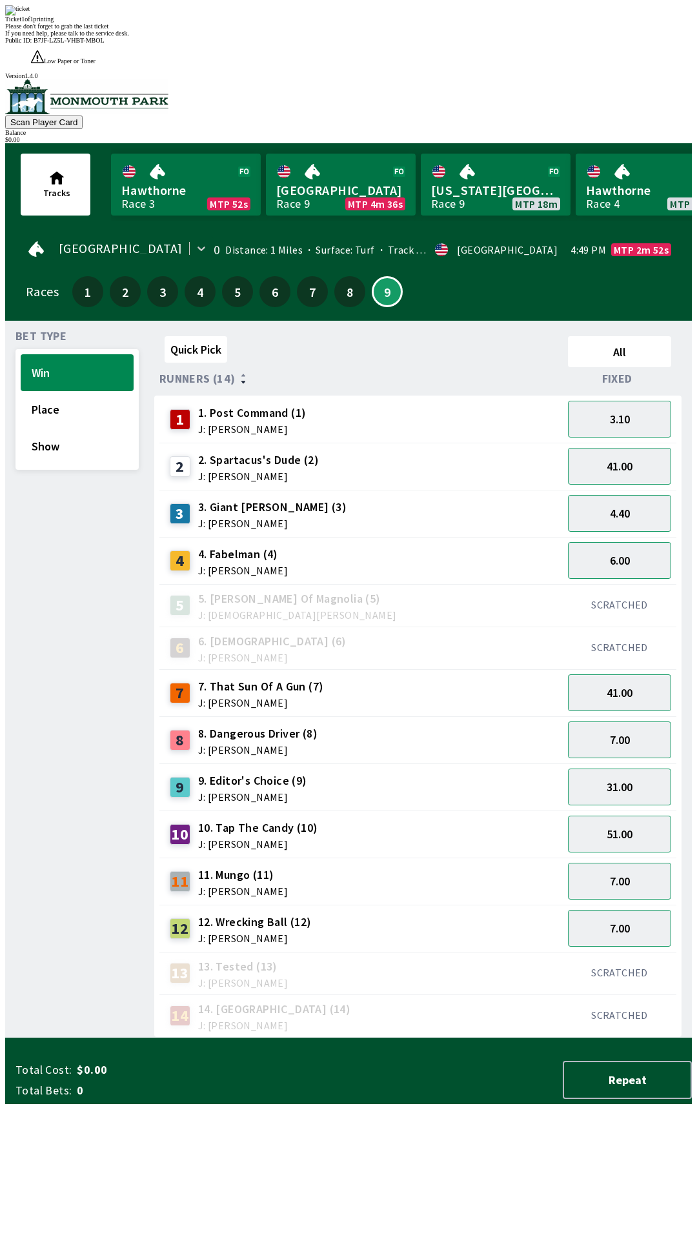
click at [565, 1013] on div "Quick Pick All Runners (14) Fixed 1 1. Post Command (1) J: [PERSON_NAME] 3.10 2…" at bounding box center [423, 684] width 538 height 707
